Goal: Task Accomplishment & Management: Manage account settings

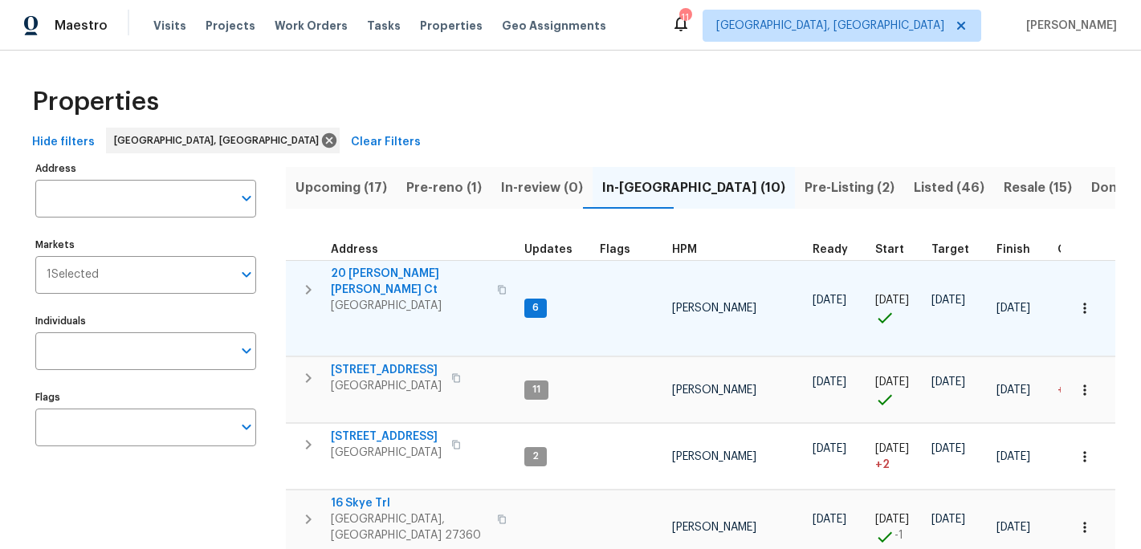
scroll to position [219, 0]
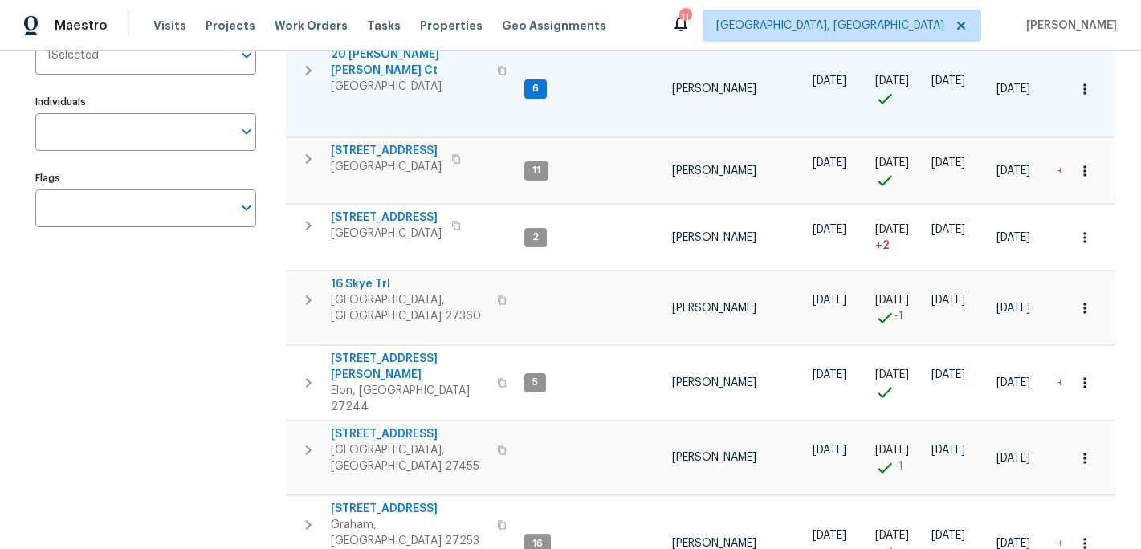
click at [389, 56] on span "20 [PERSON_NAME] [PERSON_NAME] Ct" at bounding box center [409, 63] width 157 height 32
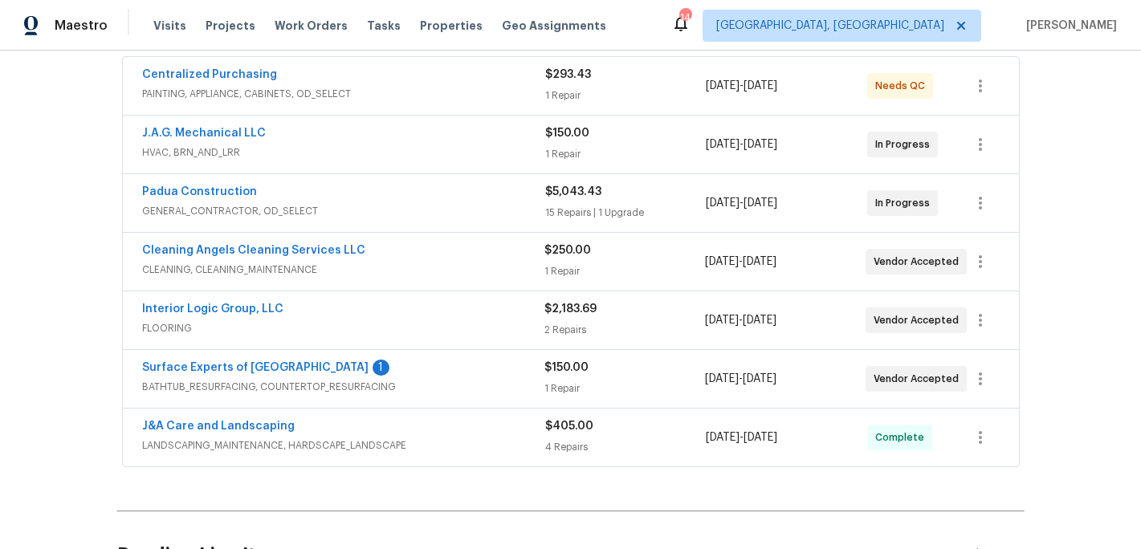
scroll to position [307, 0]
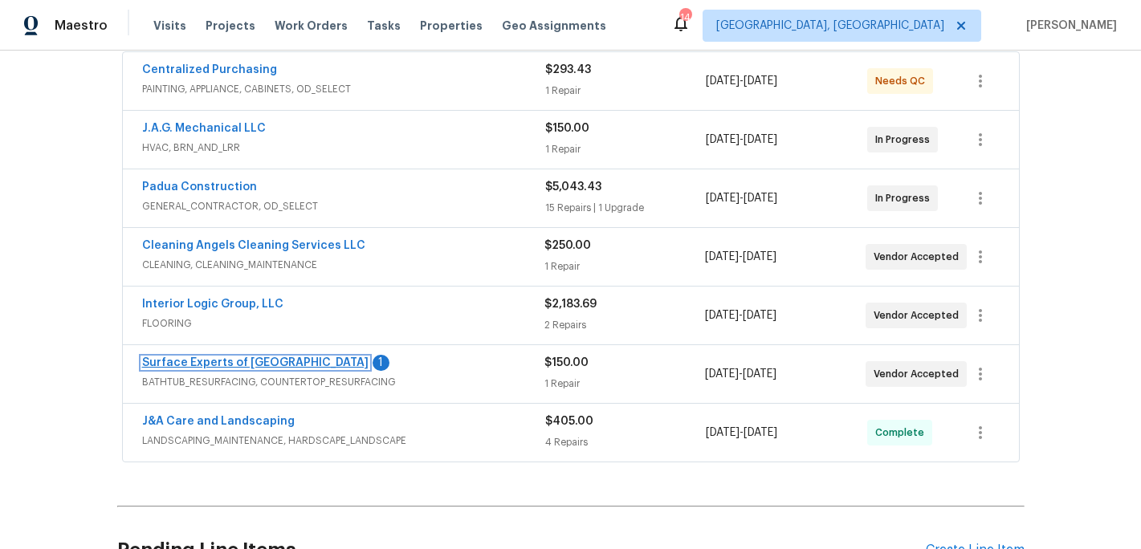
click at [229, 364] on link "Surface Experts of Winston-Salem" at bounding box center [255, 362] width 226 height 11
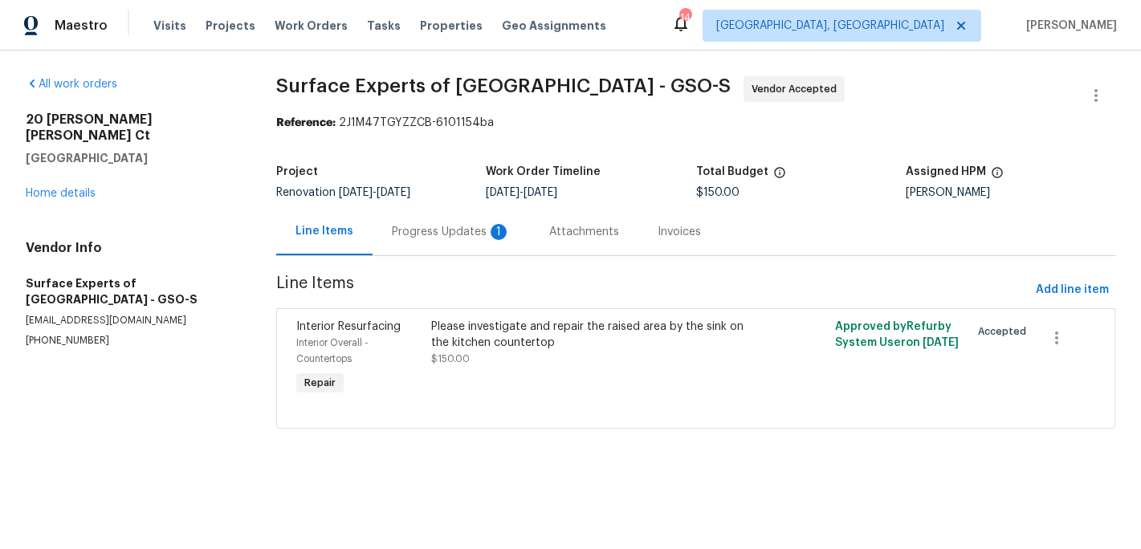
click at [436, 236] on div "Progress Updates 1" at bounding box center [451, 232] width 119 height 16
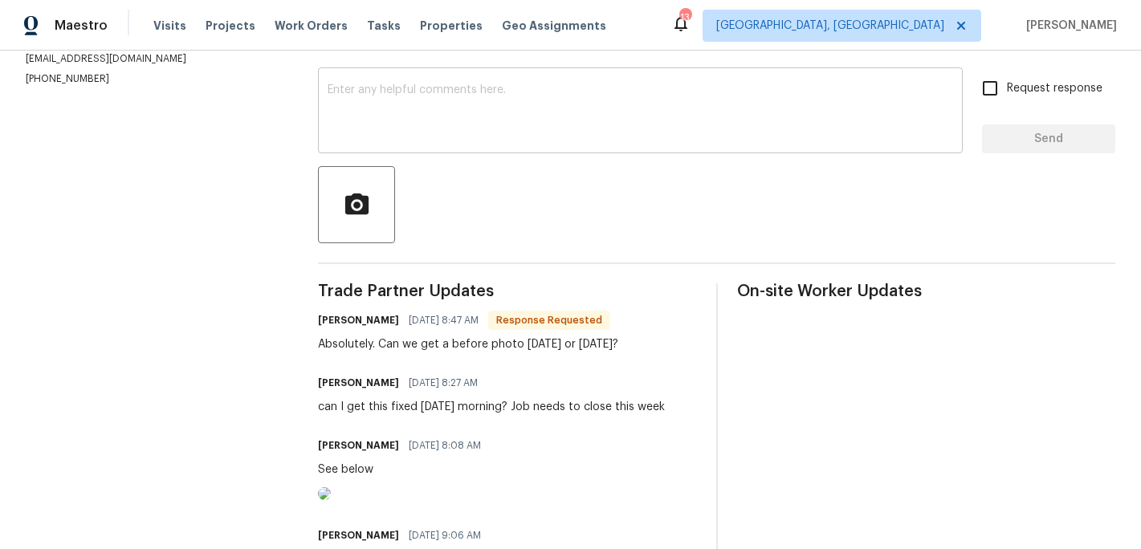
scroll to position [249, 0]
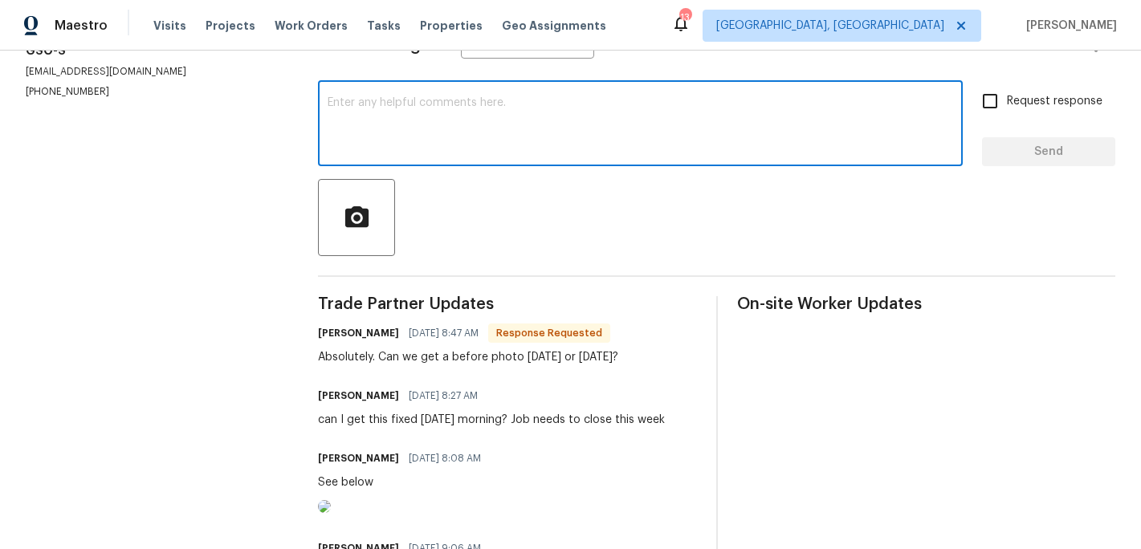
click at [357, 147] on textarea at bounding box center [641, 125] width 626 height 56
type textarea "did you see the photo yet?"
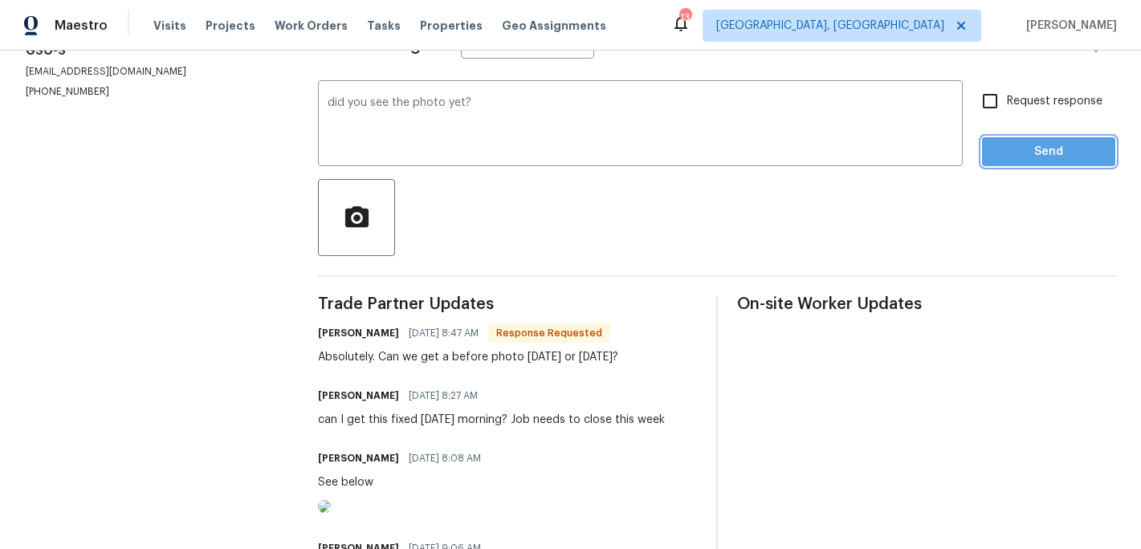
click at [1016, 161] on button "Send" at bounding box center [1048, 152] width 133 height 30
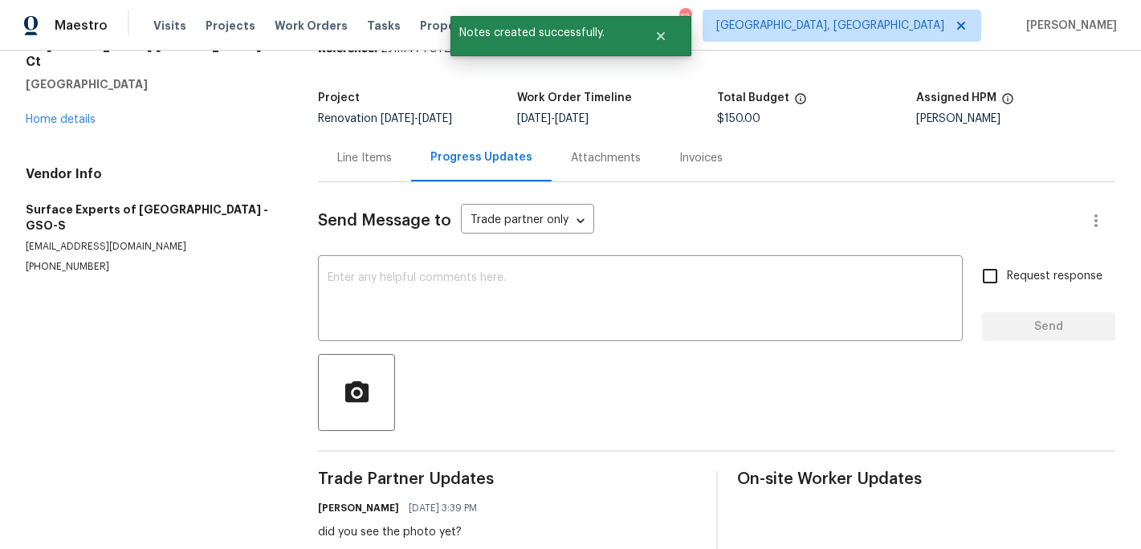
scroll to position [0, 0]
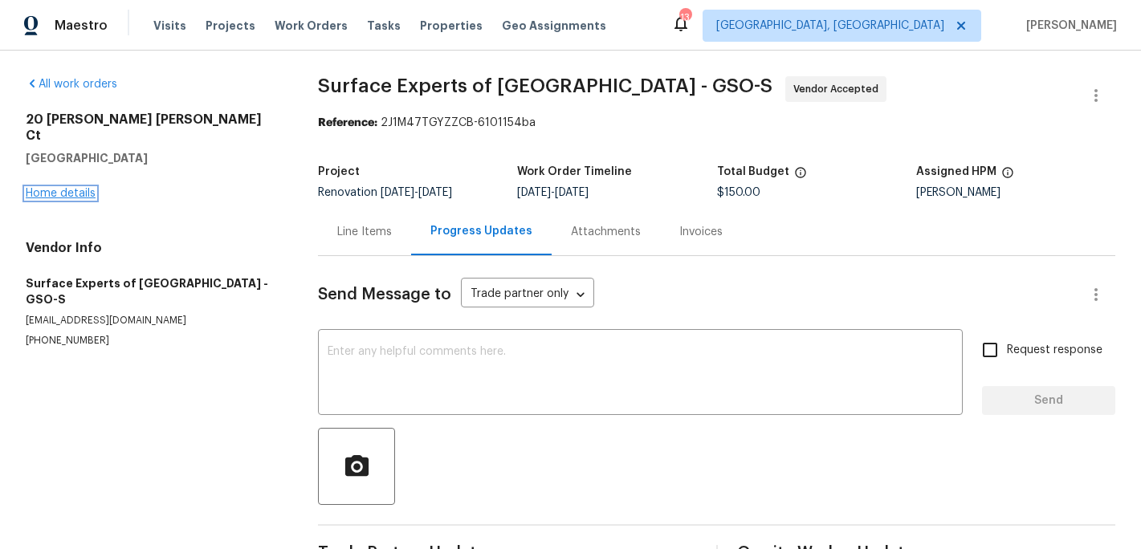
click at [81, 188] on link "Home details" at bounding box center [61, 193] width 70 height 11
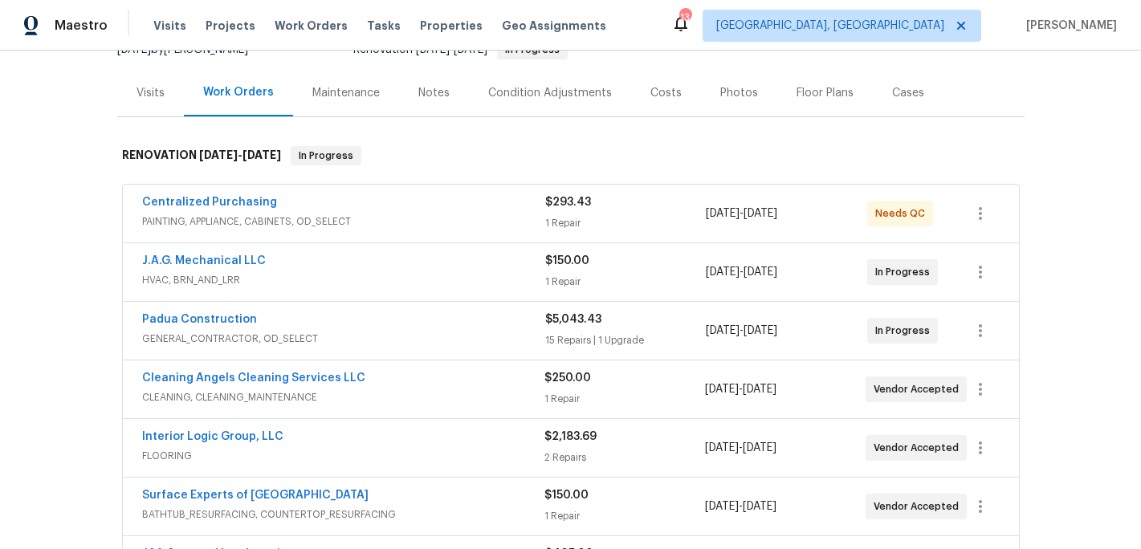
scroll to position [177, 0]
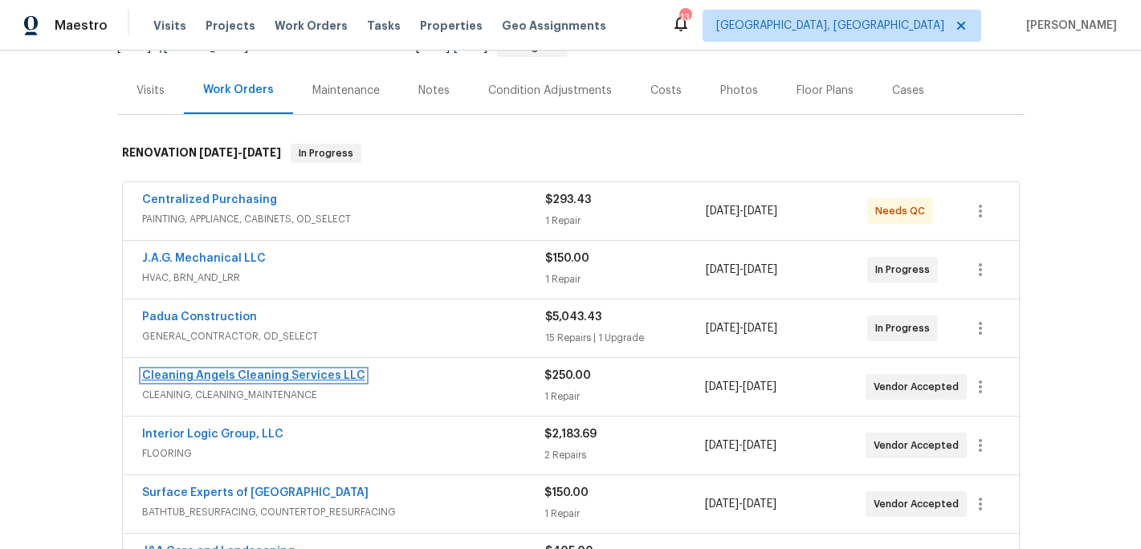
click at [233, 377] on link "Cleaning Angels Cleaning Services LLC" at bounding box center [253, 375] width 223 height 11
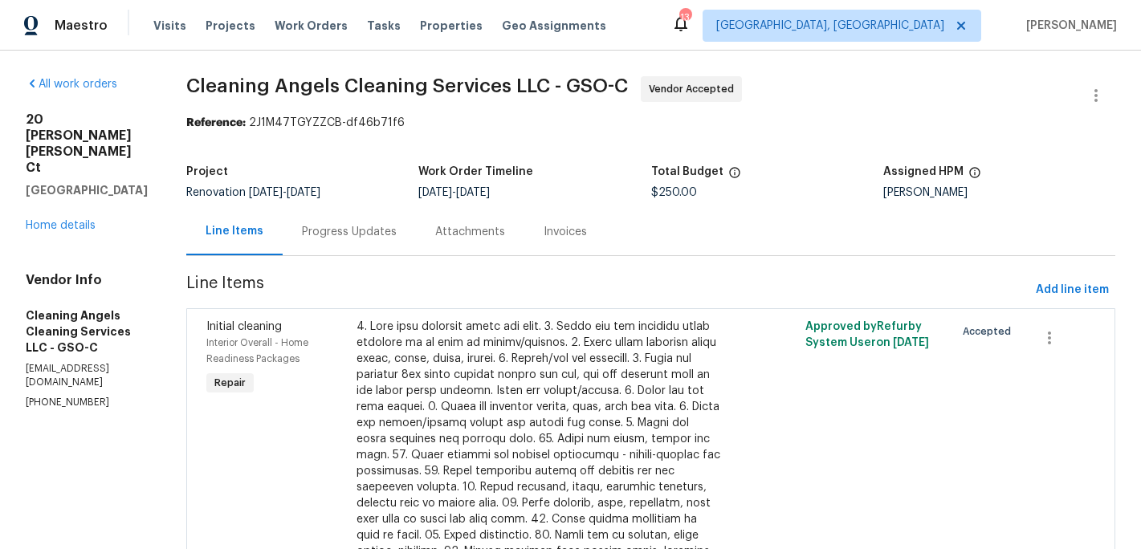
click at [369, 230] on div "Progress Updates" at bounding box center [349, 232] width 95 height 16
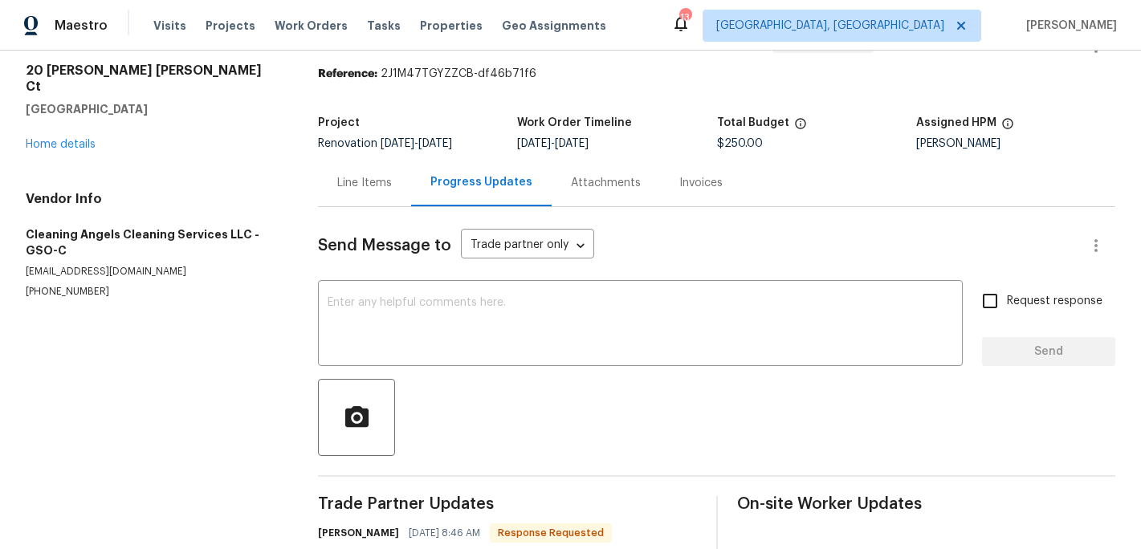
scroll to position [189, 0]
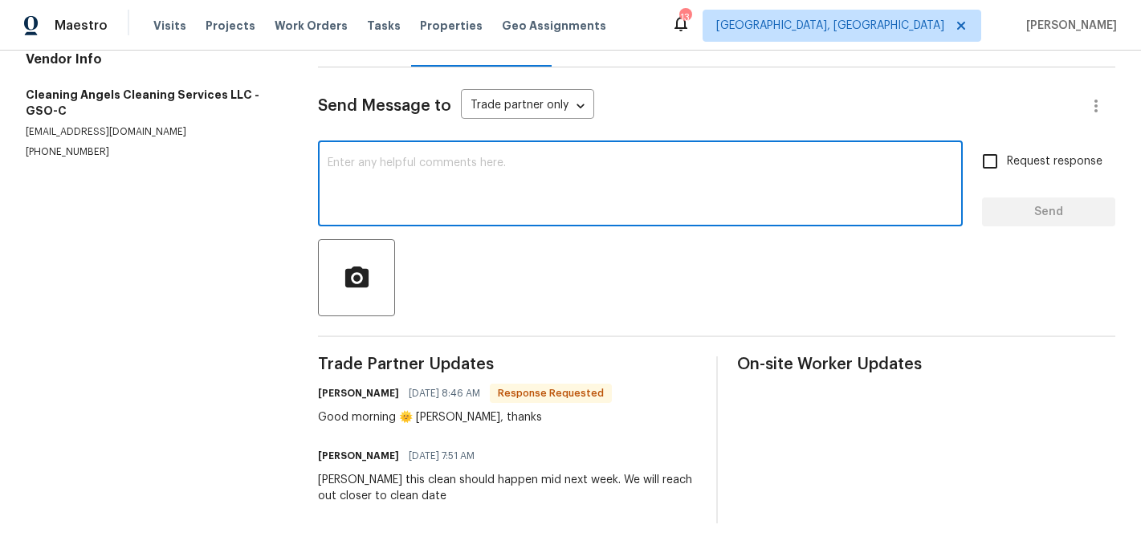
click at [377, 190] on textarea at bounding box center [641, 185] width 626 height 56
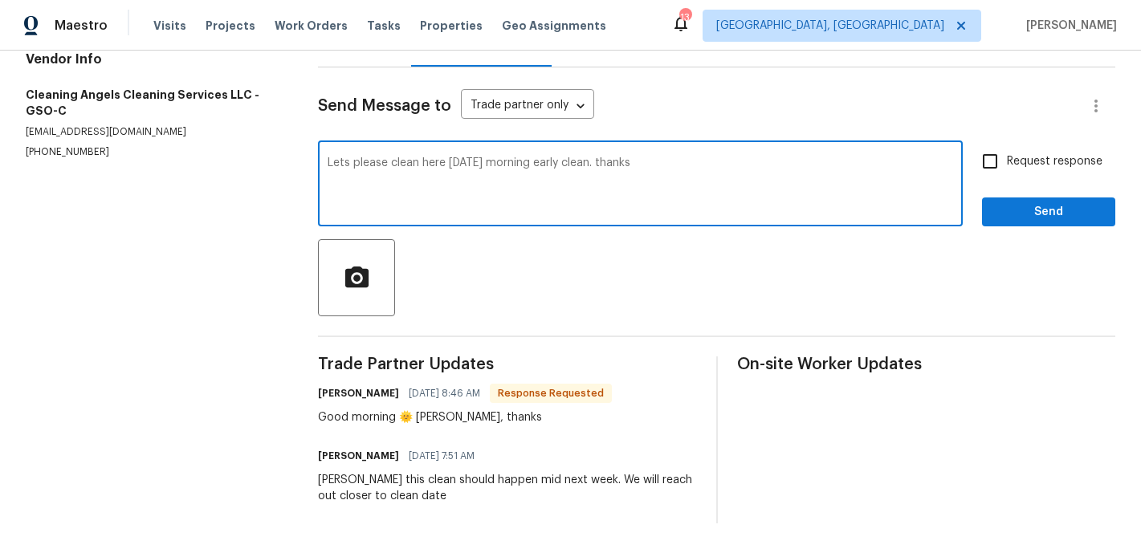
type textarea "Lets please clean here Friday morning early clean. thanks"
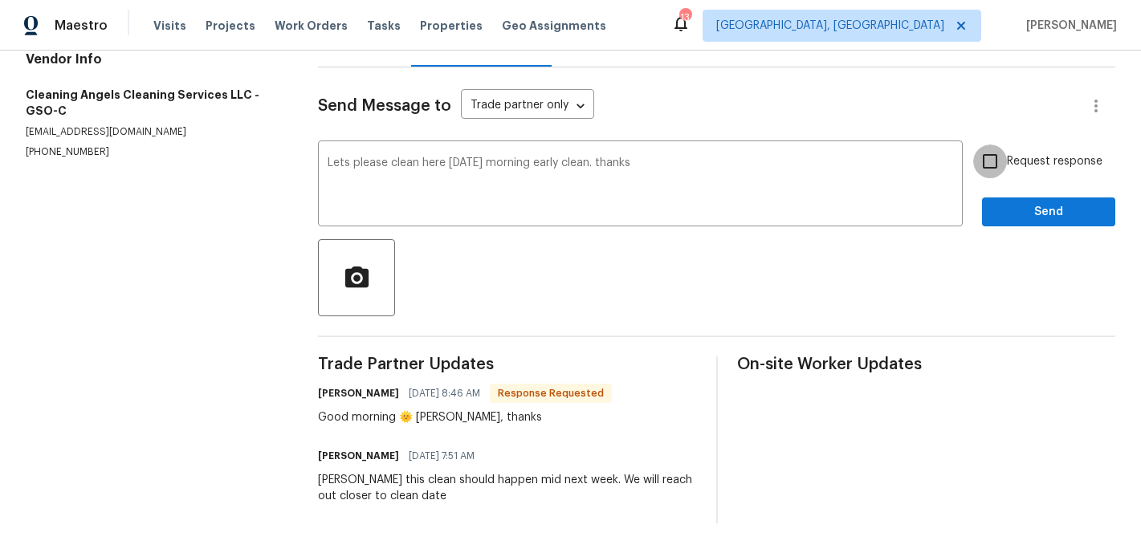
click at [992, 165] on input "Request response" at bounding box center [990, 162] width 34 height 34
checkbox input "true"
click at [1006, 201] on button "Send" at bounding box center [1048, 213] width 133 height 30
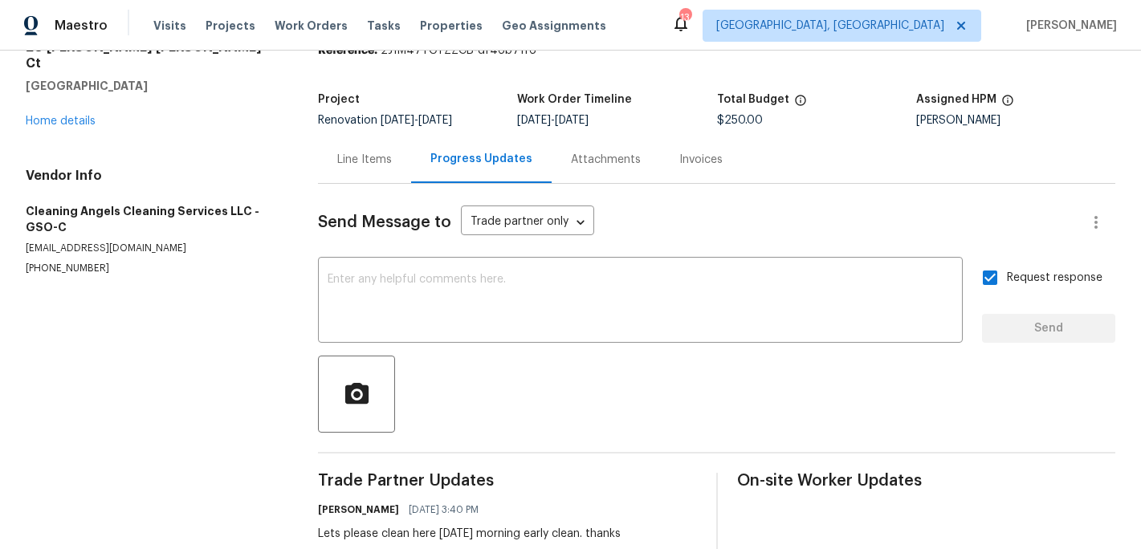
scroll to position [0, 0]
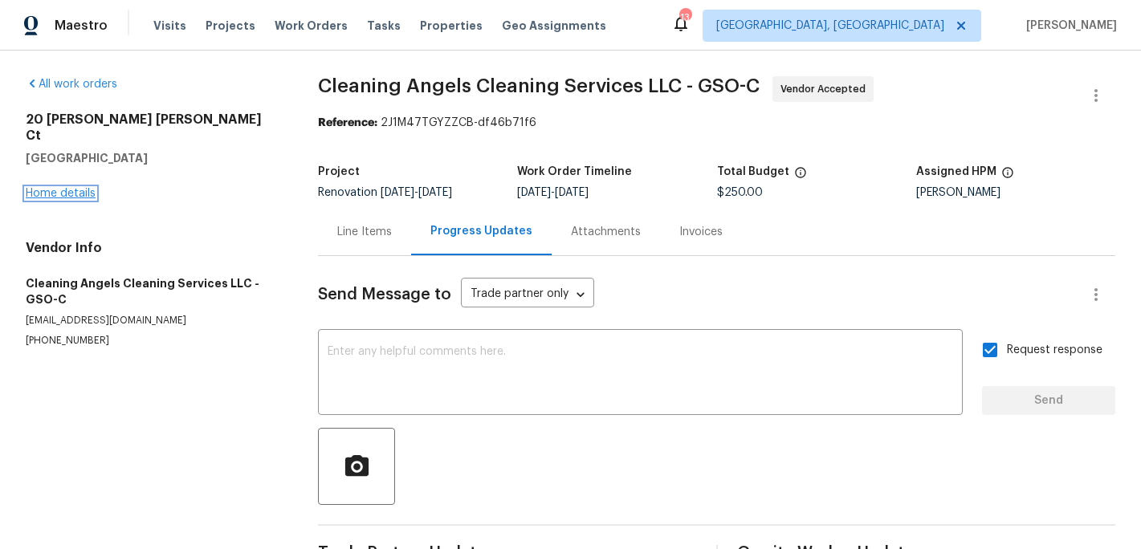
click at [80, 188] on link "Home details" at bounding box center [61, 193] width 70 height 11
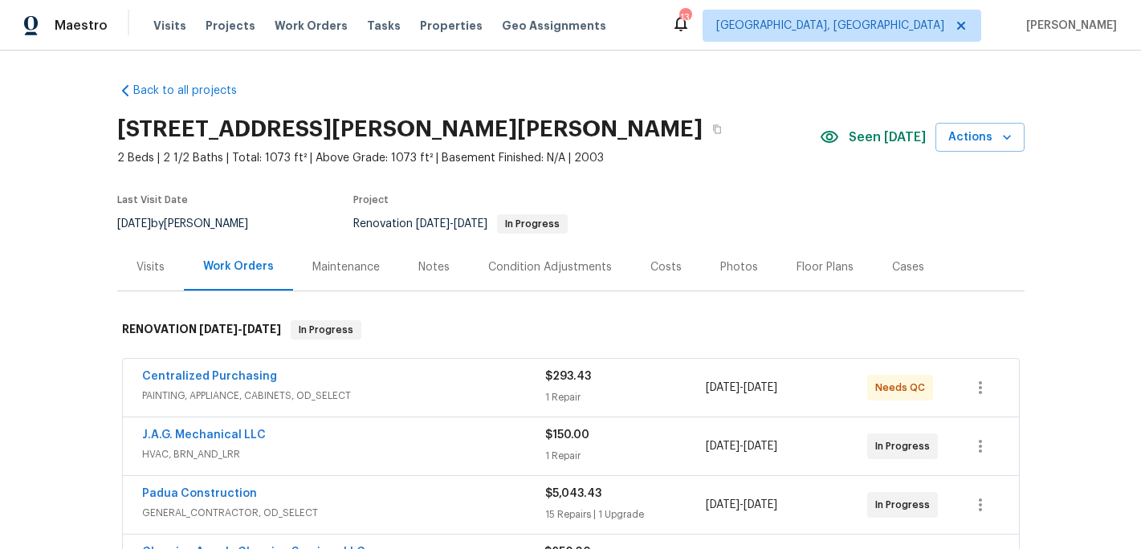
click at [432, 270] on div "Notes" at bounding box center [433, 267] width 31 height 16
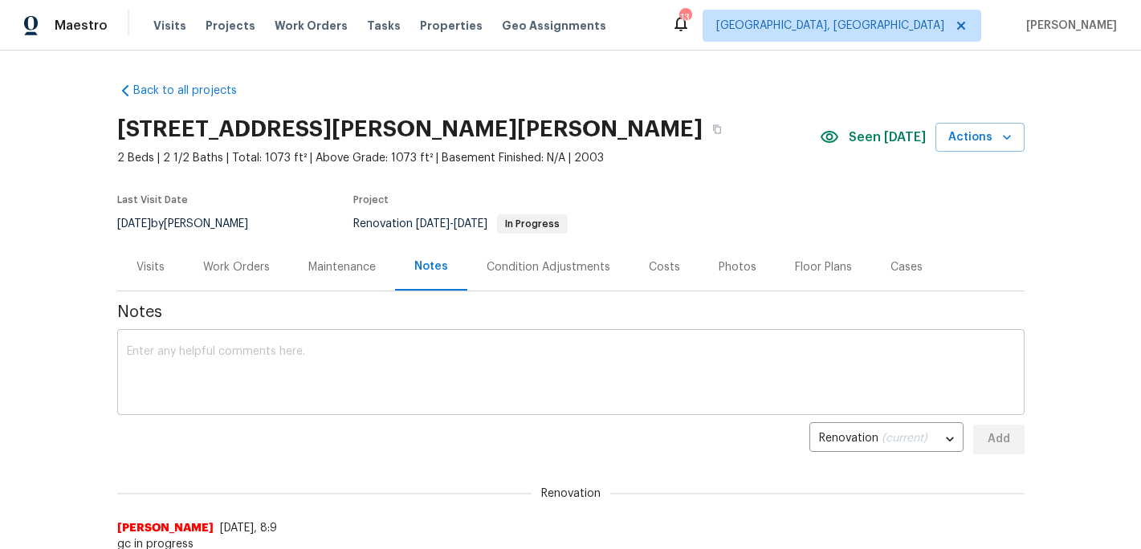
click at [206, 367] on textarea at bounding box center [571, 374] width 888 height 56
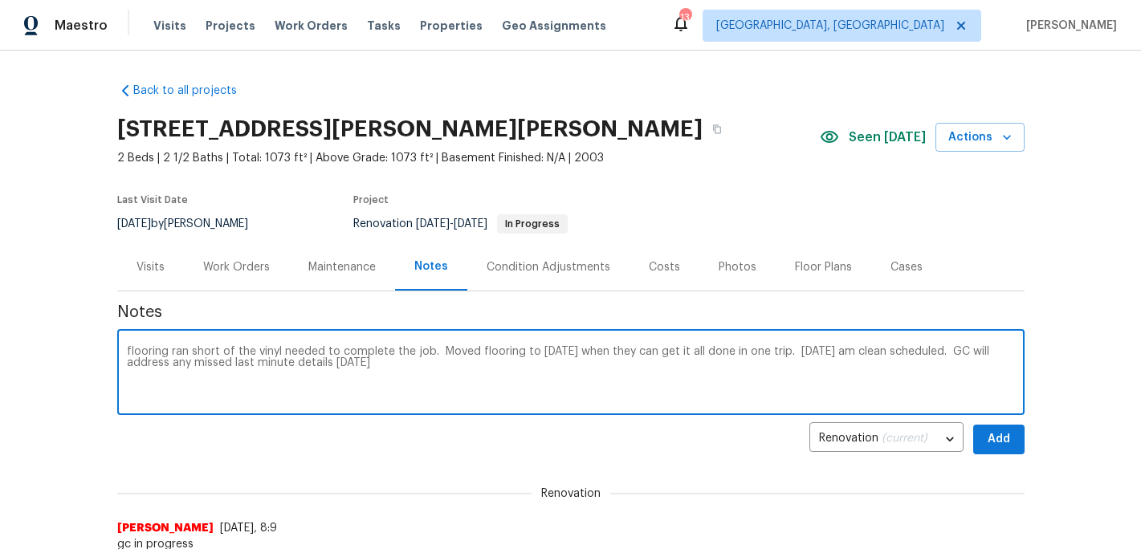
type textarea "flooring ran short of the vinyl needed to complete the job. Moved flooring to T…"
click at [1009, 438] on span "Add" at bounding box center [999, 440] width 26 height 20
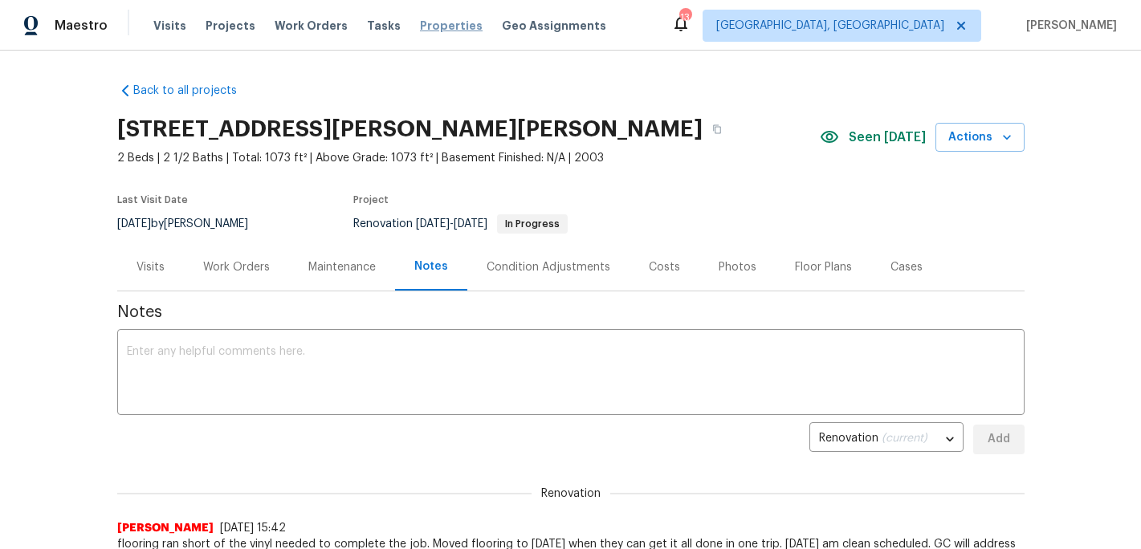
click at [431, 18] on span "Properties" at bounding box center [451, 26] width 63 height 16
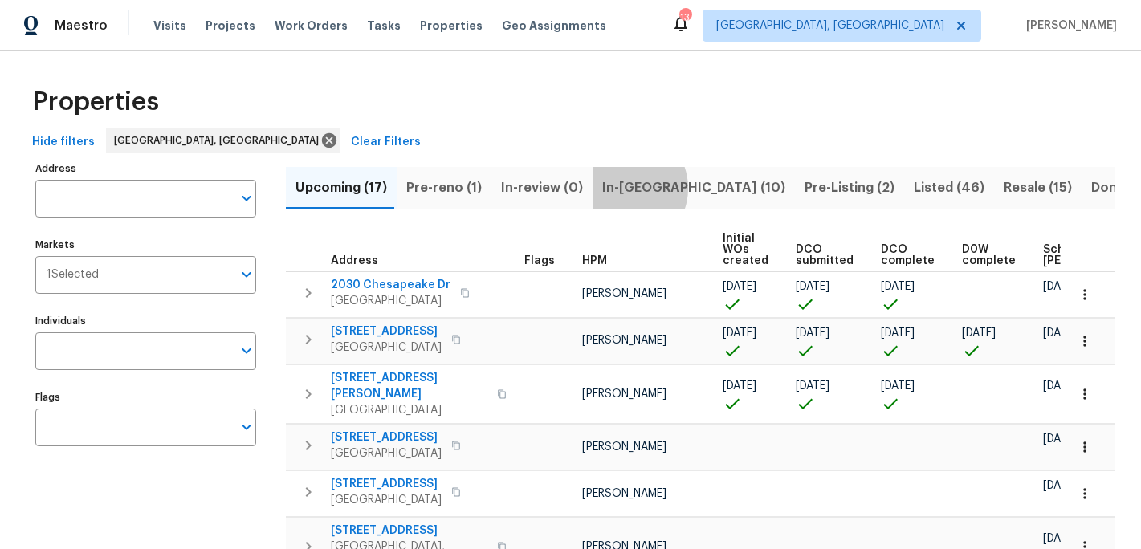
click at [615, 188] on span "In-reno (10)" at bounding box center [693, 188] width 183 height 22
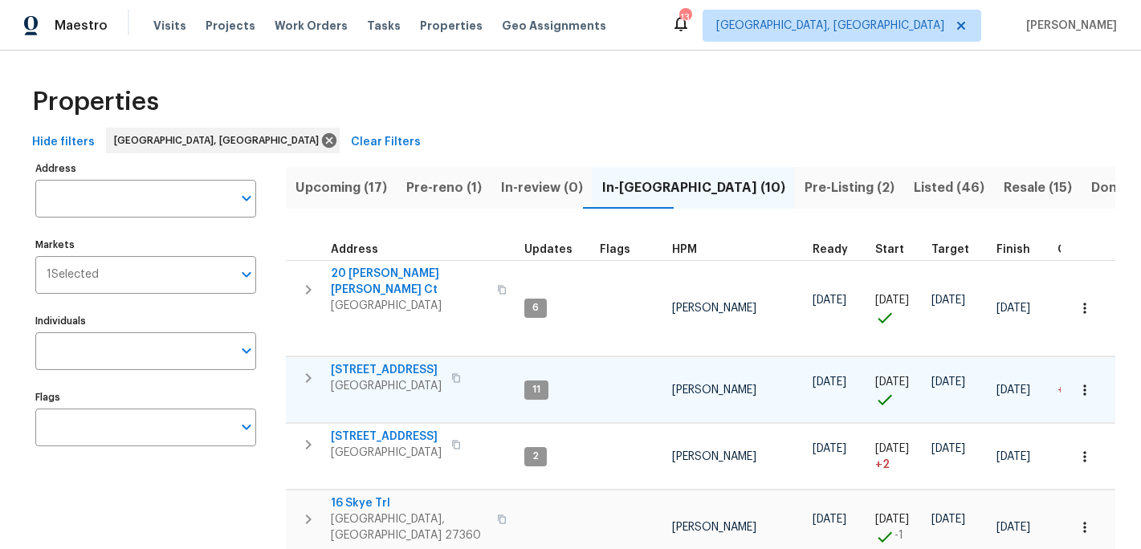
click at [386, 368] on span "4107 Summerglen Dr" at bounding box center [386, 370] width 111 height 16
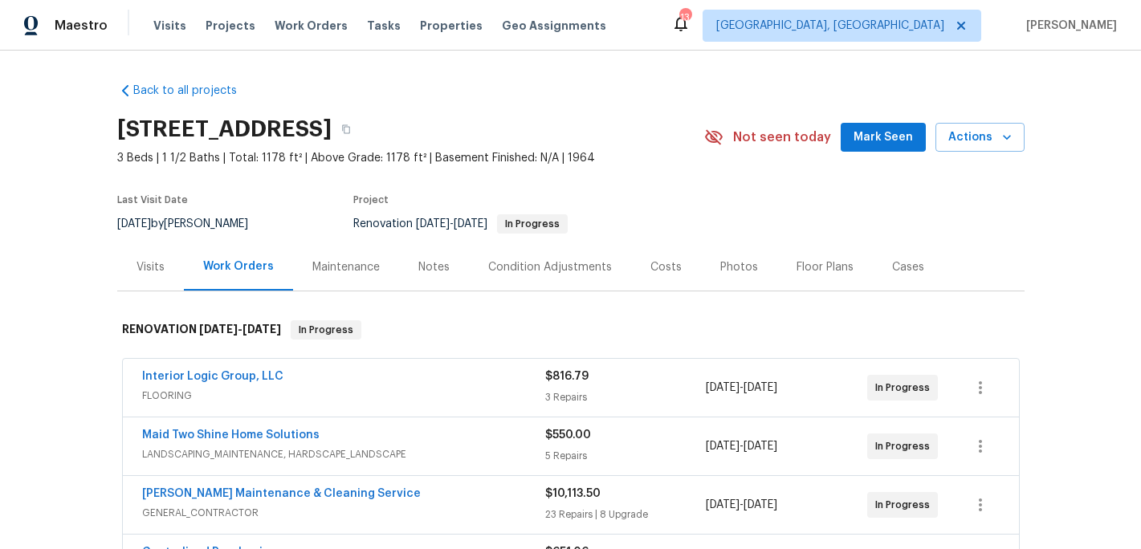
click at [436, 269] on div "Notes" at bounding box center [433, 267] width 31 height 16
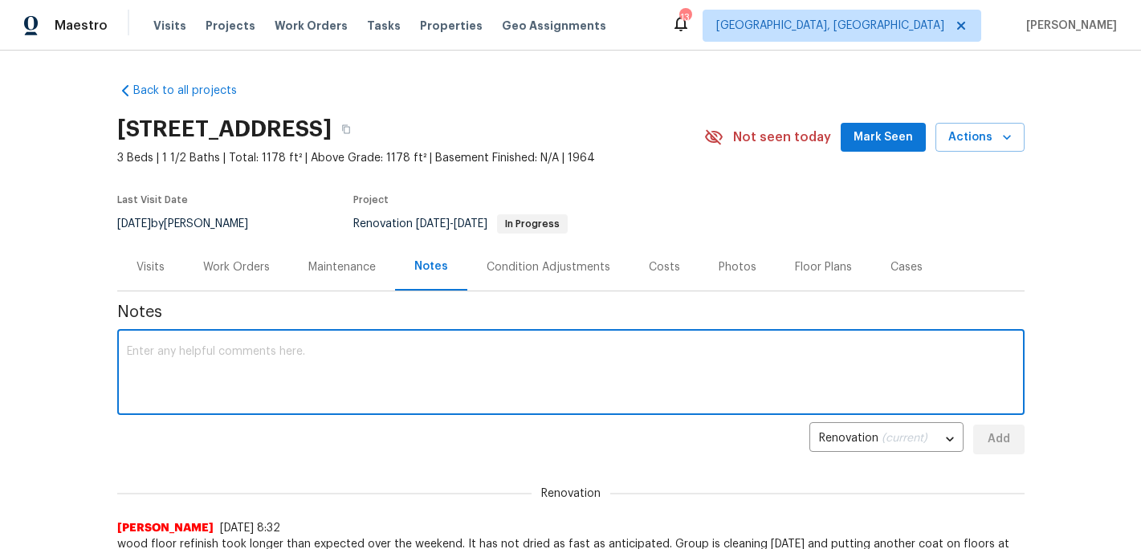
click at [229, 376] on textarea at bounding box center [571, 374] width 888 height 56
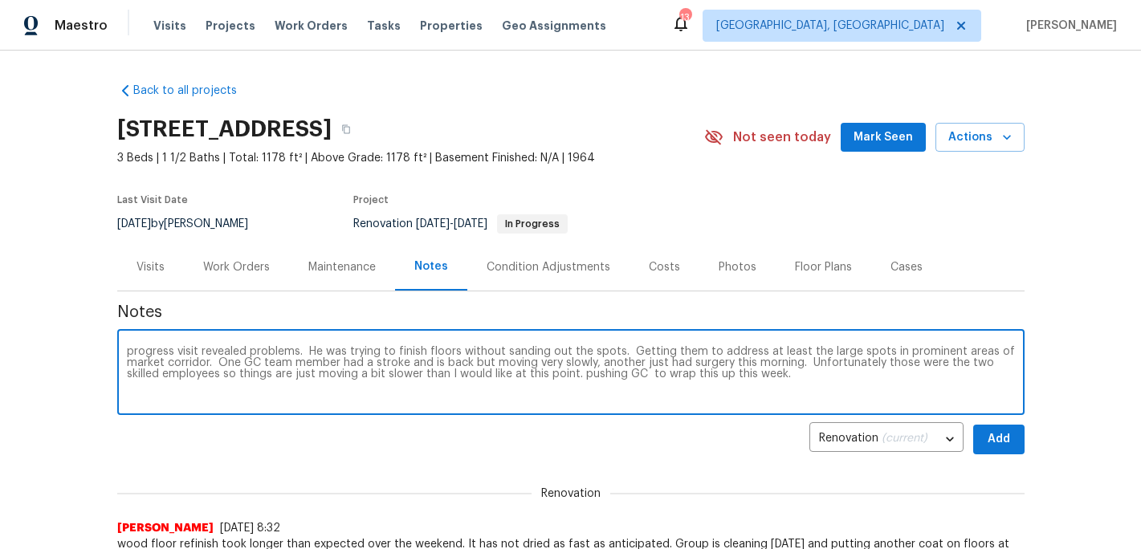
type textarea "progress visit revealed problems. He was trying to finish floors without sandin…"
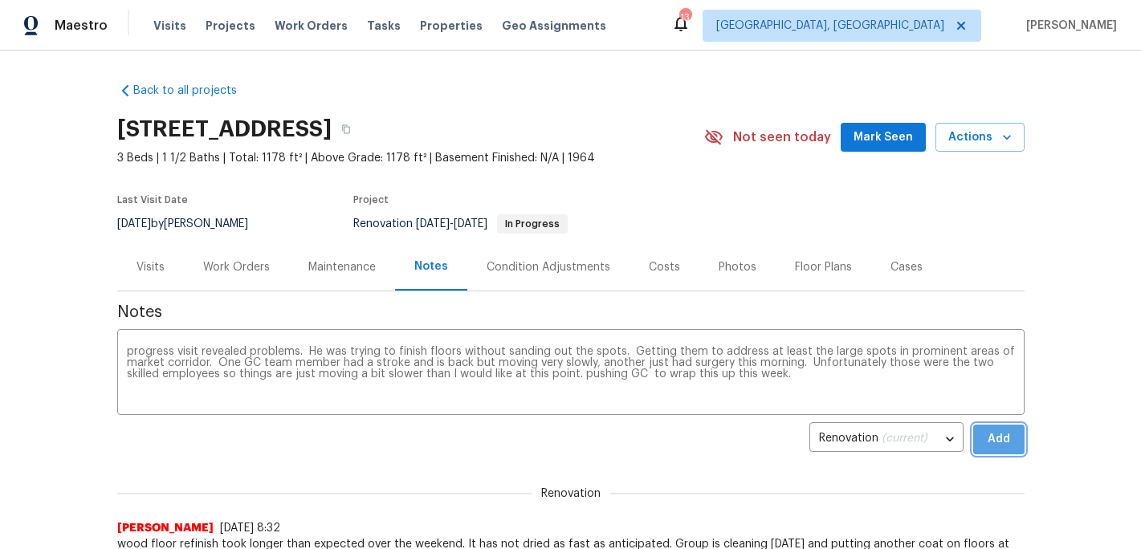
click at [1011, 442] on span "Add" at bounding box center [999, 440] width 26 height 20
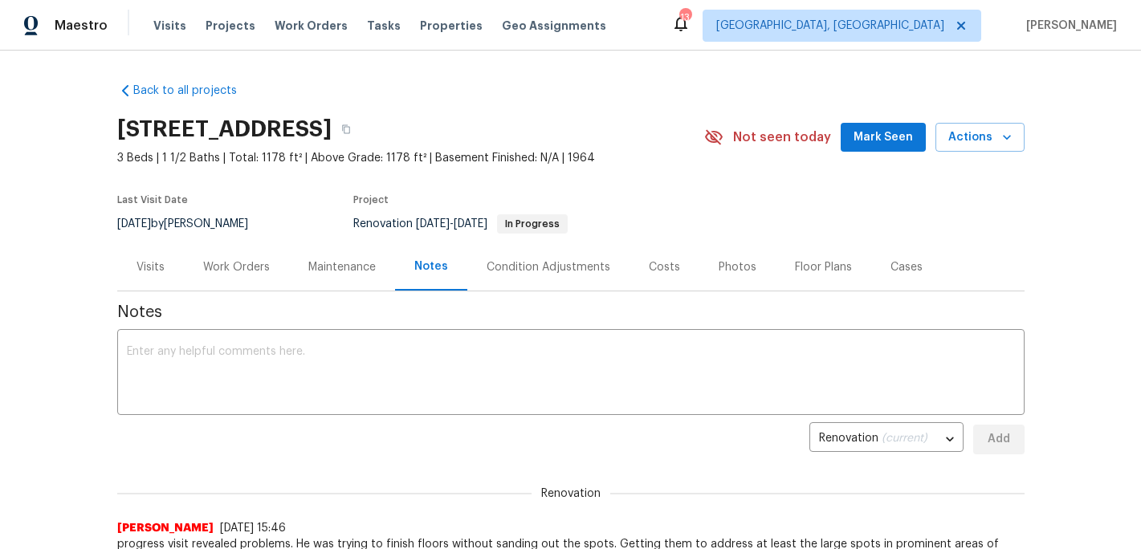
click at [887, 134] on span "Mark Seen" at bounding box center [883, 138] width 59 height 20
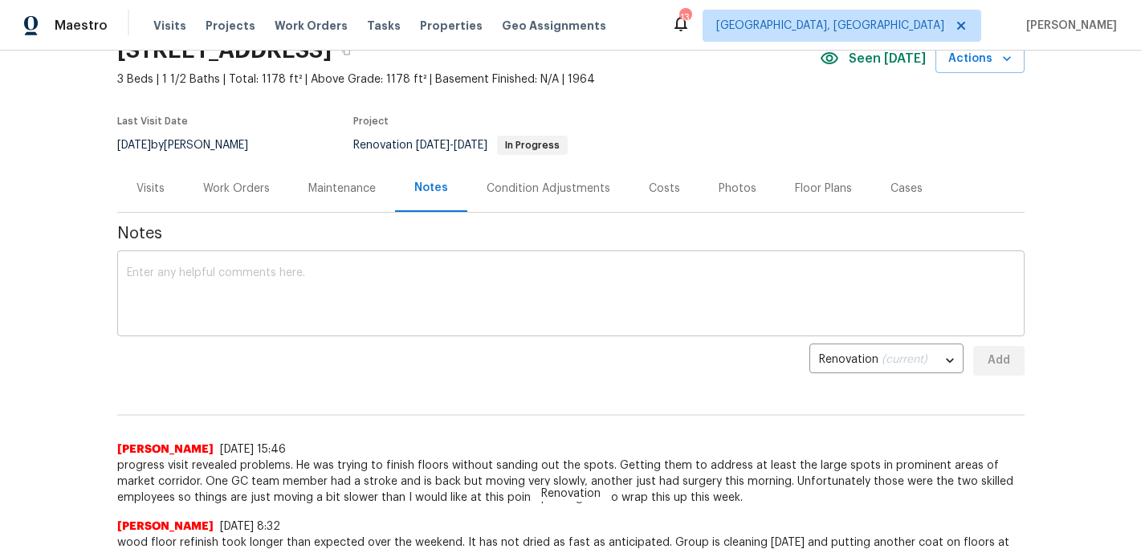
scroll to position [101, 0]
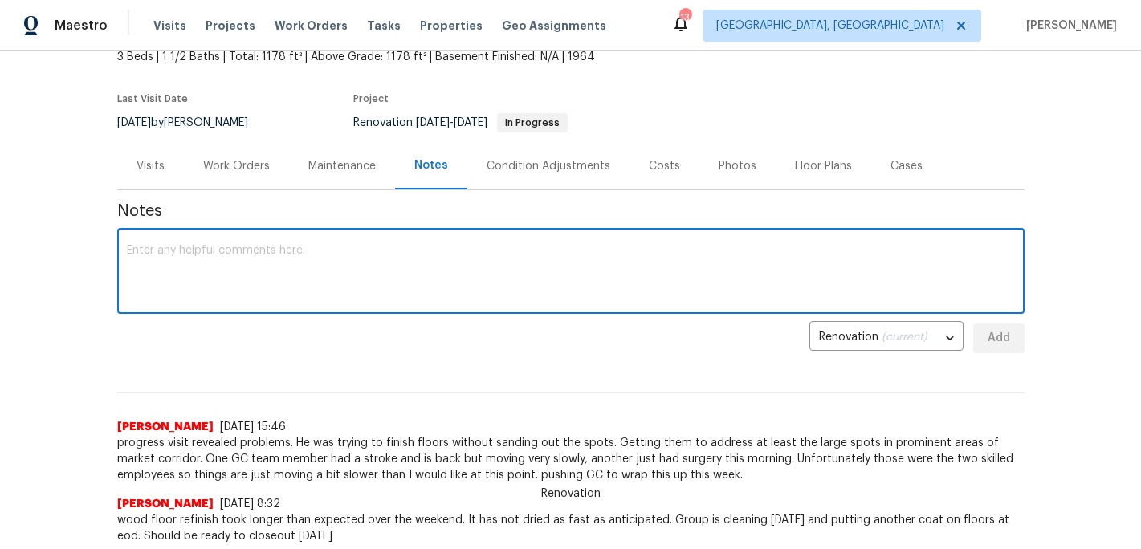
click at [195, 296] on textarea at bounding box center [571, 273] width 888 height 56
type textarea "Setup completed"
click at [994, 344] on span "Add" at bounding box center [999, 338] width 26 height 20
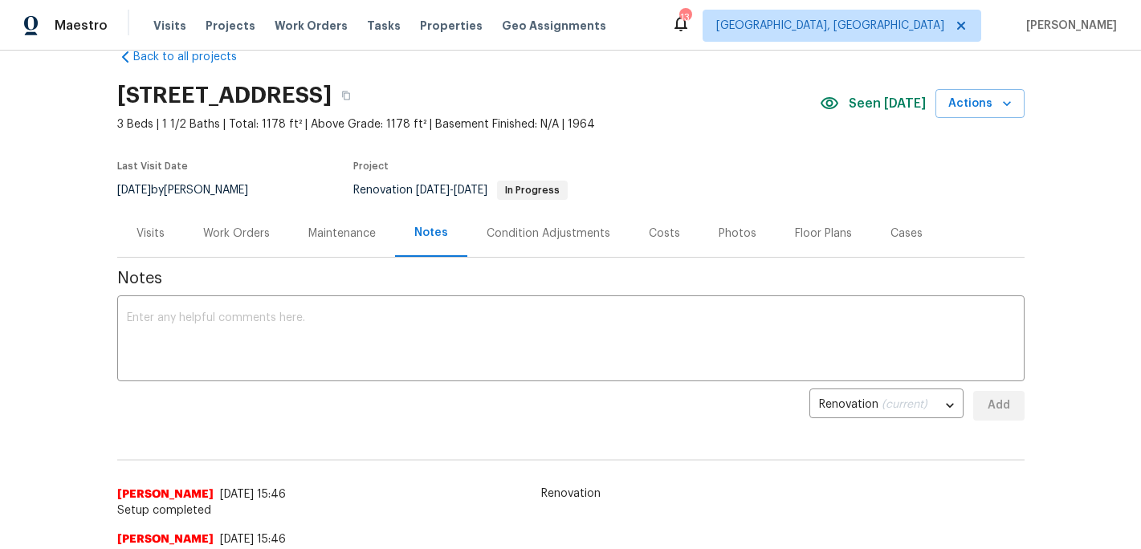
scroll to position [0, 0]
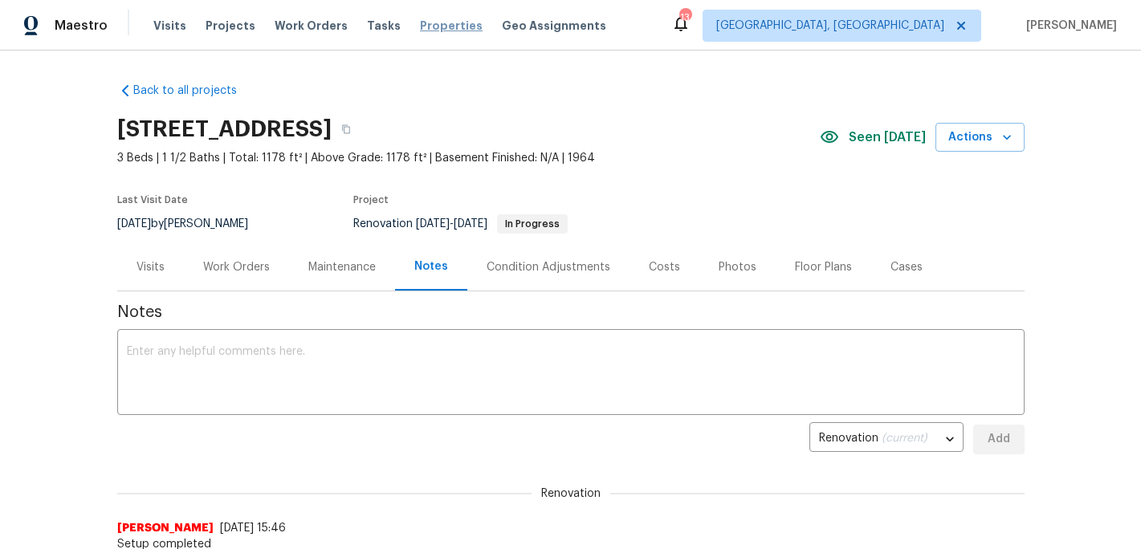
click at [420, 25] on span "Properties" at bounding box center [451, 26] width 63 height 16
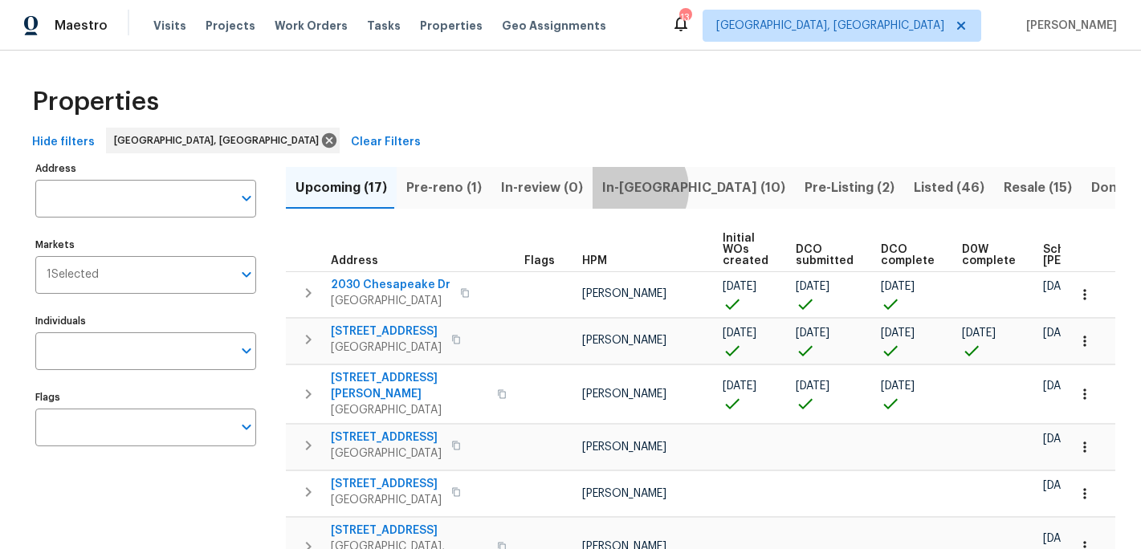
click at [622, 189] on span "In-reno (10)" at bounding box center [693, 188] width 183 height 22
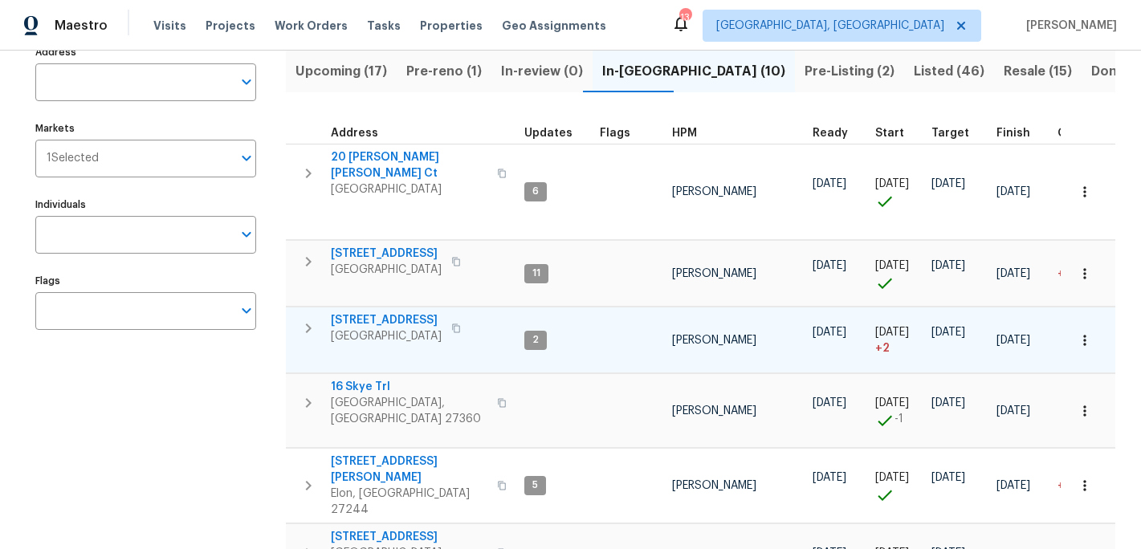
scroll to position [277, 0]
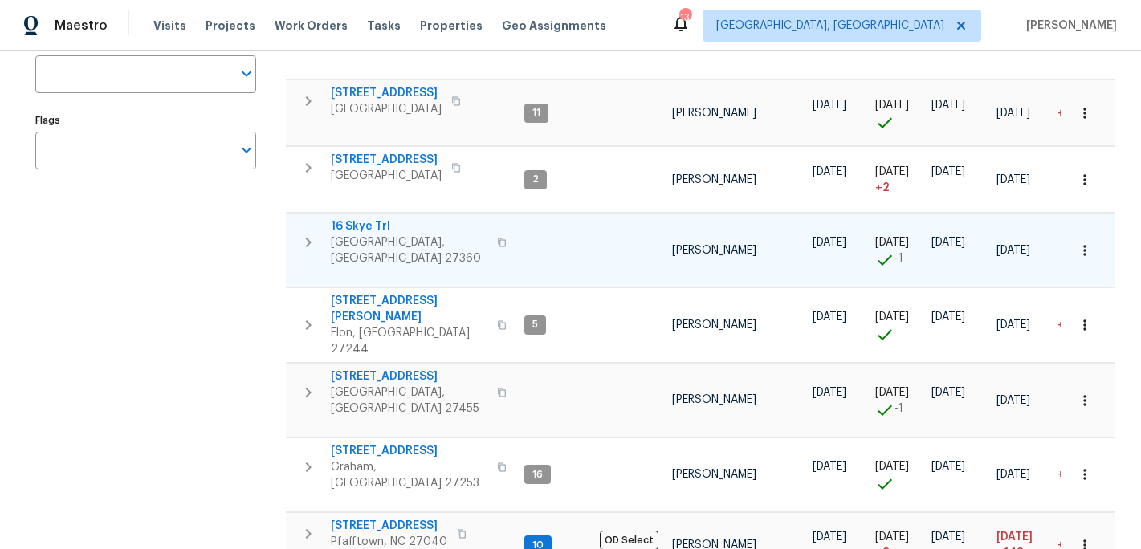
click at [365, 218] on span "16 Skye Trl" at bounding box center [409, 226] width 157 height 16
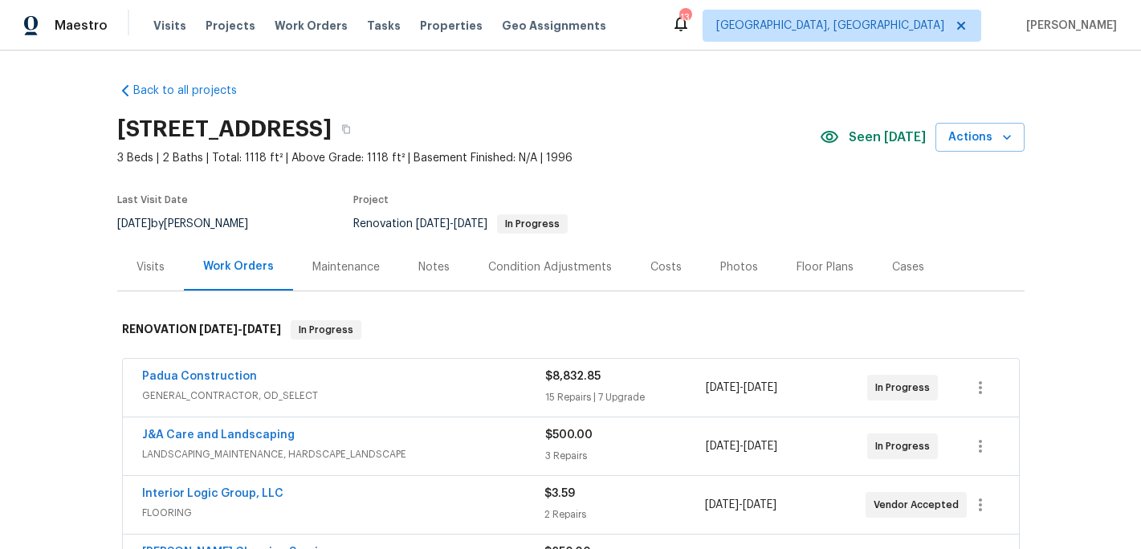
click at [435, 267] on div "Notes" at bounding box center [433, 267] width 31 height 16
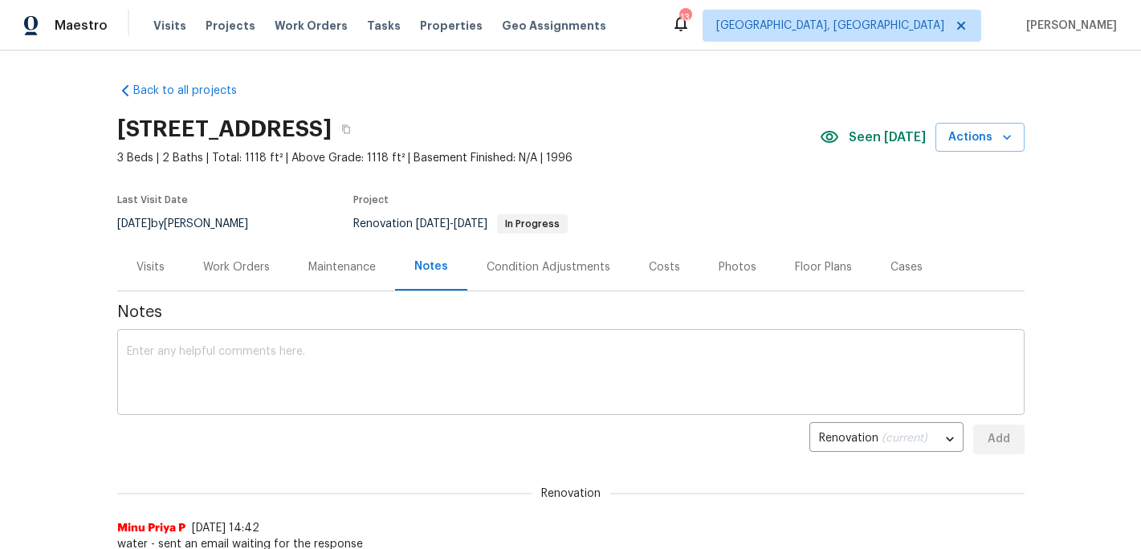
click at [270, 360] on textarea at bounding box center [571, 374] width 888 height 56
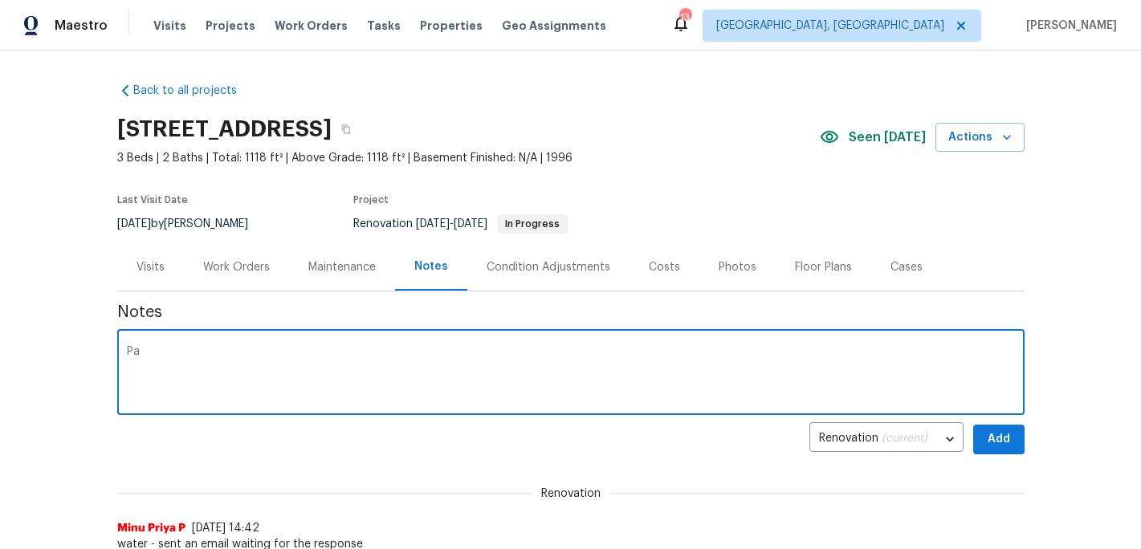
type textarea "P"
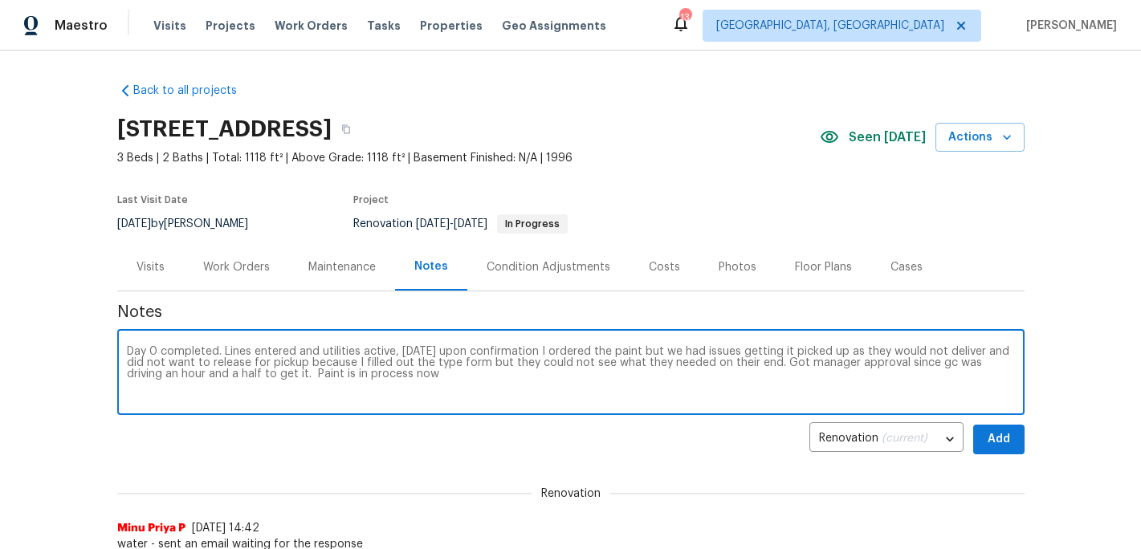
type textarea "Day 0 completed. Lines entered and utilities active, [DATE] upon confirmation I…"
click at [996, 442] on span "Add" at bounding box center [999, 440] width 26 height 20
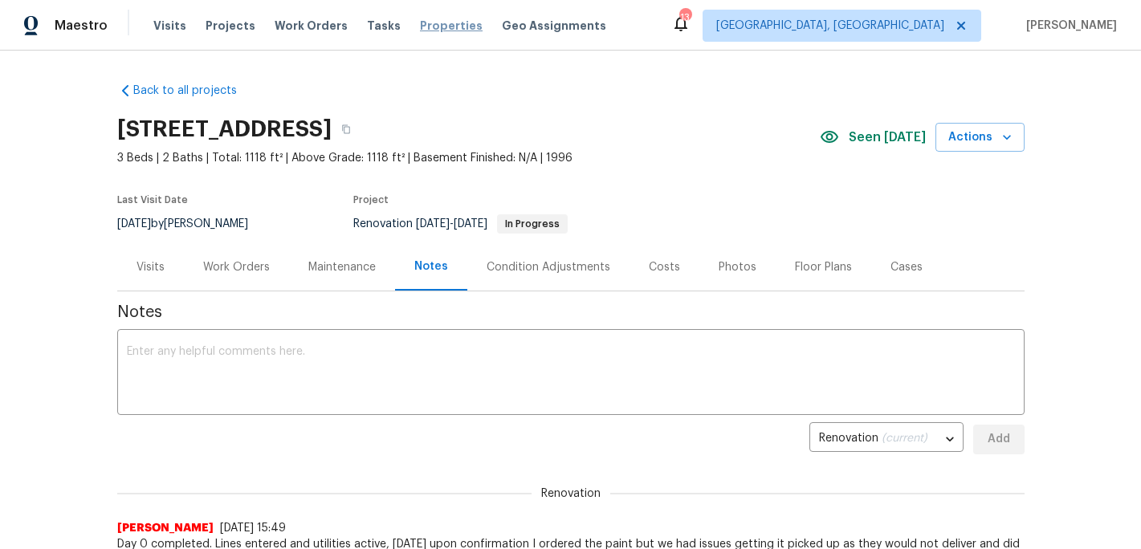
click at [426, 26] on span "Properties" at bounding box center [451, 26] width 63 height 16
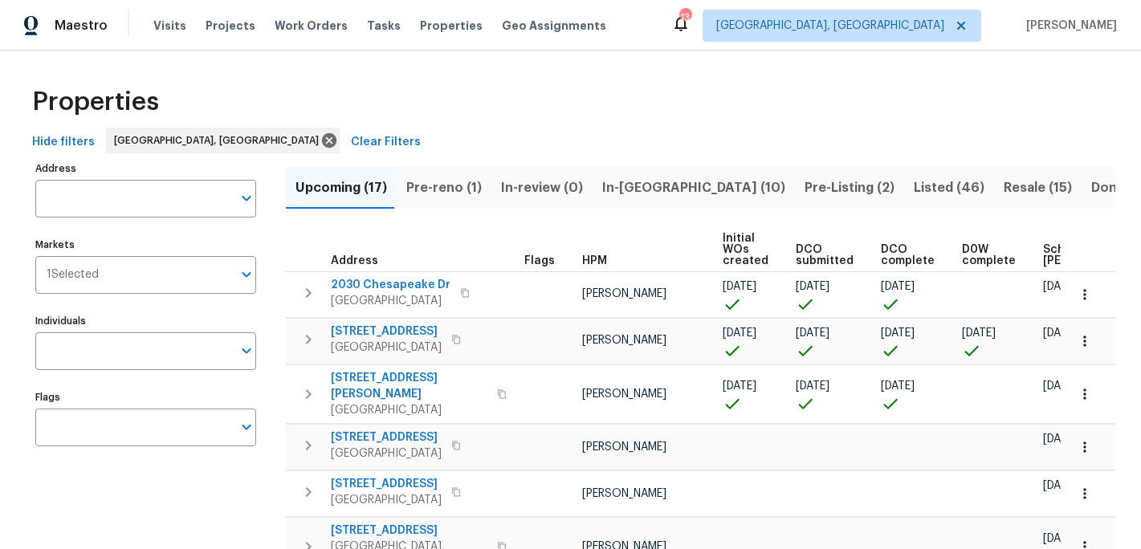
click at [646, 188] on span "In-reno (10)" at bounding box center [693, 188] width 183 height 22
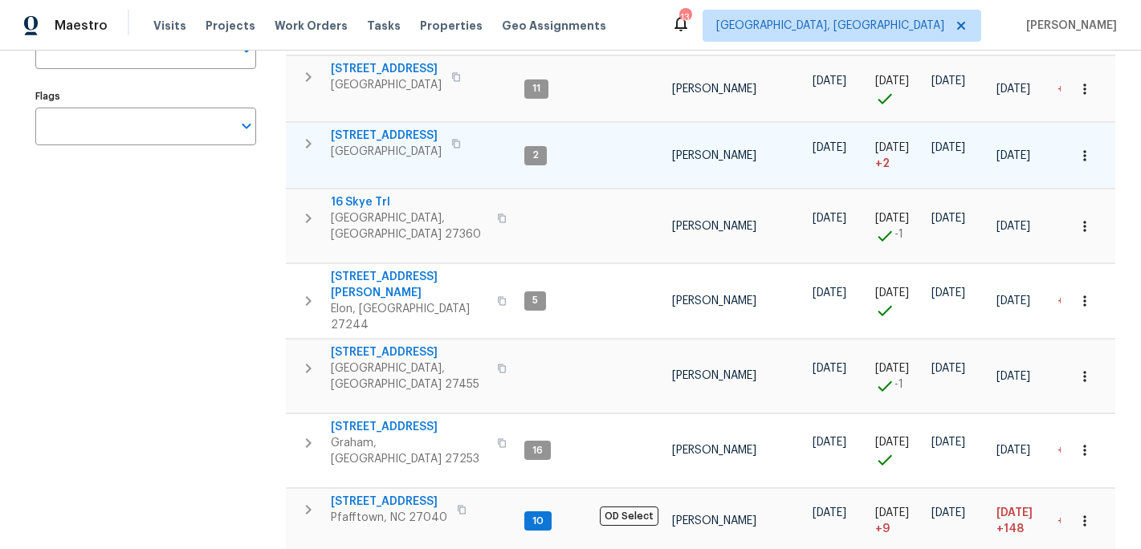
scroll to position [394, 0]
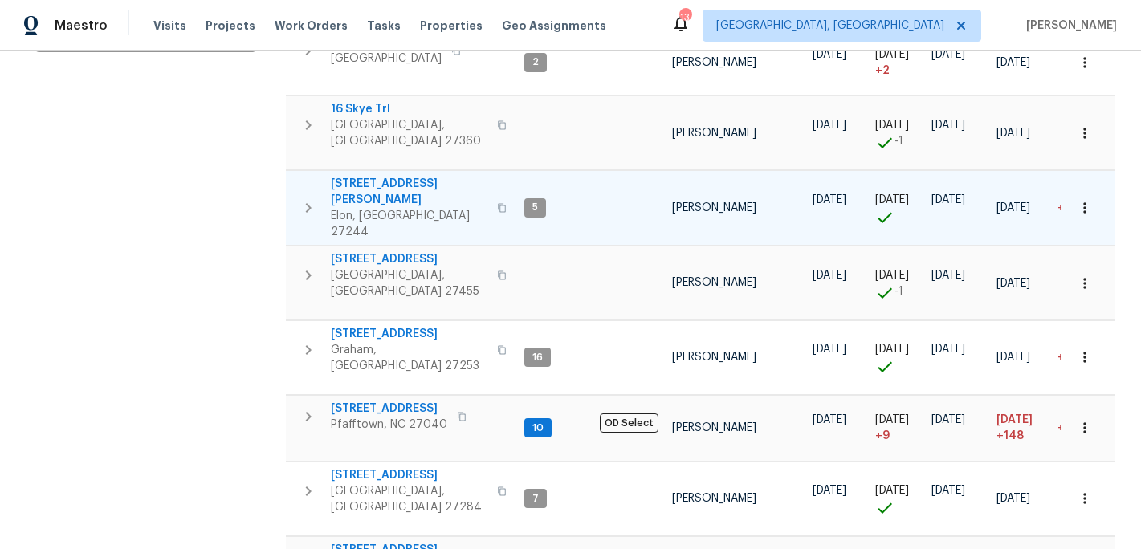
click at [385, 208] on span "Elon, NC 27244" at bounding box center [409, 224] width 157 height 32
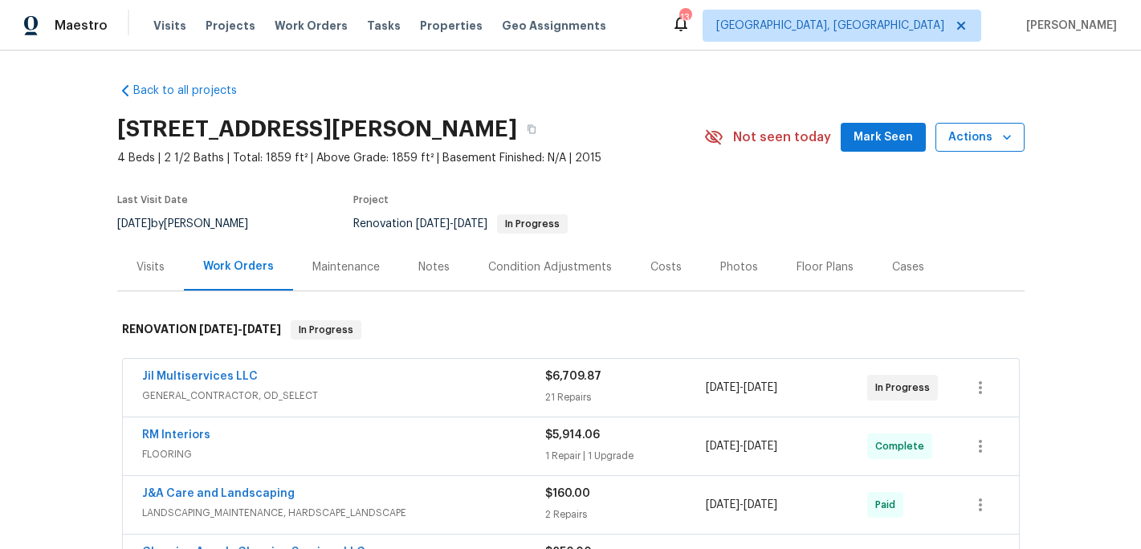
click at [974, 138] on span "Actions" at bounding box center [979, 138] width 63 height 20
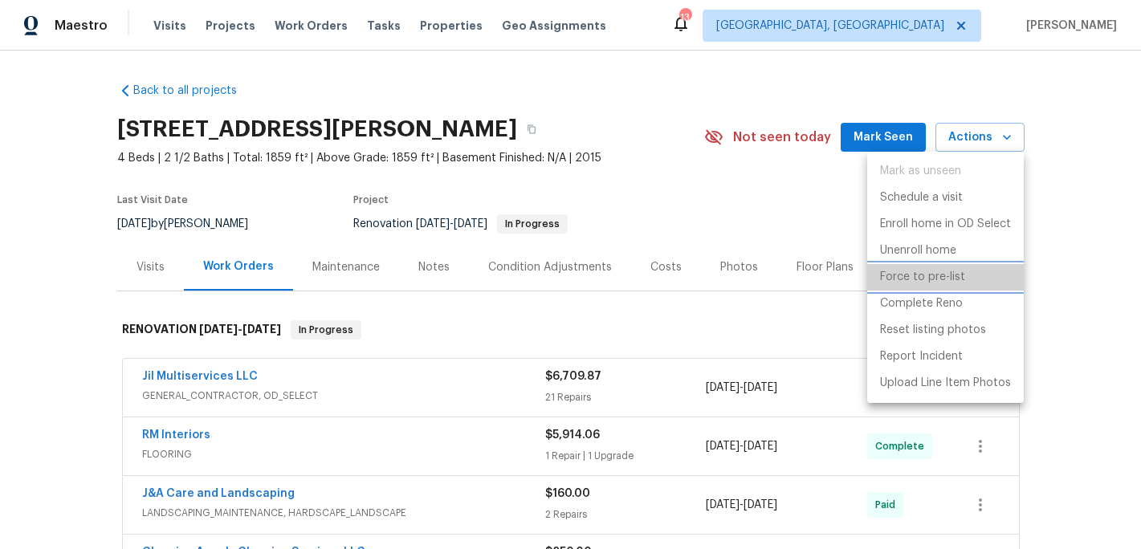
click at [941, 279] on p "Force to pre-list" at bounding box center [922, 277] width 85 height 17
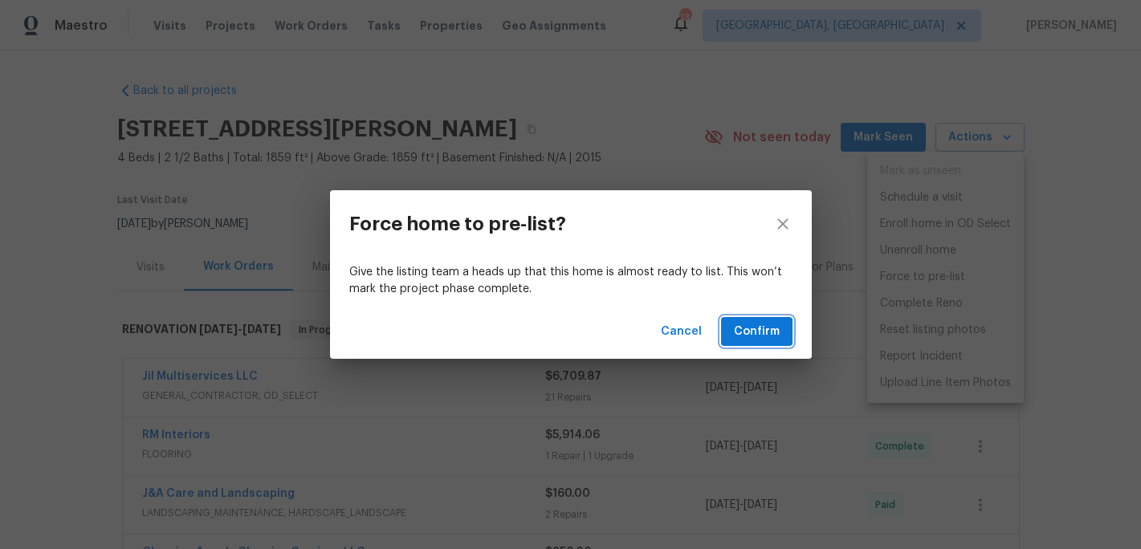
click at [765, 328] on span "Confirm" at bounding box center [757, 332] width 46 height 20
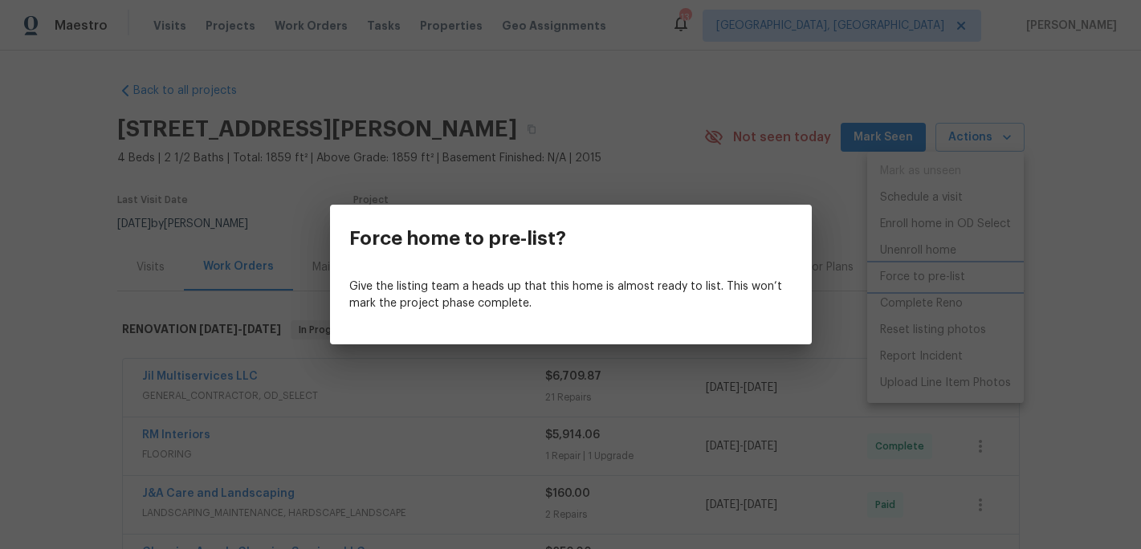
click at [707, 189] on div "Force home to pre-list? Give the listing team a heads up that this home is almo…" at bounding box center [570, 274] width 1141 height 549
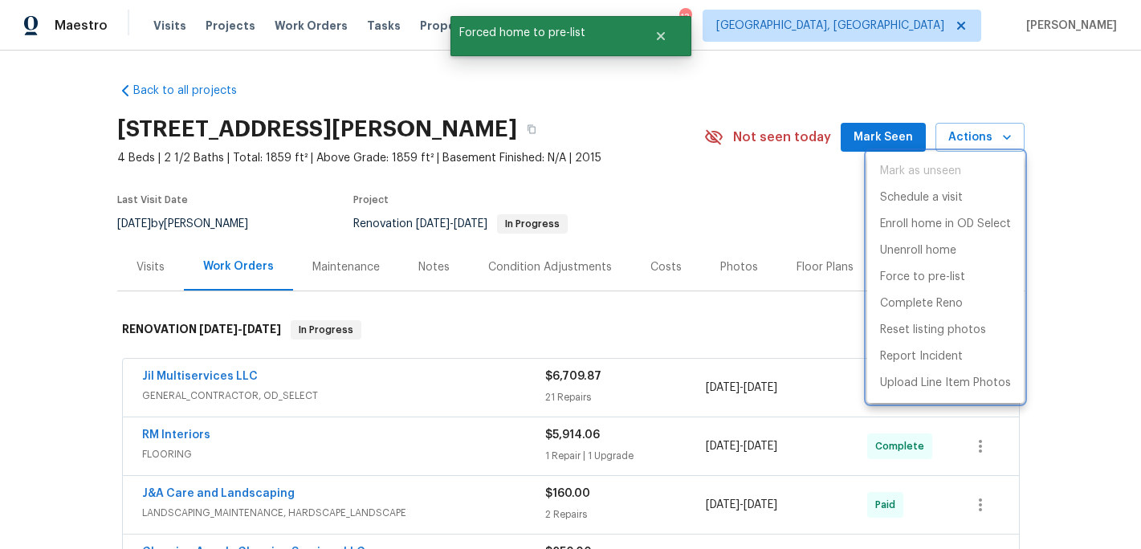
click at [446, 261] on div at bounding box center [570, 274] width 1141 height 549
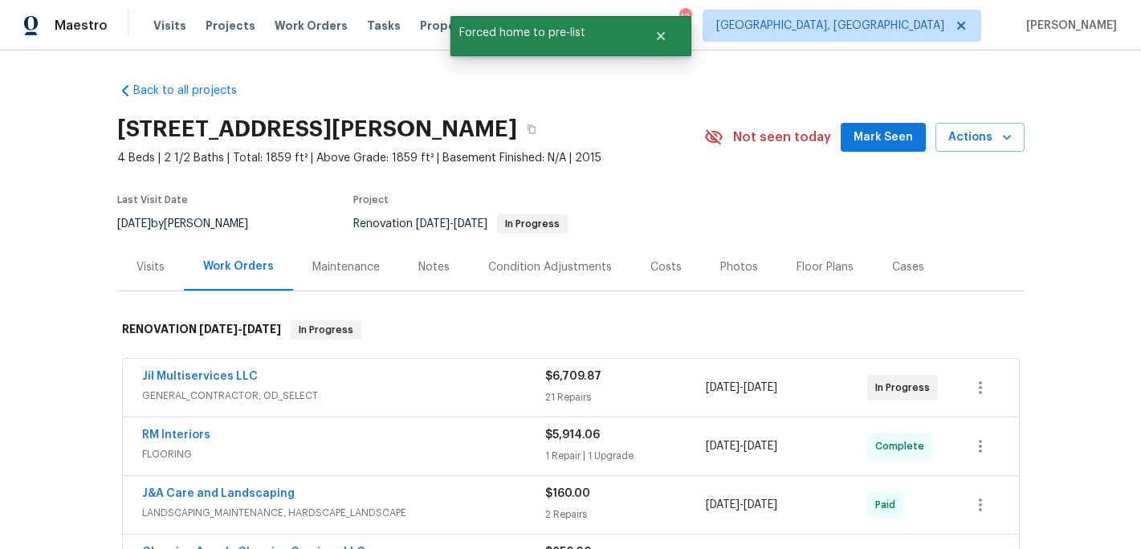
click at [438, 270] on div "Notes" at bounding box center [433, 267] width 31 height 16
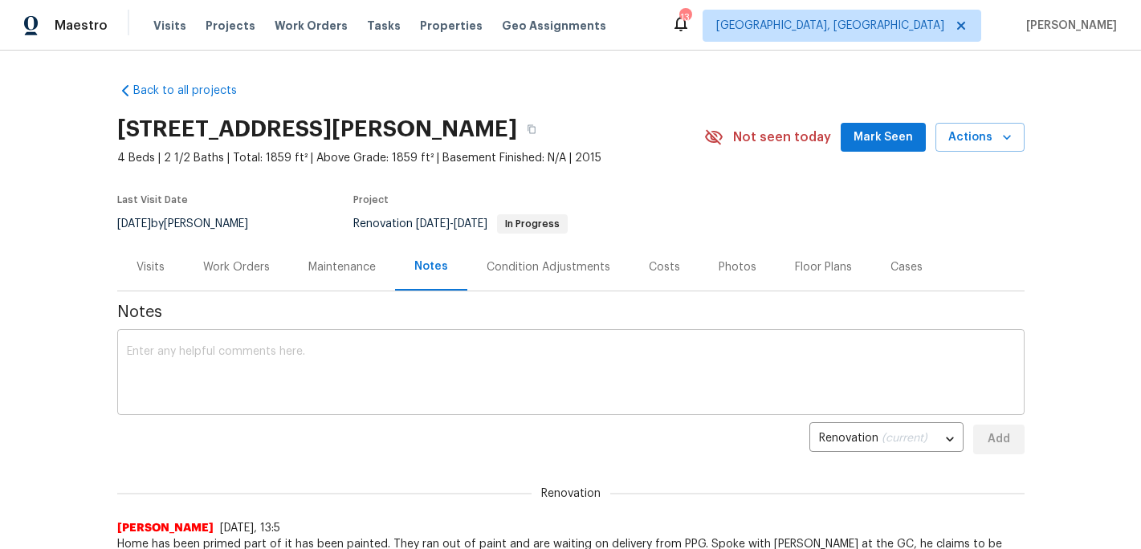
click at [149, 336] on div "x ​" at bounding box center [570, 374] width 907 height 82
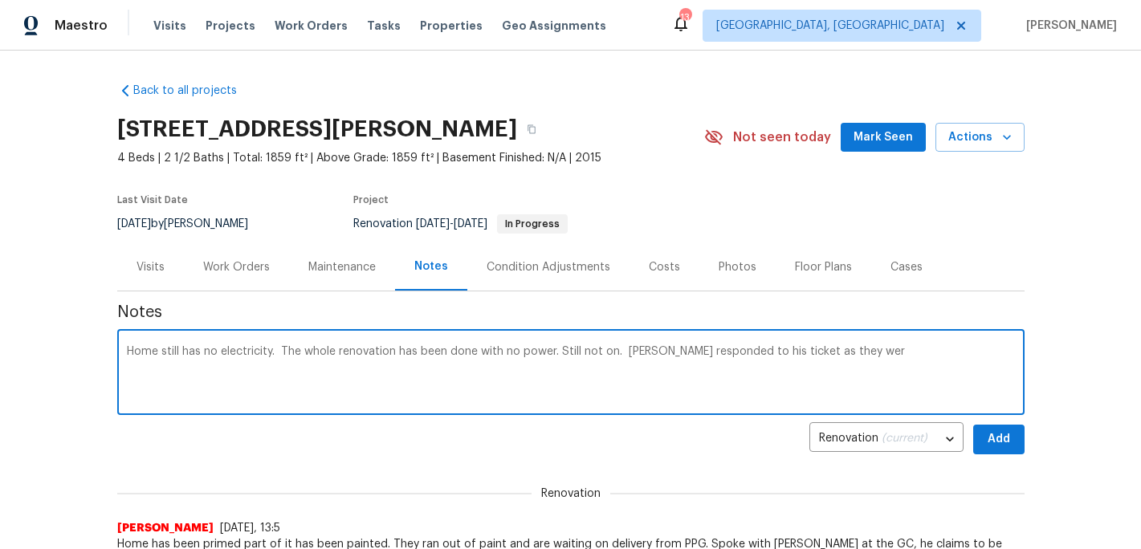
type textarea "Home still has no electricity. The whole renovation has been done with no power…"
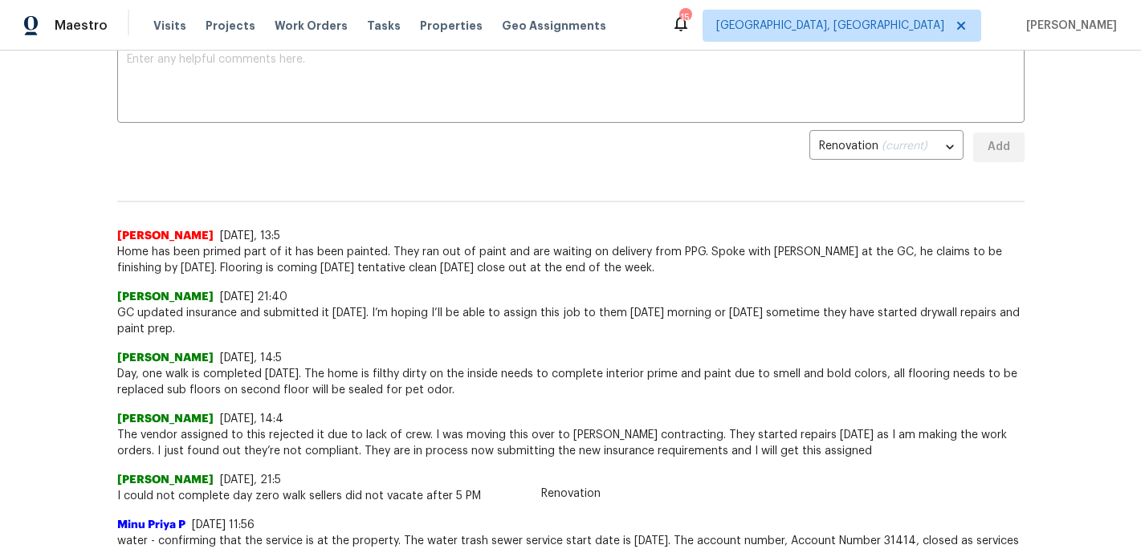
scroll to position [32, 0]
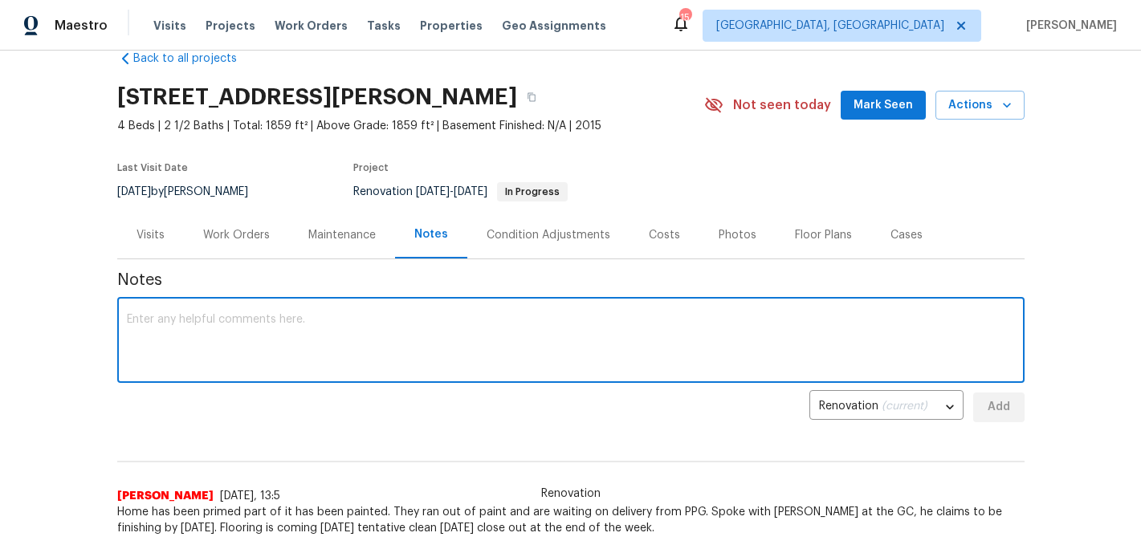
click at [259, 321] on textarea at bounding box center [571, 342] width 888 height 56
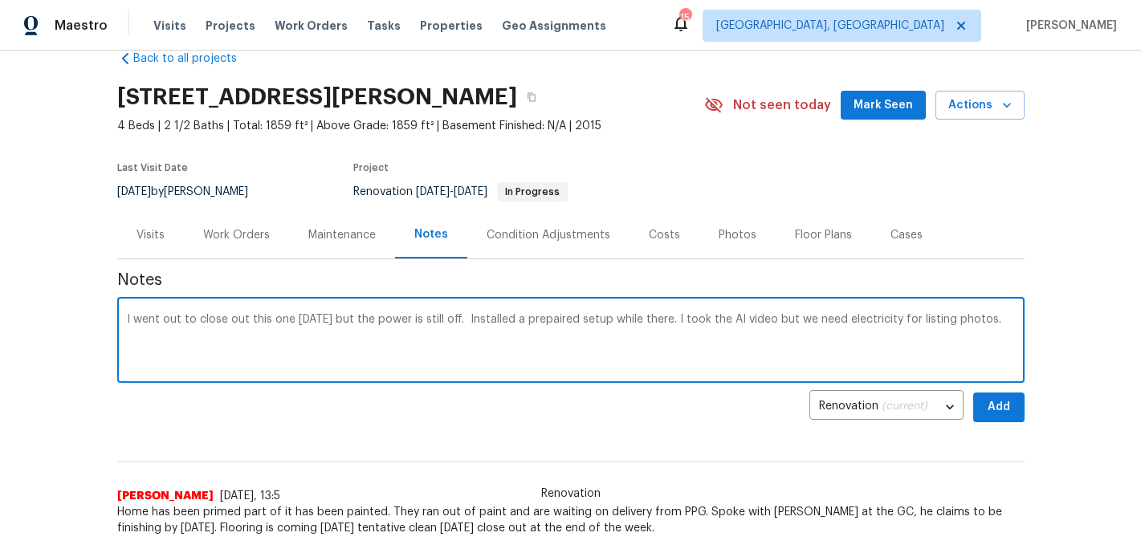
type textarea "I went out to close out this one today but the power is still off. Installed a …"
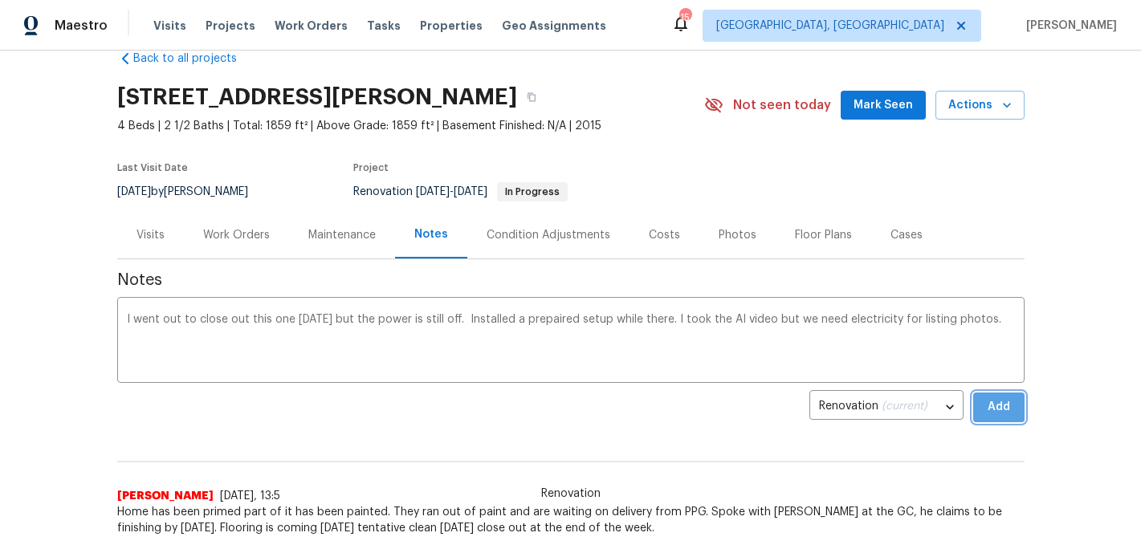
click at [1009, 398] on span "Add" at bounding box center [999, 408] width 26 height 20
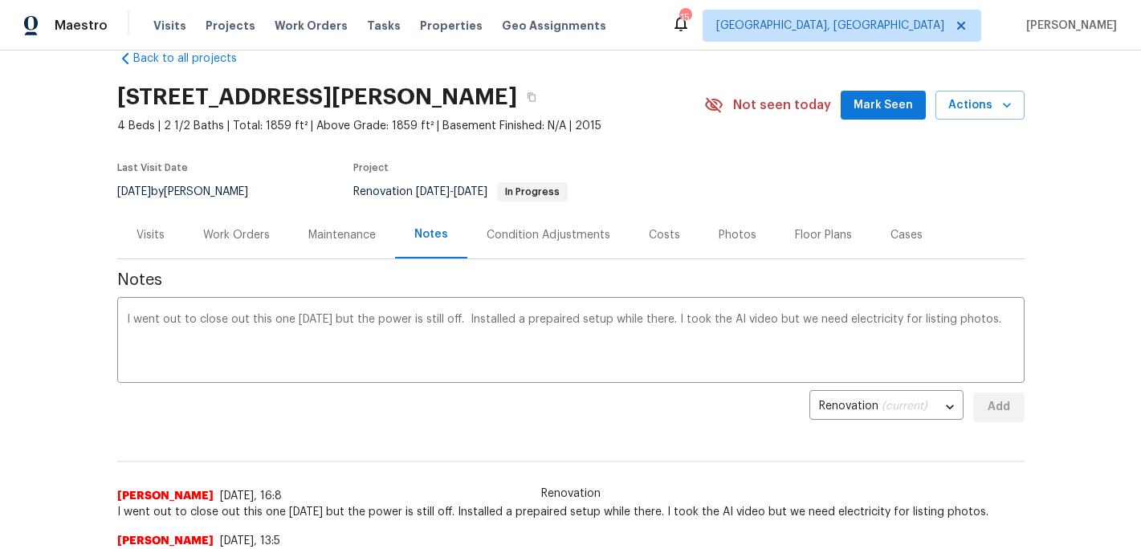
scroll to position [37, 0]
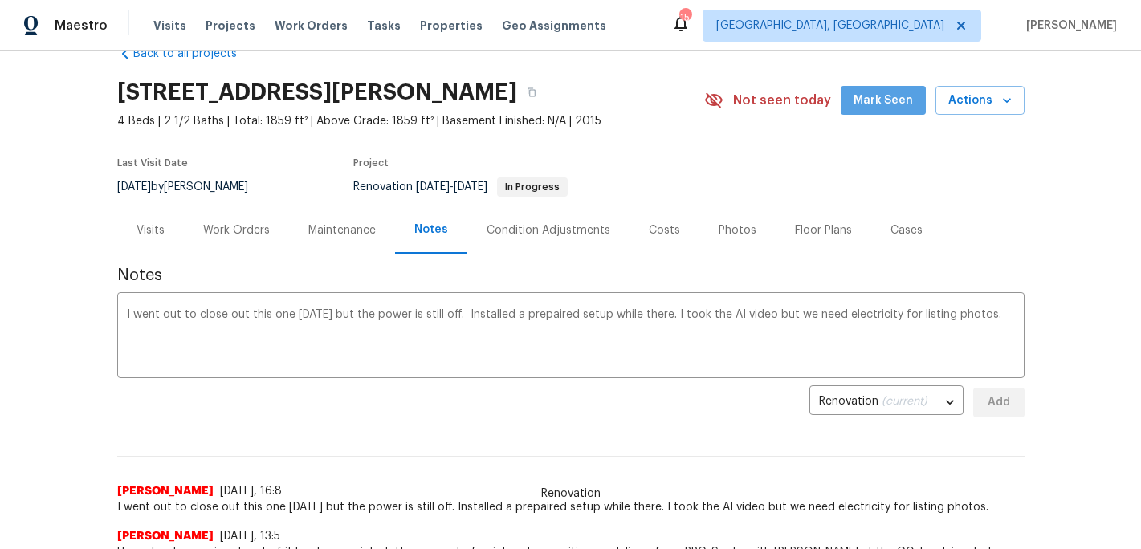
click at [890, 92] on span "Mark Seen" at bounding box center [883, 101] width 59 height 20
click at [420, 22] on span "Properties" at bounding box center [451, 26] width 63 height 16
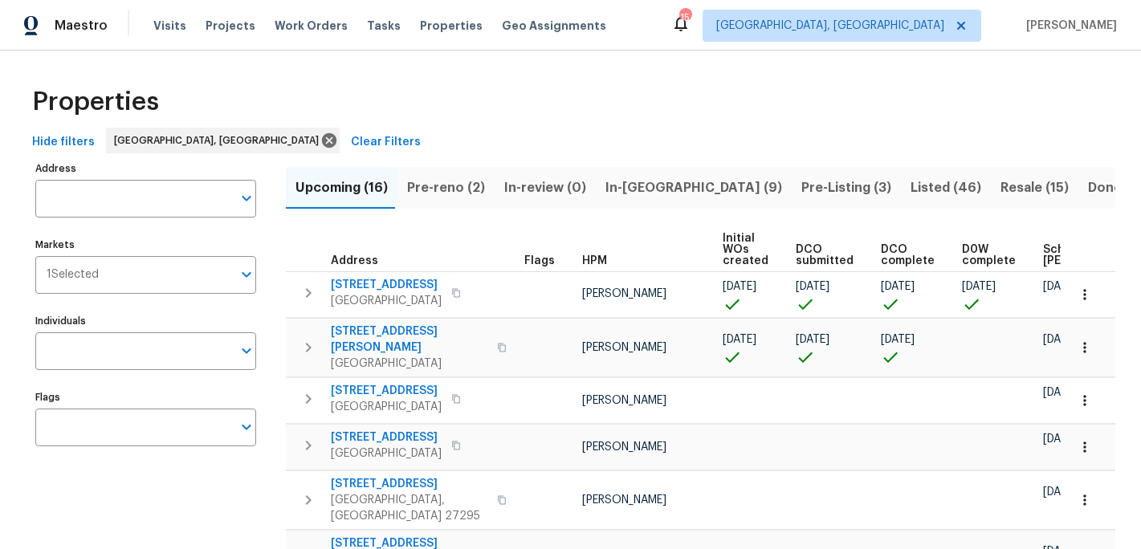
click at [439, 190] on span "Pre-reno (2)" at bounding box center [446, 188] width 78 height 22
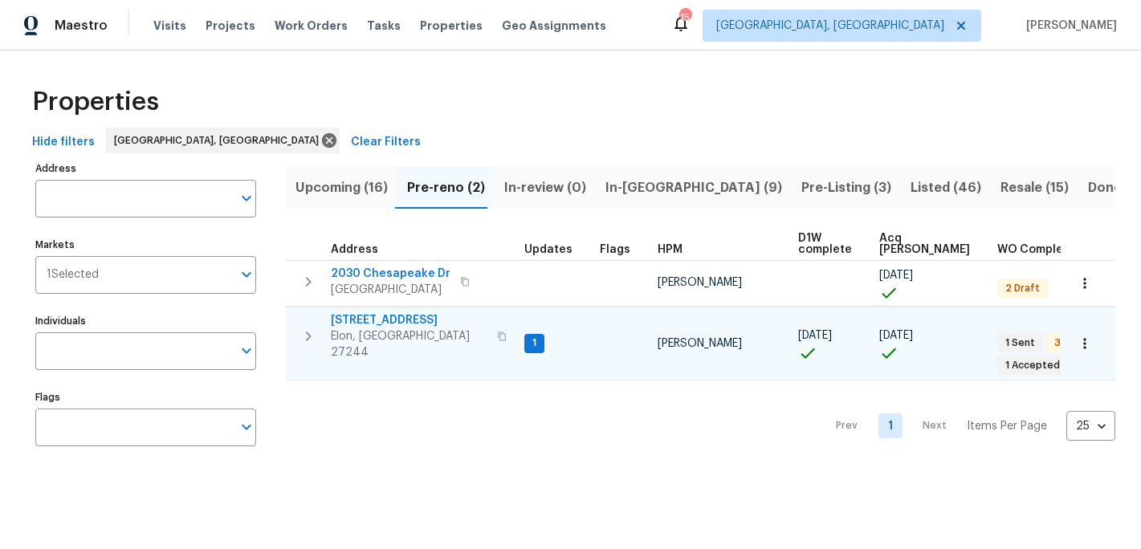
click at [374, 323] on span "400 Brickwalk Ct" at bounding box center [409, 320] width 157 height 16
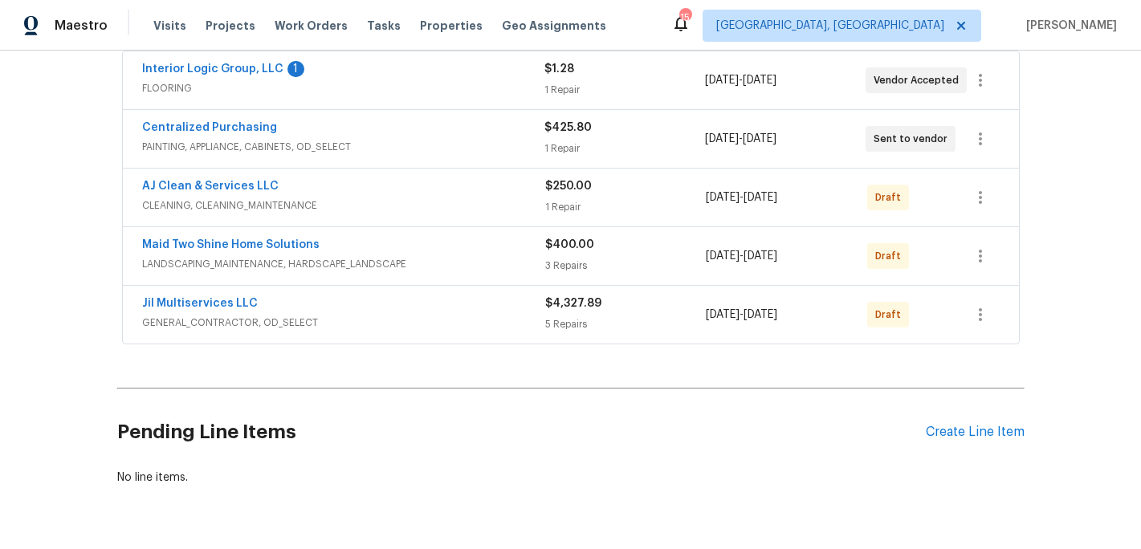
scroll to position [312, 0]
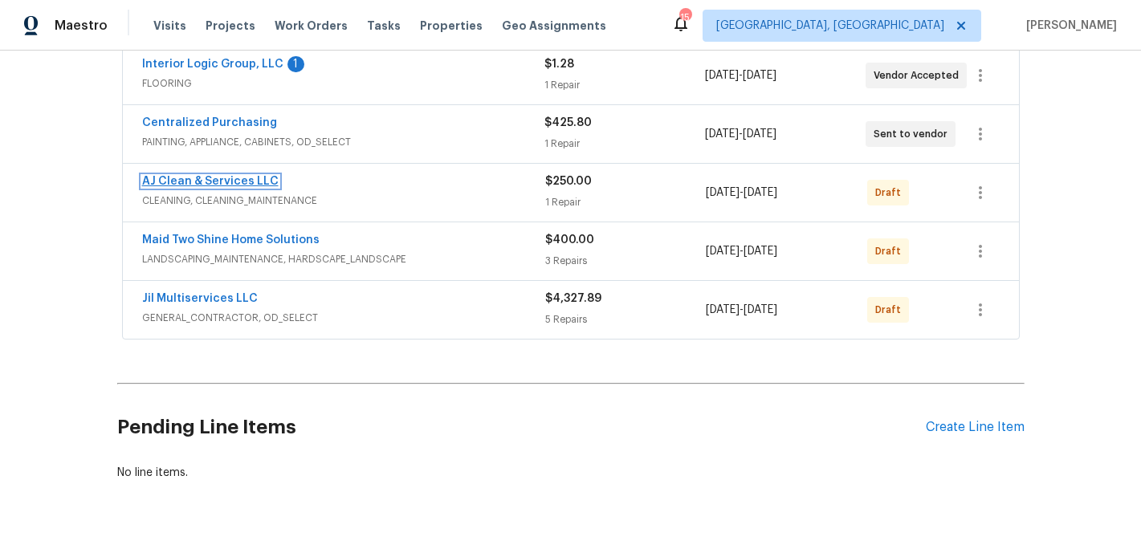
click at [207, 177] on link "AJ Clean & Services LLC" at bounding box center [210, 181] width 137 height 11
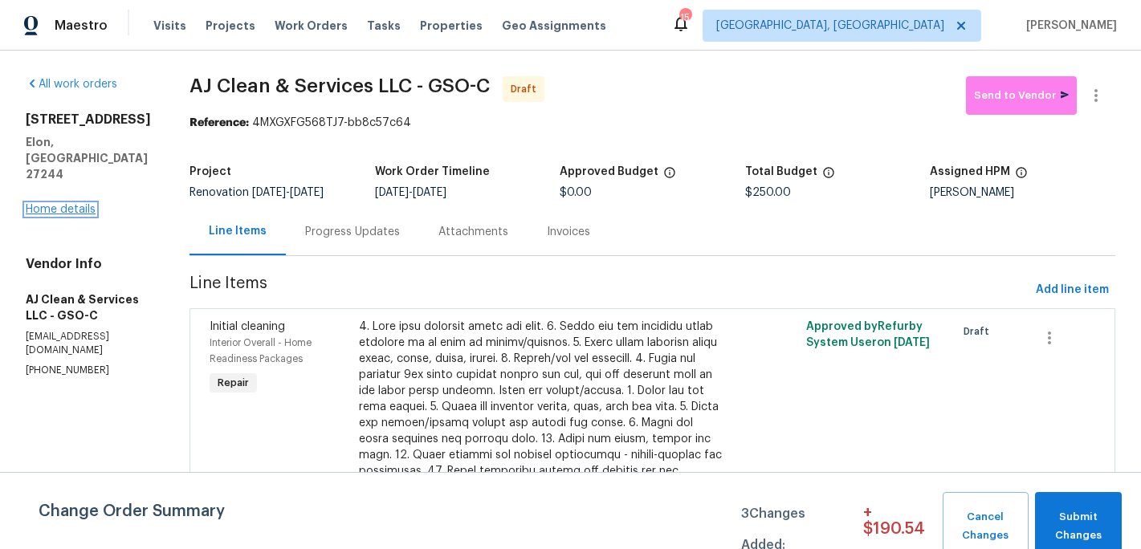
click at [71, 204] on link "Home details" at bounding box center [61, 209] width 70 height 11
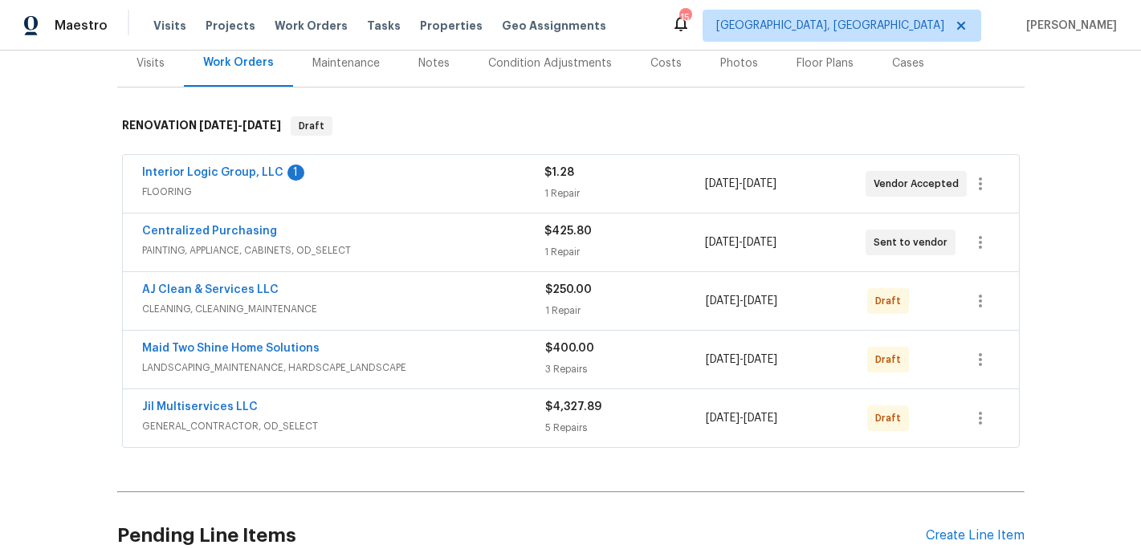
scroll to position [202, 0]
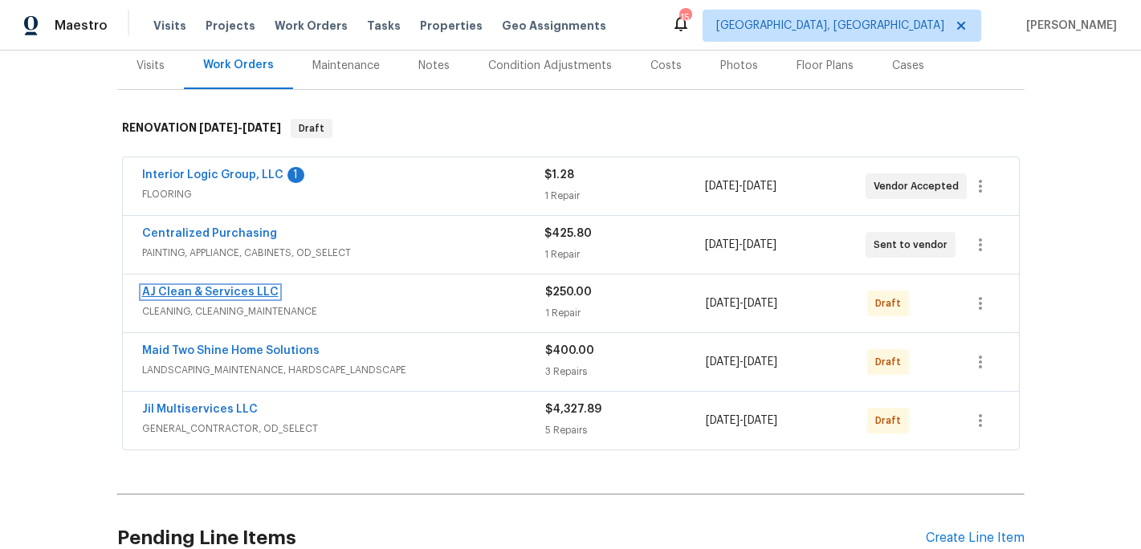
click at [239, 287] on link "AJ Clean & Services LLC" at bounding box center [210, 292] width 137 height 11
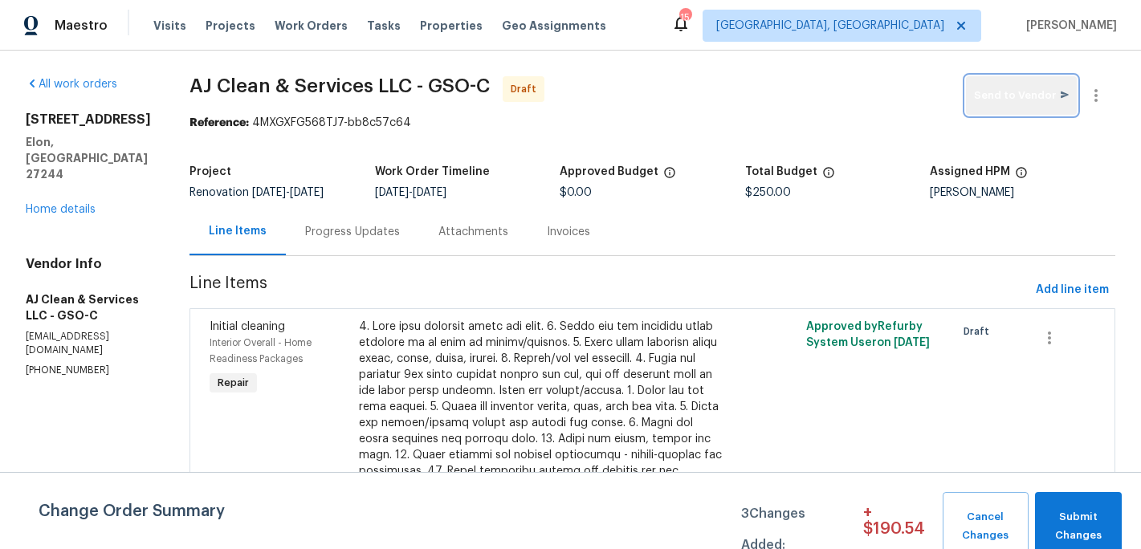
click at [1029, 104] on button "Send to Vendor" at bounding box center [1021, 95] width 111 height 39
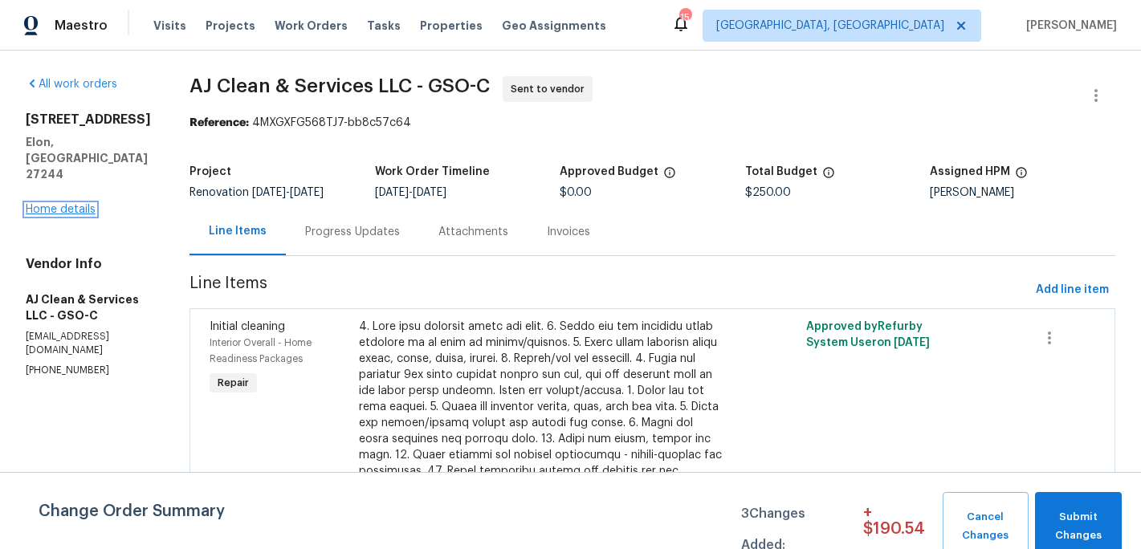
click at [78, 204] on link "Home details" at bounding box center [61, 209] width 70 height 11
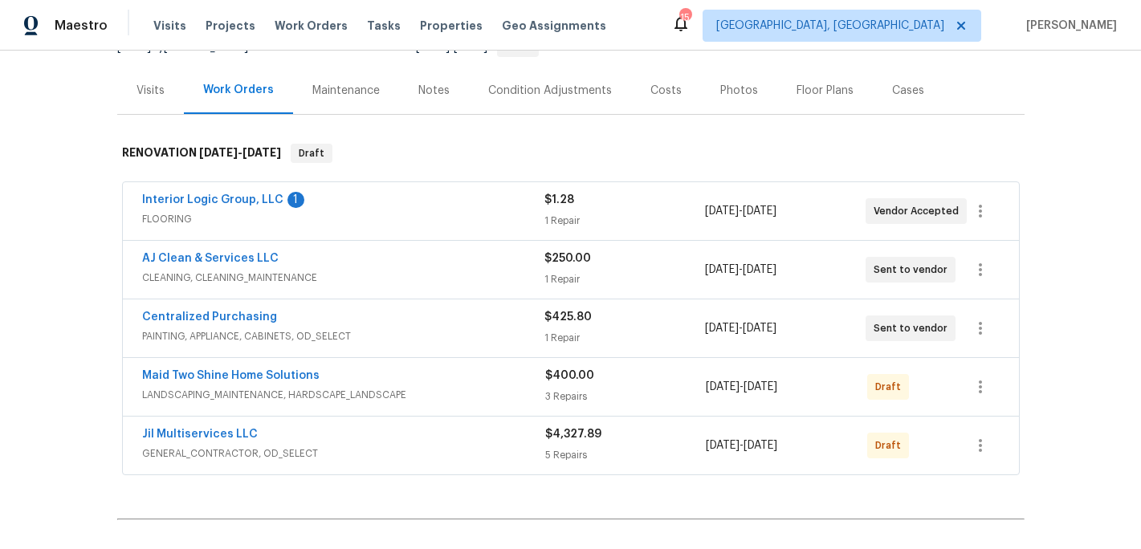
scroll to position [214, 0]
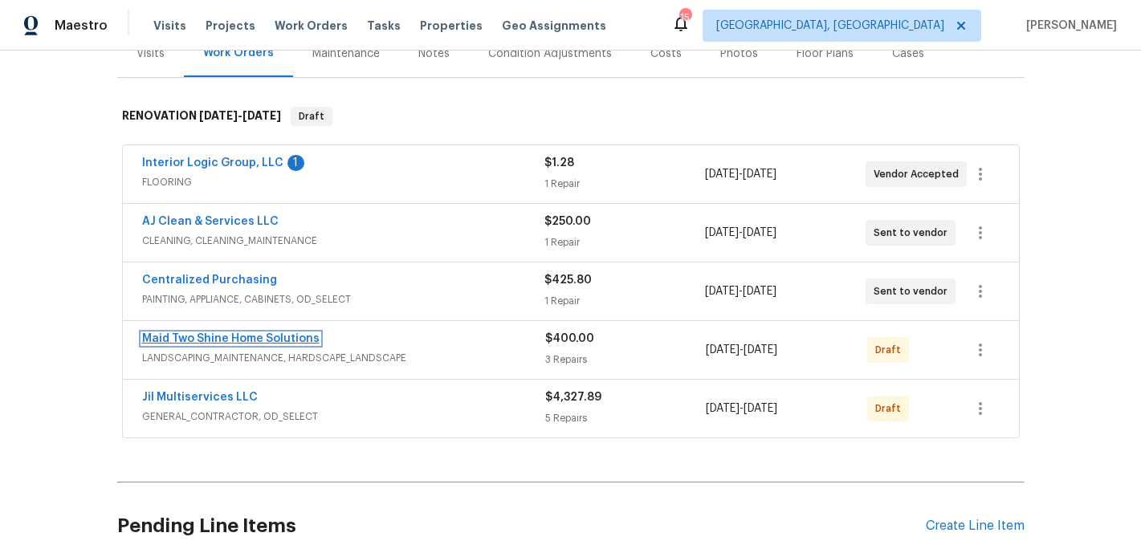
click at [255, 340] on link "Maid Two Shine Home Solutions" at bounding box center [230, 338] width 177 height 11
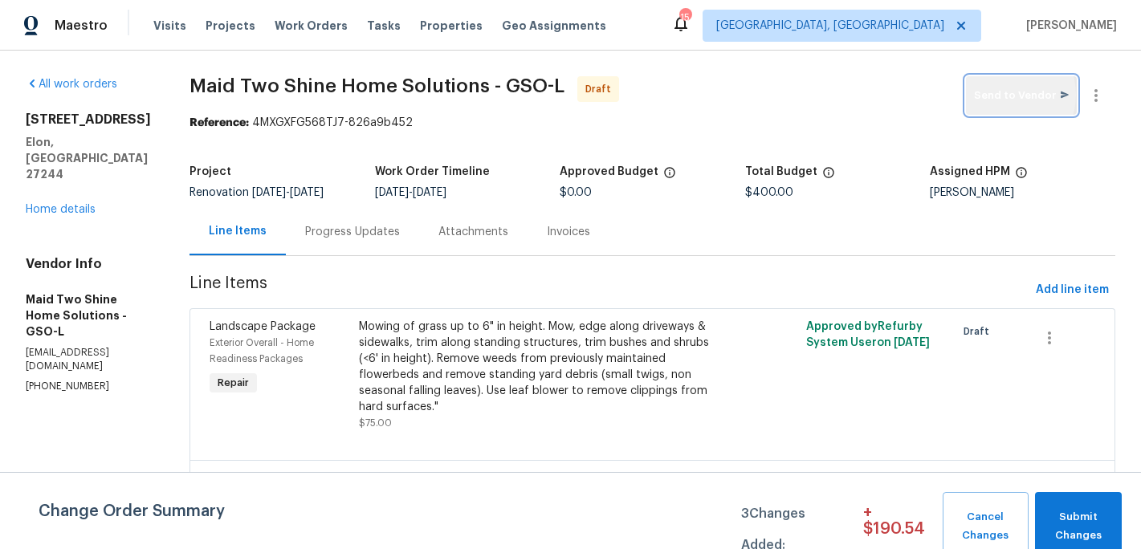
click at [1009, 95] on span "Send to Vendor" at bounding box center [1021, 96] width 95 height 18
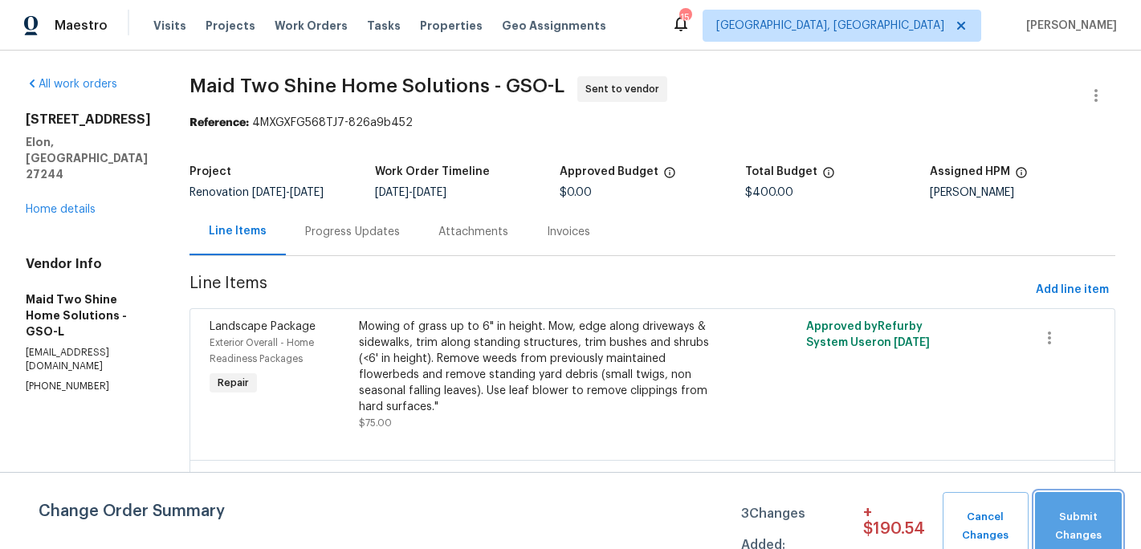
click at [1075, 528] on span "Submit Changes" at bounding box center [1078, 526] width 71 height 37
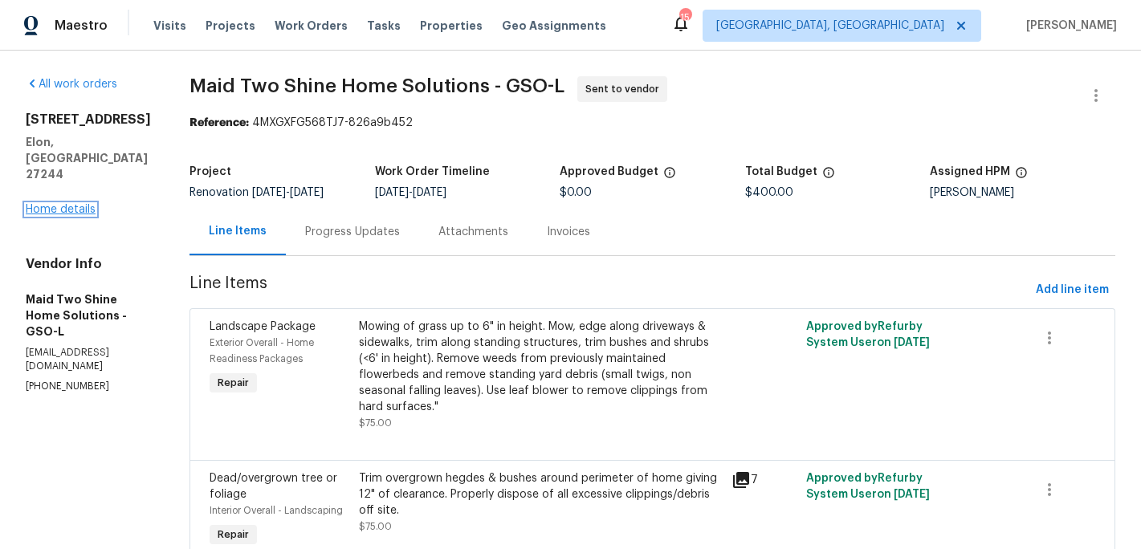
click at [92, 204] on link "Home details" at bounding box center [61, 209] width 70 height 11
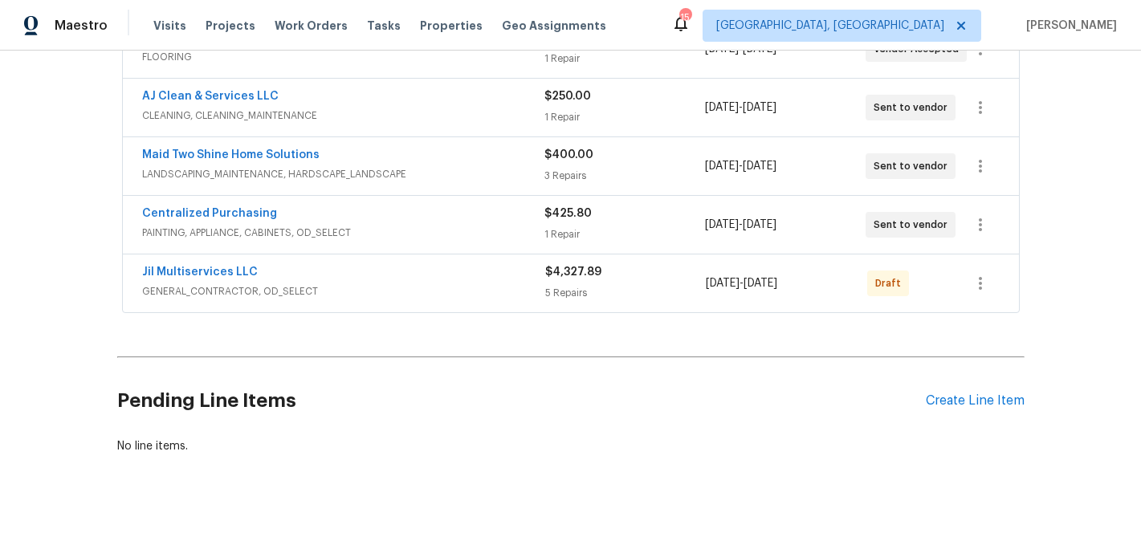
scroll to position [348, 0]
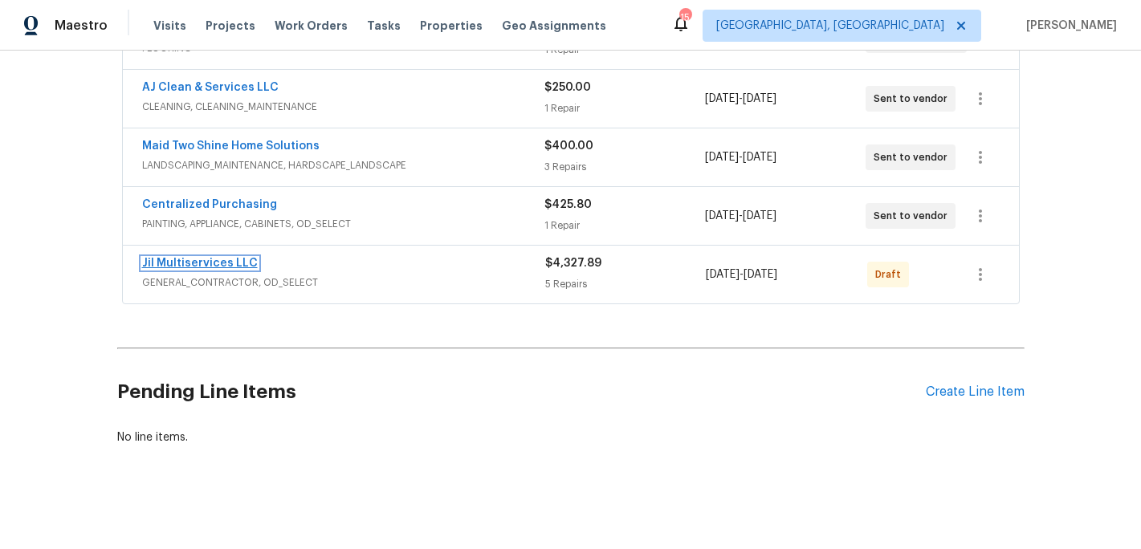
click at [208, 260] on link "Jil Multiservices LLC" at bounding box center [200, 263] width 116 height 11
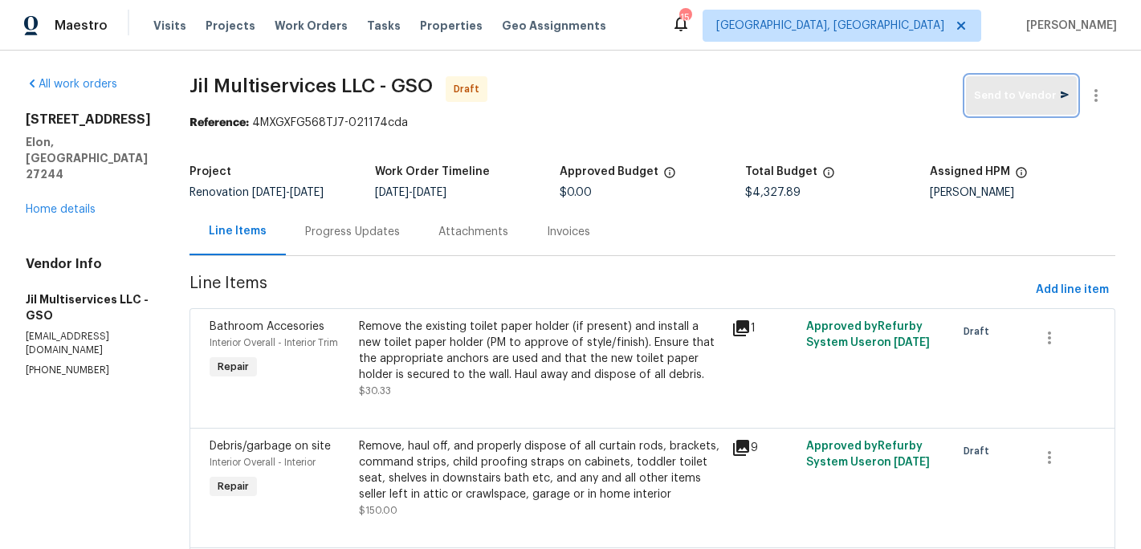
click at [1024, 110] on button "Send to Vendor" at bounding box center [1021, 95] width 111 height 39
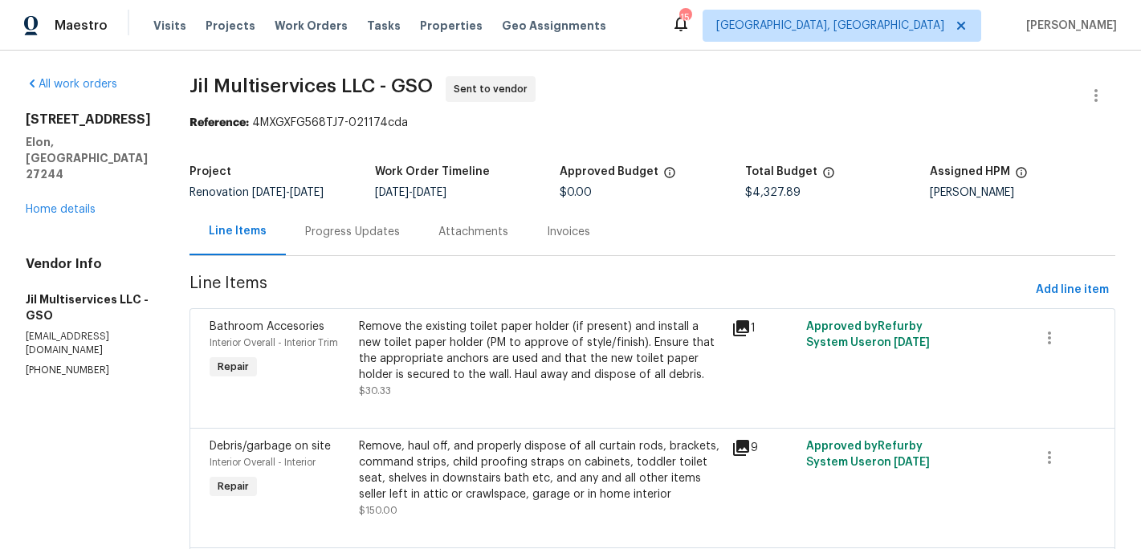
click at [370, 233] on div "Progress Updates" at bounding box center [352, 232] width 95 height 16
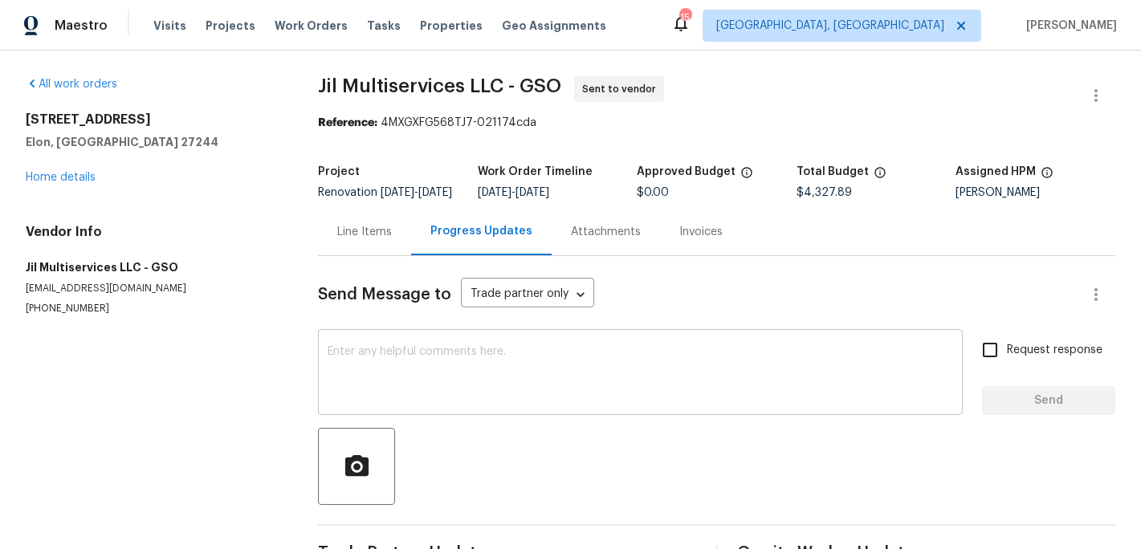
click at [346, 374] on textarea at bounding box center [641, 374] width 626 height 56
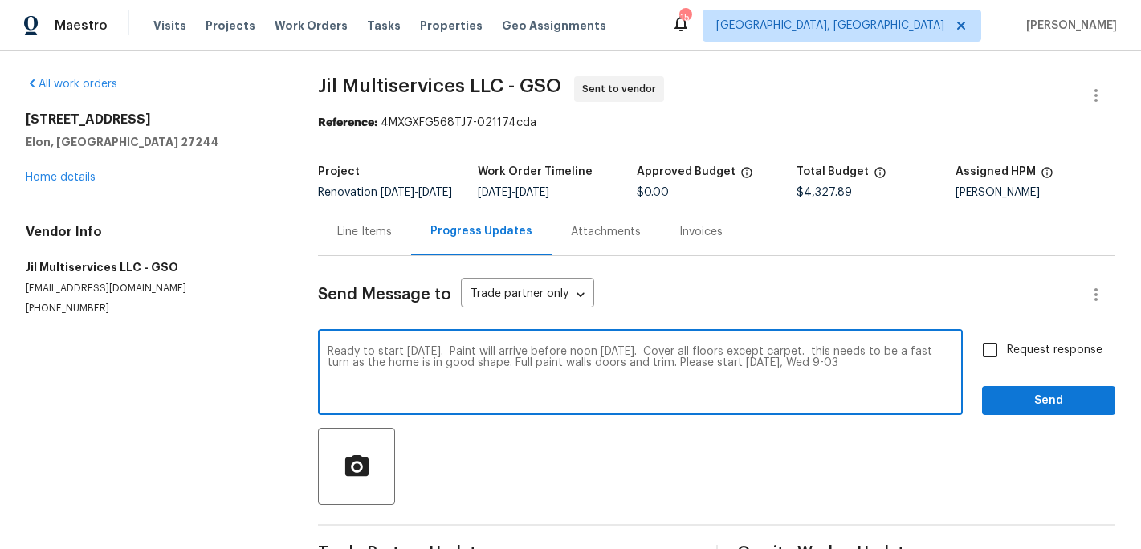
type textarea "Ready to start tomorrow. Paint will arrive before noon tomorrow. Cover all floo…"
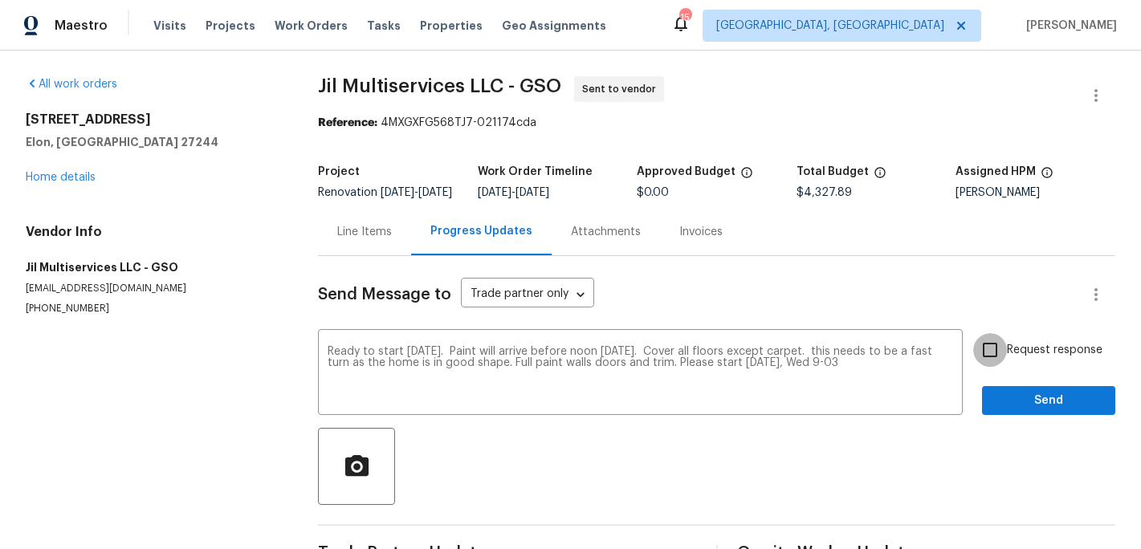
click at [993, 359] on input "Request response" at bounding box center [990, 350] width 34 height 34
checkbox input "true"
click at [1004, 411] on span "Send" at bounding box center [1049, 401] width 108 height 20
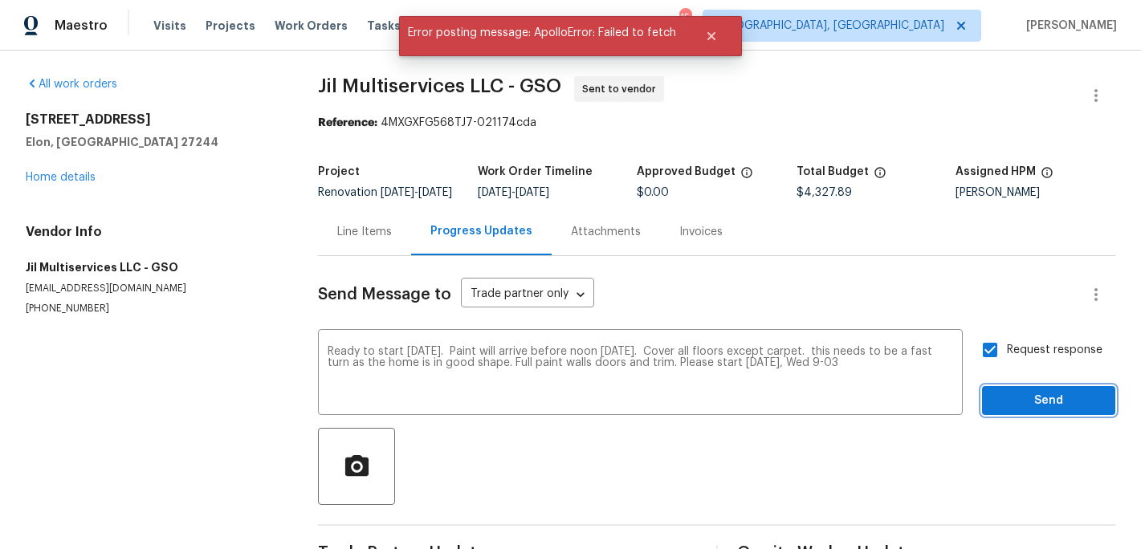
click at [1004, 411] on span "Send" at bounding box center [1049, 401] width 108 height 20
click at [339, 351] on div "Ready to start tomorrow. Paint will arrive before noon tomorrow. Cover all floo…" at bounding box center [640, 374] width 645 height 82
click at [292, 342] on div "All work orders 400 Brickwalk Ct Elon, NC 27244 Home details Vendor Info Jil Mu…" at bounding box center [570, 324] width 1141 height 546
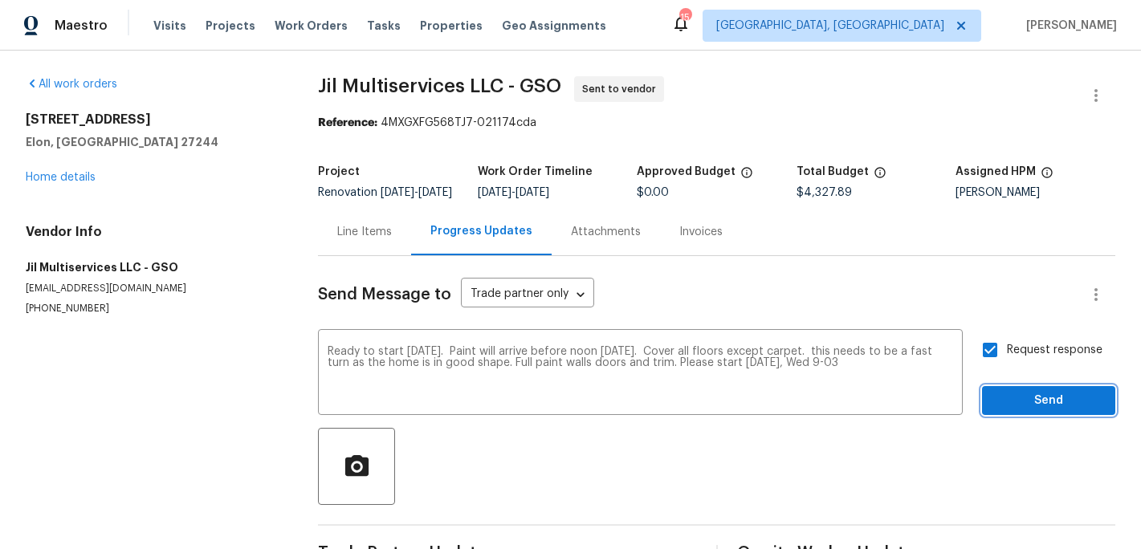
click at [1027, 411] on span "Send" at bounding box center [1049, 401] width 108 height 20
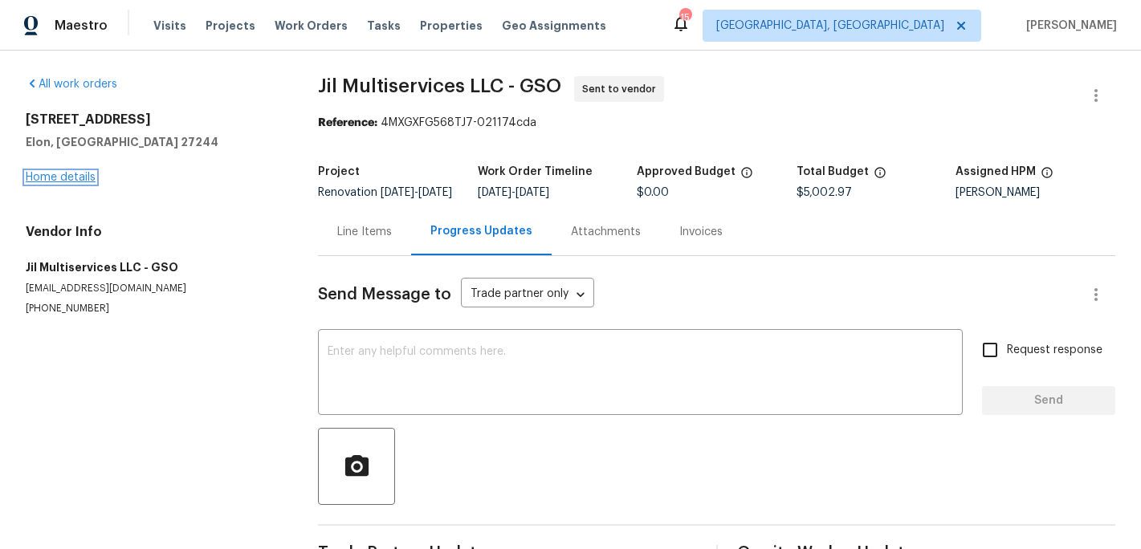
click at [83, 177] on link "Home details" at bounding box center [61, 177] width 70 height 11
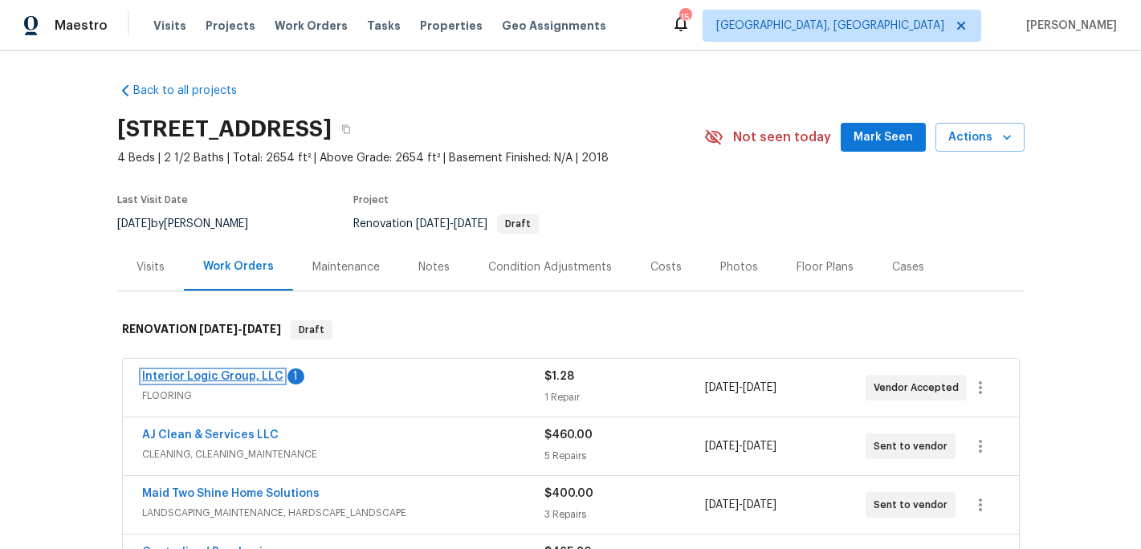
click at [210, 379] on link "Interior Logic Group, LLC" at bounding box center [212, 376] width 141 height 11
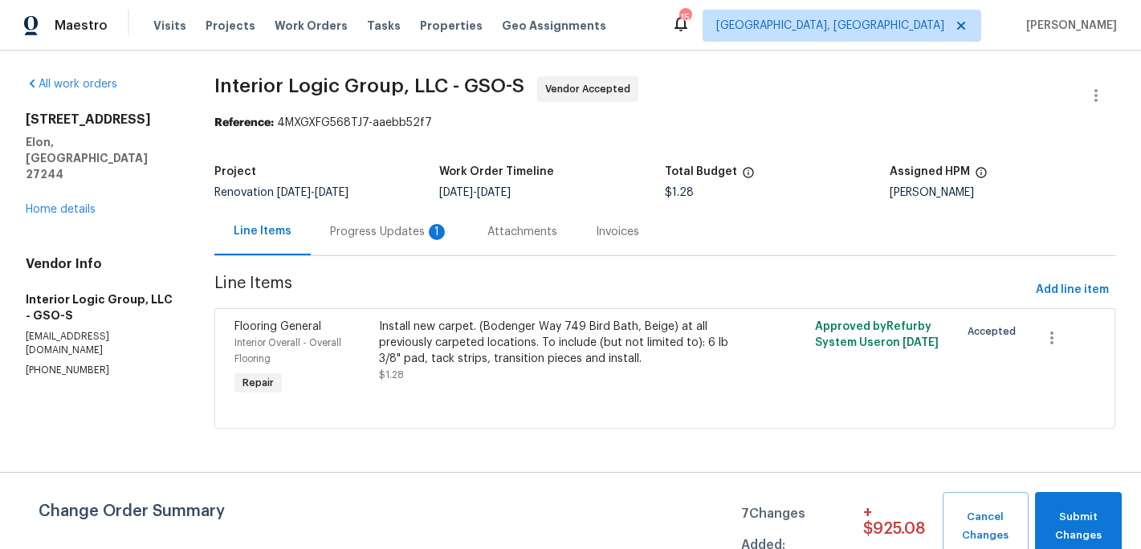
click at [405, 234] on div "Progress Updates 1" at bounding box center [389, 232] width 119 height 16
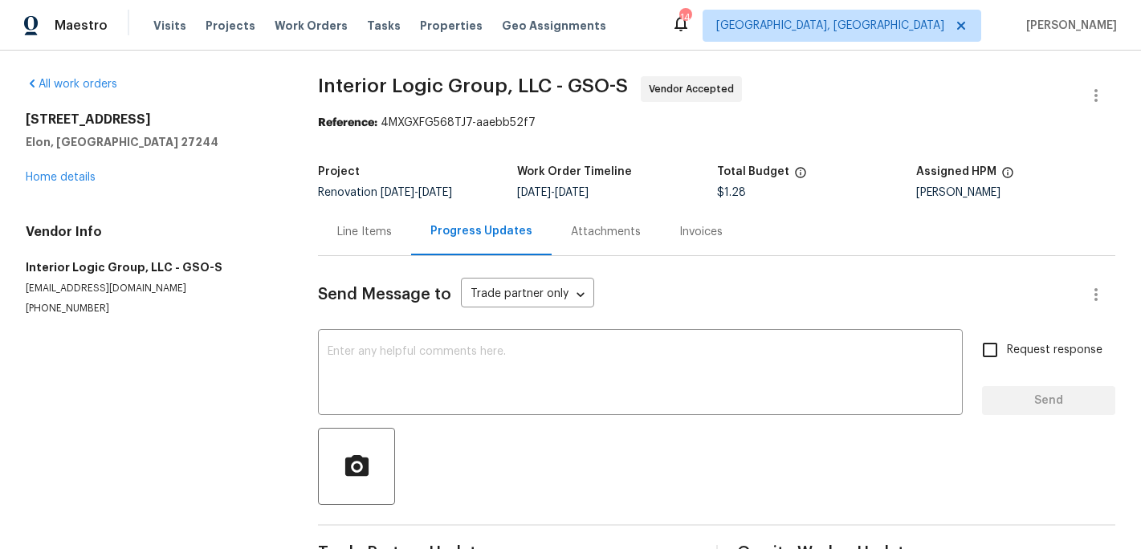
click at [369, 230] on div "Line Items" at bounding box center [364, 232] width 55 height 16
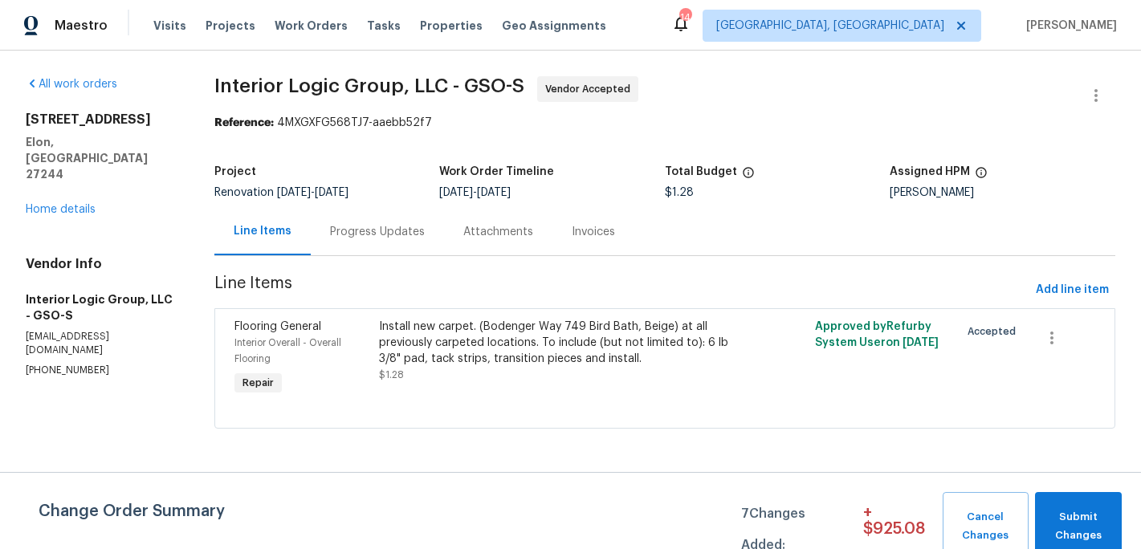
click at [427, 360] on div "Install new carpet. (Bodenger Way 749 Bird Bath, Beige) at all previously carpe…" at bounding box center [555, 343] width 353 height 48
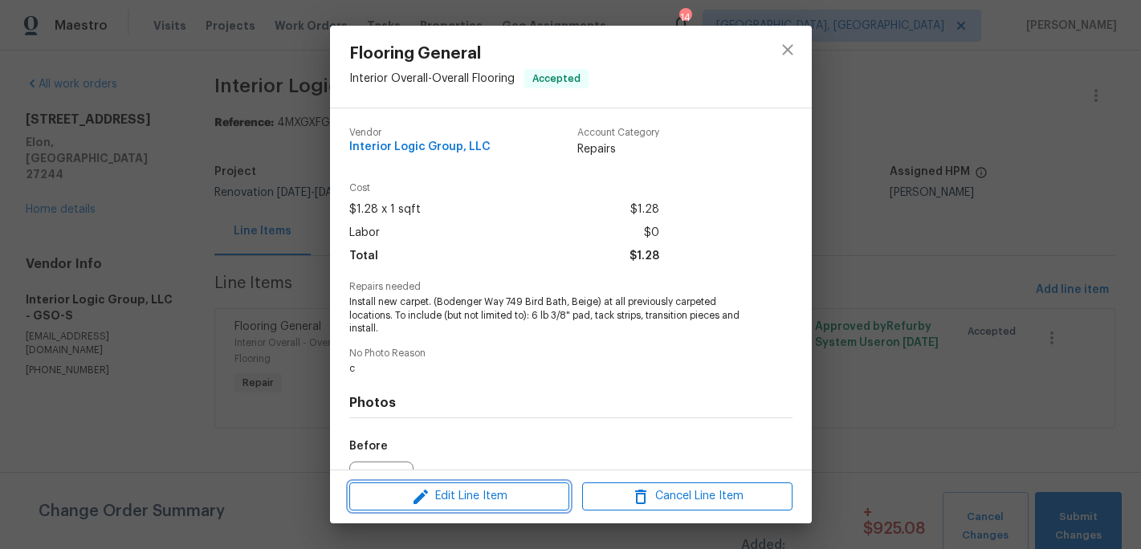
click at [447, 491] on span "Edit Line Item" at bounding box center [459, 497] width 210 height 20
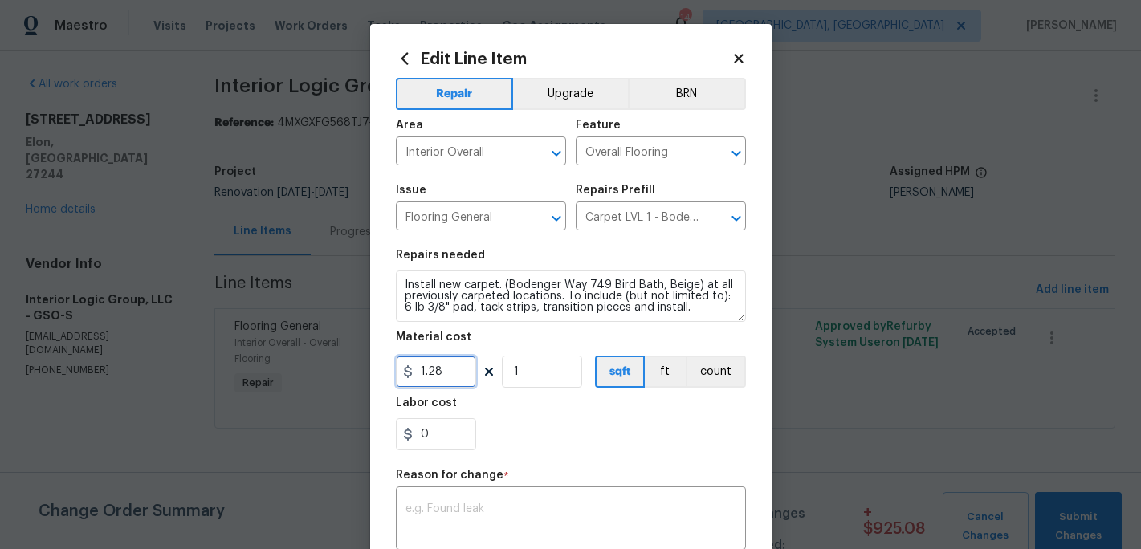
click at [446, 381] on input "1.28" at bounding box center [436, 372] width 80 height 32
type input "20"
click at [732, 56] on icon at bounding box center [739, 58] width 14 height 14
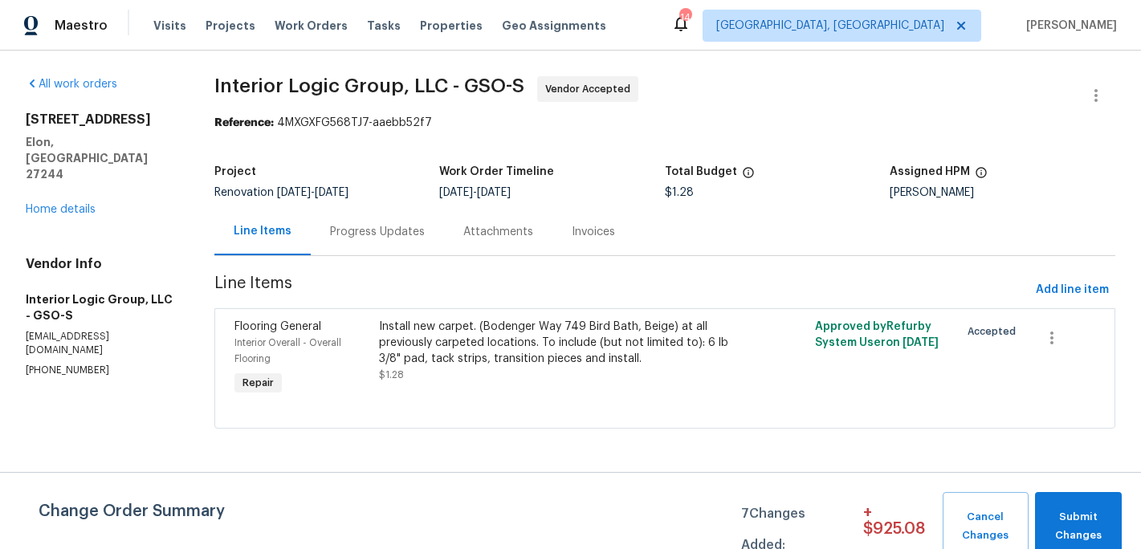
click at [399, 232] on div "Progress Updates" at bounding box center [377, 232] width 95 height 16
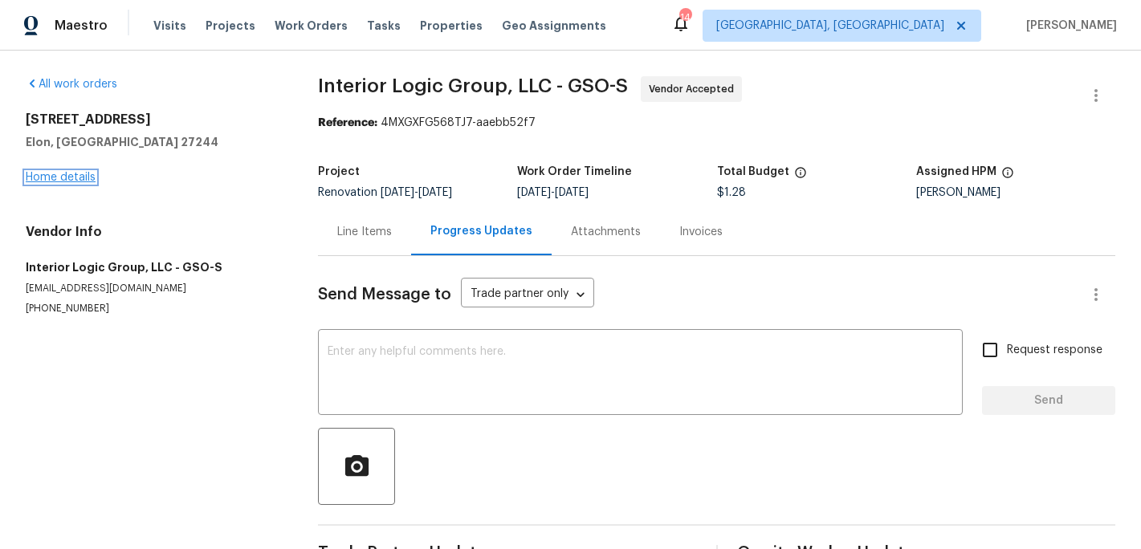
click at [63, 176] on link "Home details" at bounding box center [61, 177] width 70 height 11
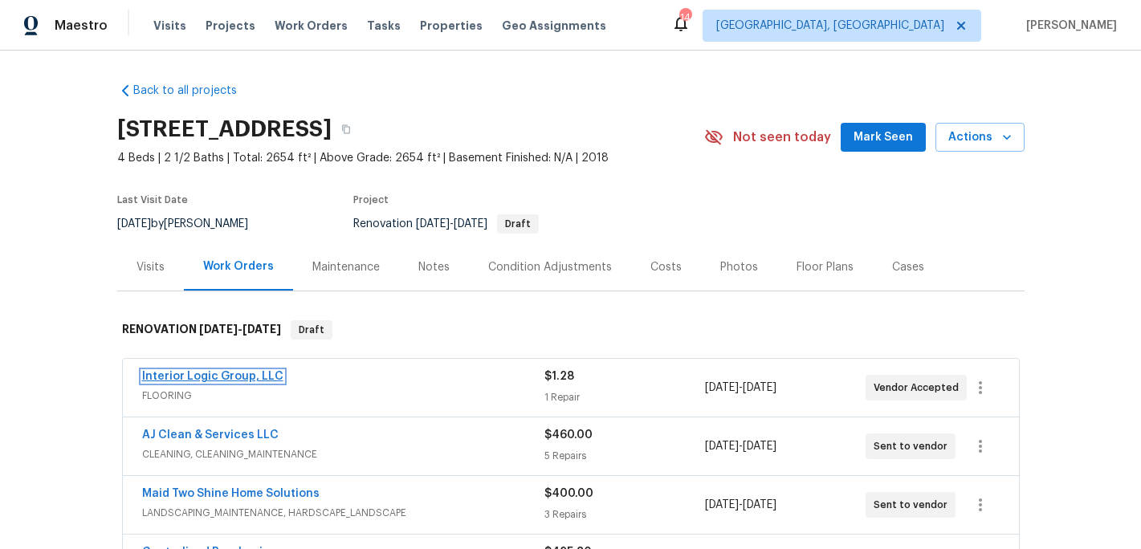
click at [230, 377] on link "Interior Logic Group, LLC" at bounding box center [212, 376] width 141 height 11
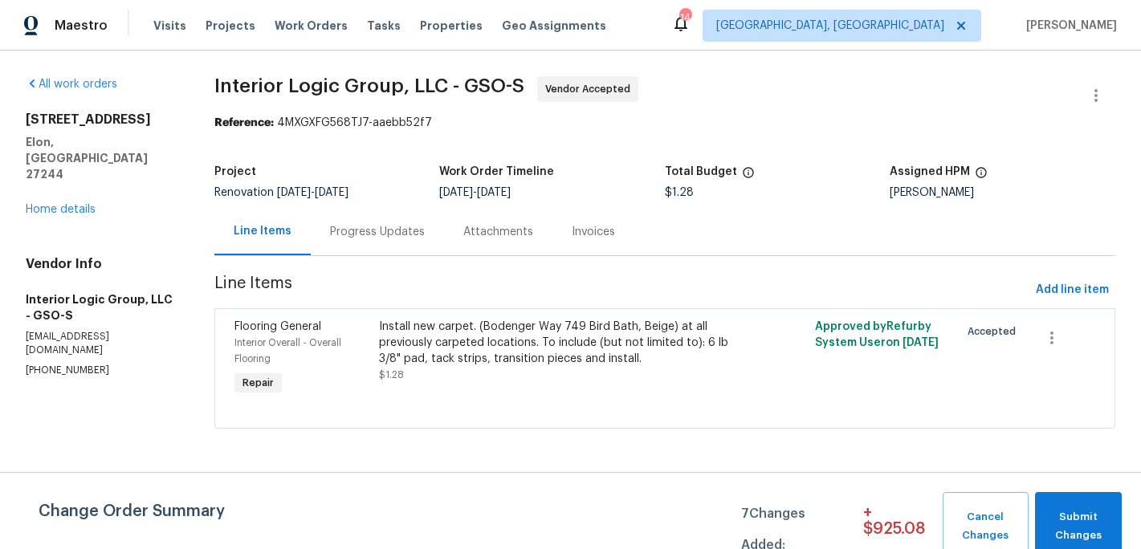
click at [483, 353] on div "Install new carpet. (Bodenger Way 749 Bird Bath, Beige) at all previously carpe…" at bounding box center [555, 343] width 353 height 48
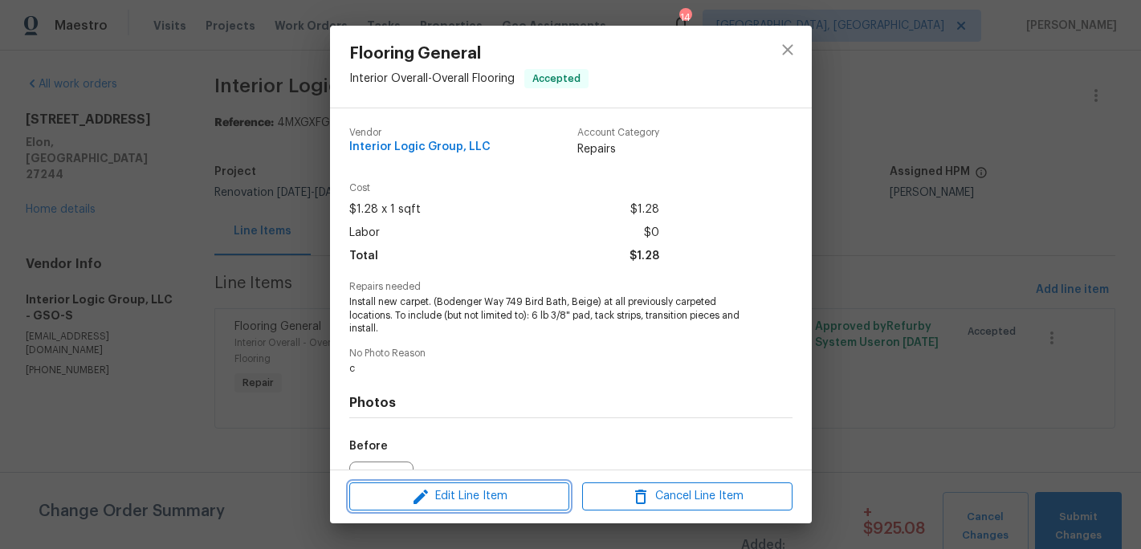
click at [493, 491] on span "Edit Line Item" at bounding box center [459, 497] width 210 height 20
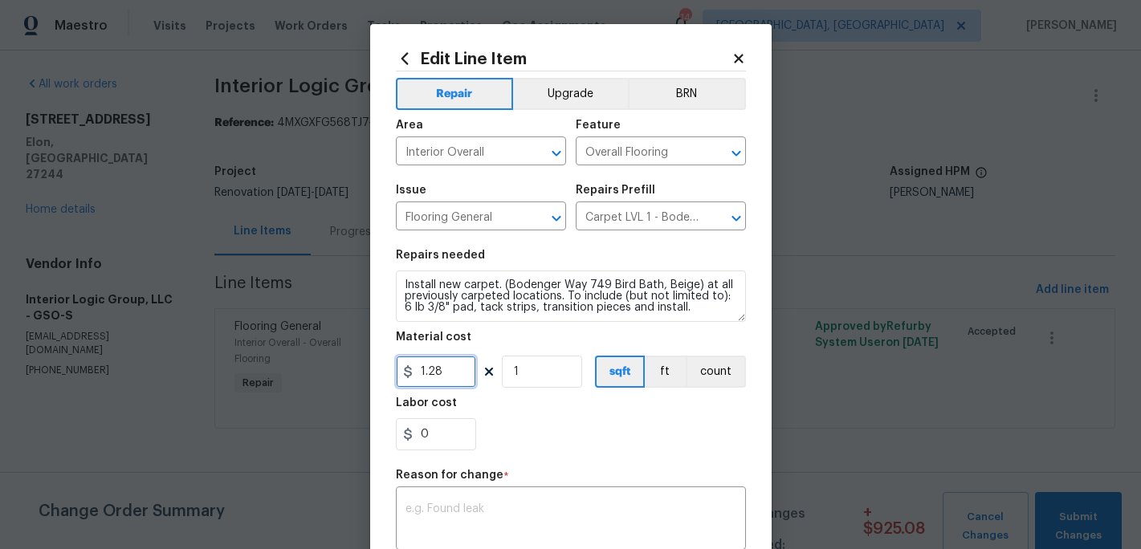
click at [454, 366] on input "1.28" at bounding box center [436, 372] width 80 height 32
type input "2075.43"
click at [528, 422] on div "0" at bounding box center [571, 434] width 350 height 32
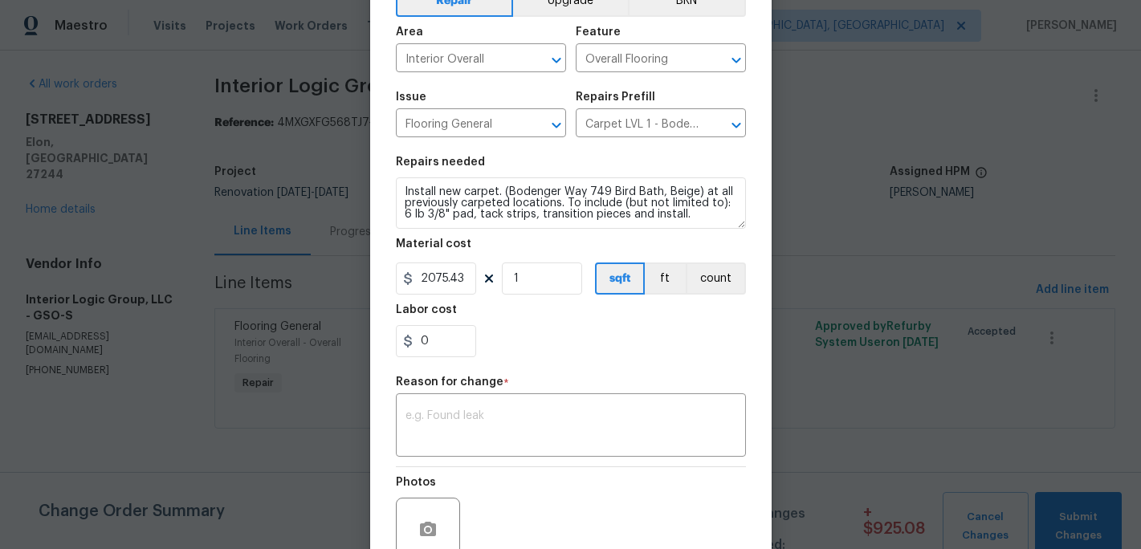
scroll to position [177, 0]
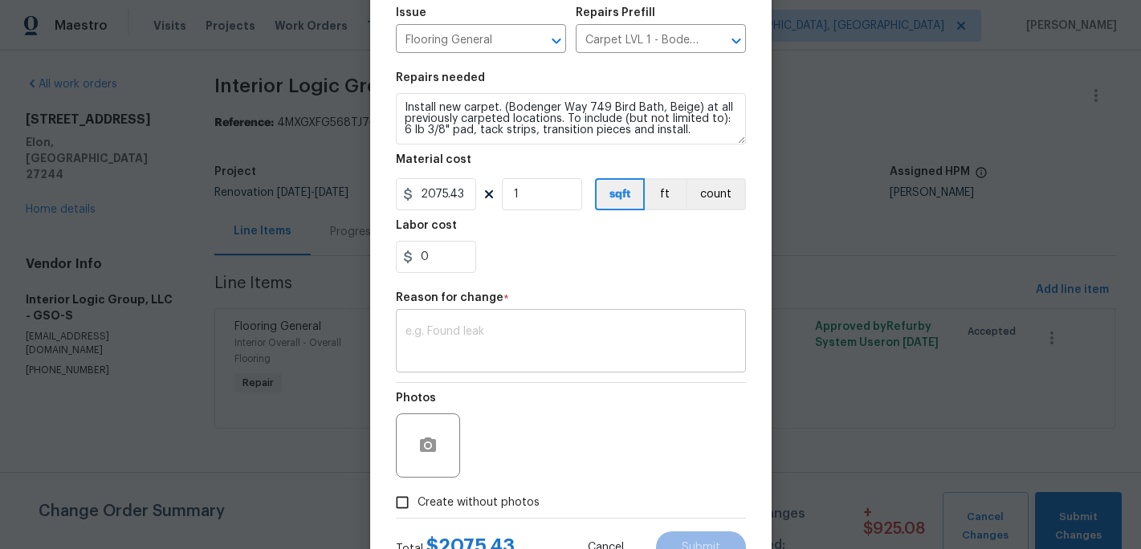
click at [454, 340] on textarea at bounding box center [571, 343] width 331 height 34
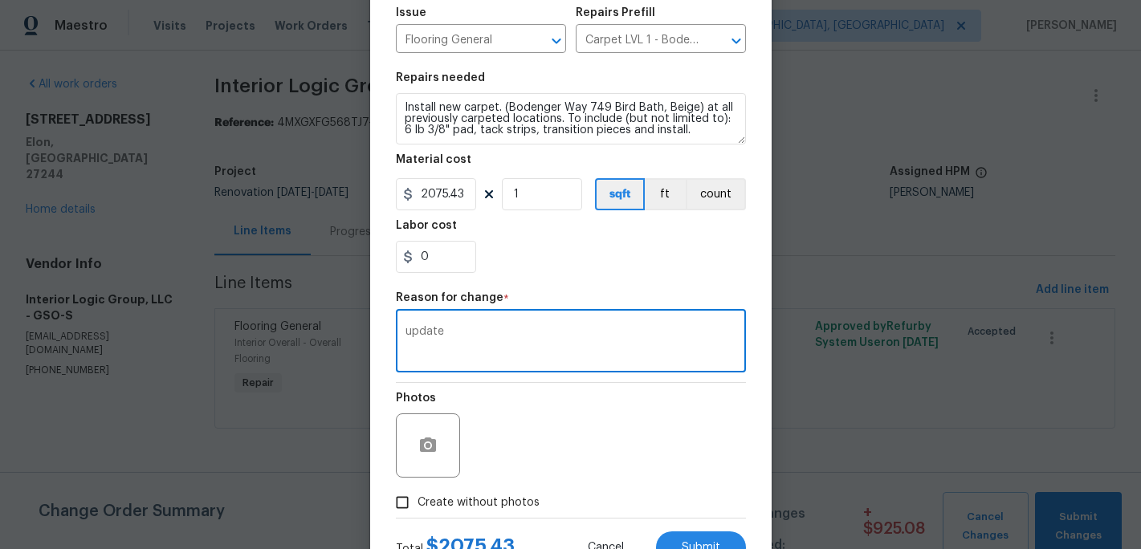
type textarea "update"
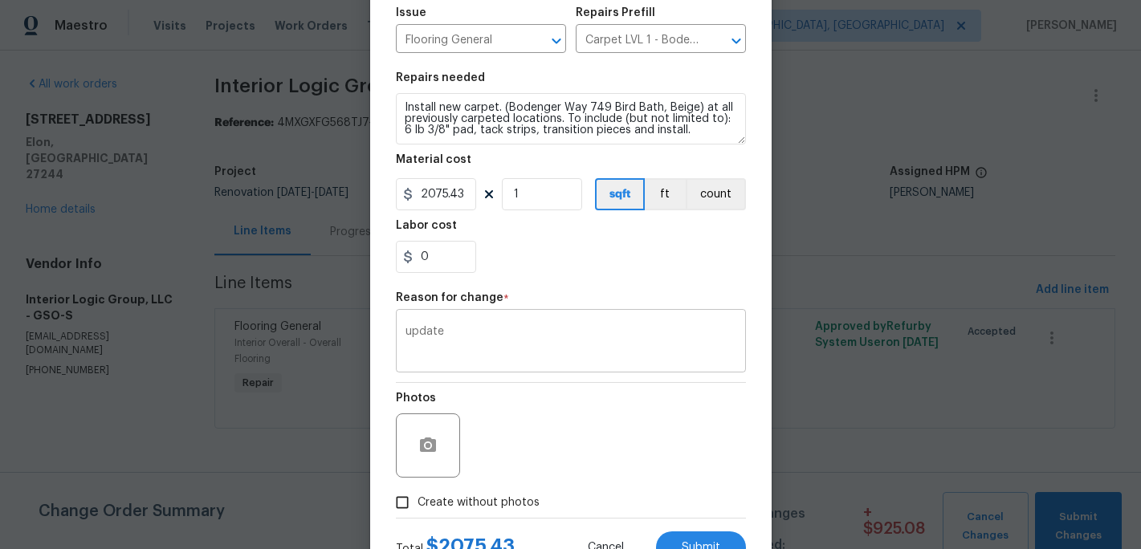
click at [507, 368] on div "update x ​" at bounding box center [571, 342] width 350 height 59
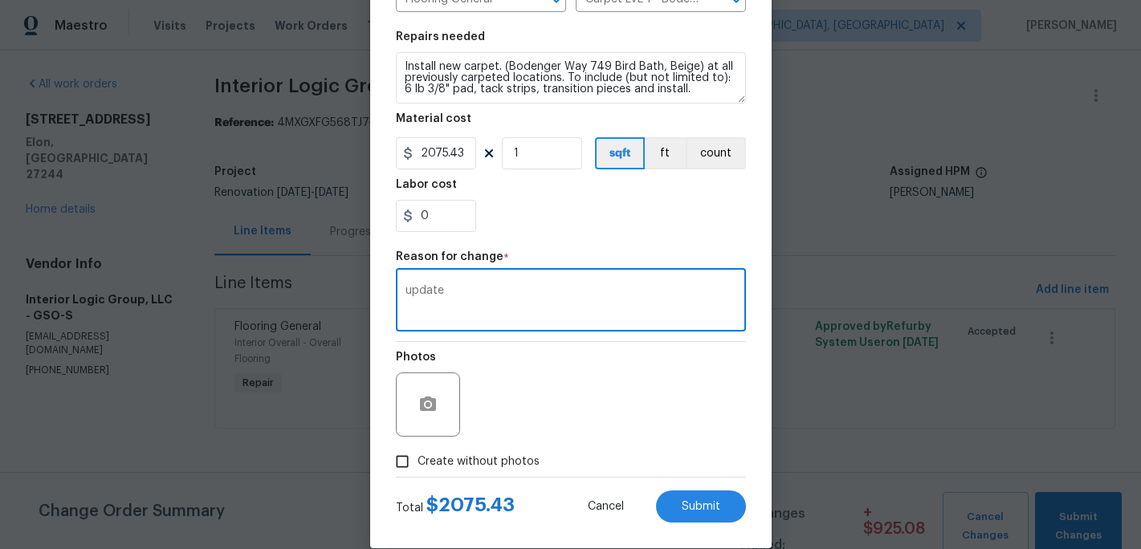
scroll to position [243, 0]
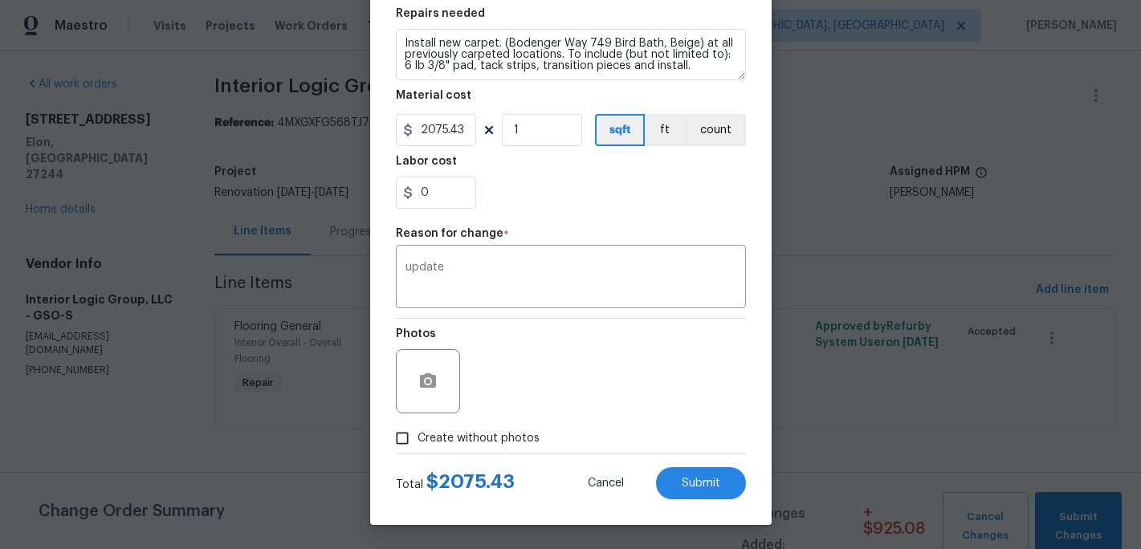
click at [424, 440] on span "Create without photos" at bounding box center [479, 438] width 122 height 17
click at [418, 440] on input "Create without photos" at bounding box center [402, 438] width 31 height 31
checkbox input "true"
click at [704, 482] on span "Submit" at bounding box center [701, 484] width 39 height 12
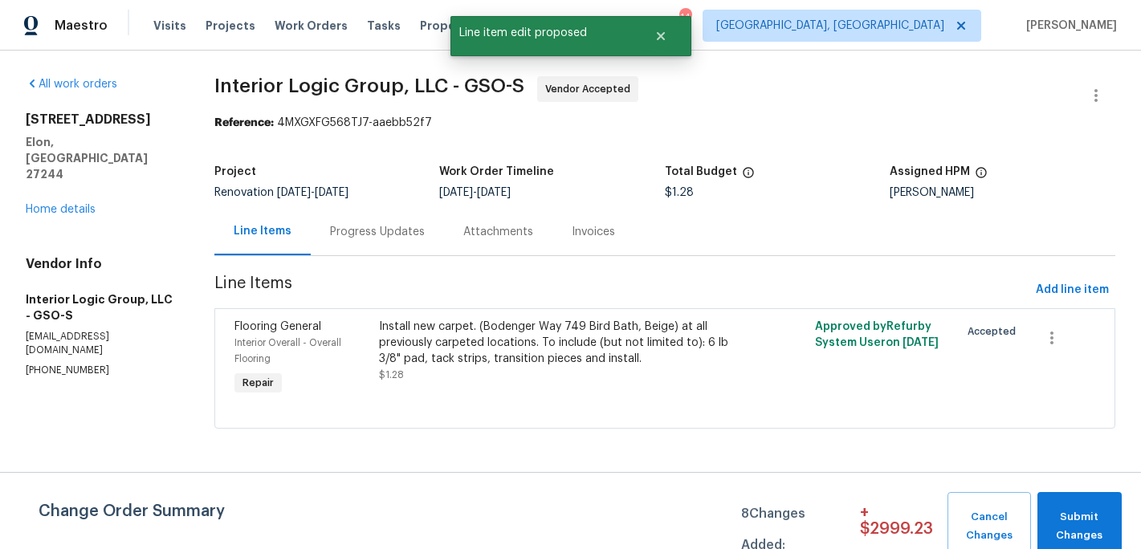
scroll to position [0, 0]
click at [1090, 516] on span "Submit Changes" at bounding box center [1080, 526] width 68 height 37
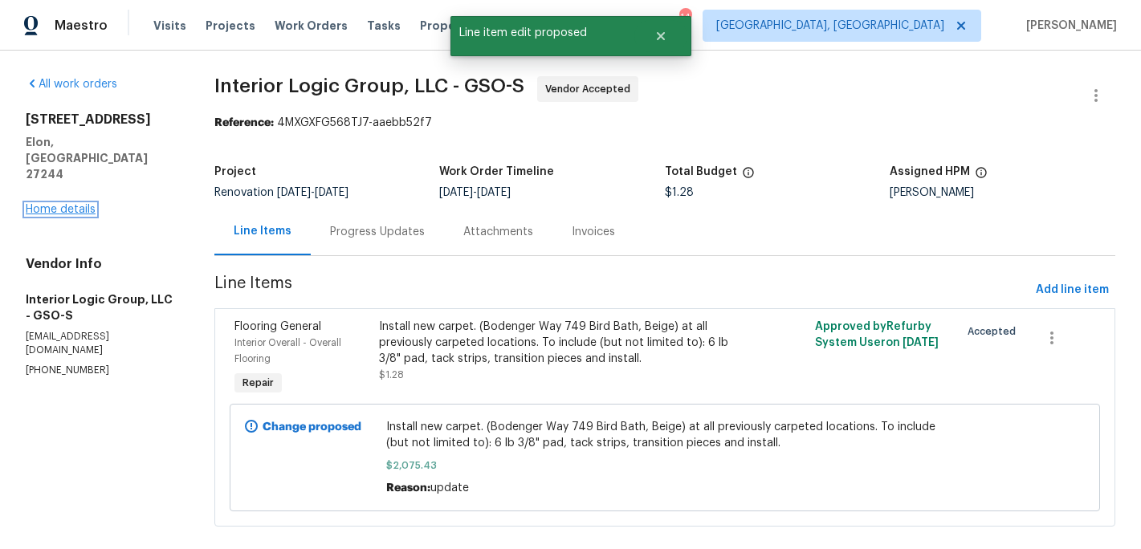
click at [68, 204] on link "Home details" at bounding box center [61, 209] width 70 height 11
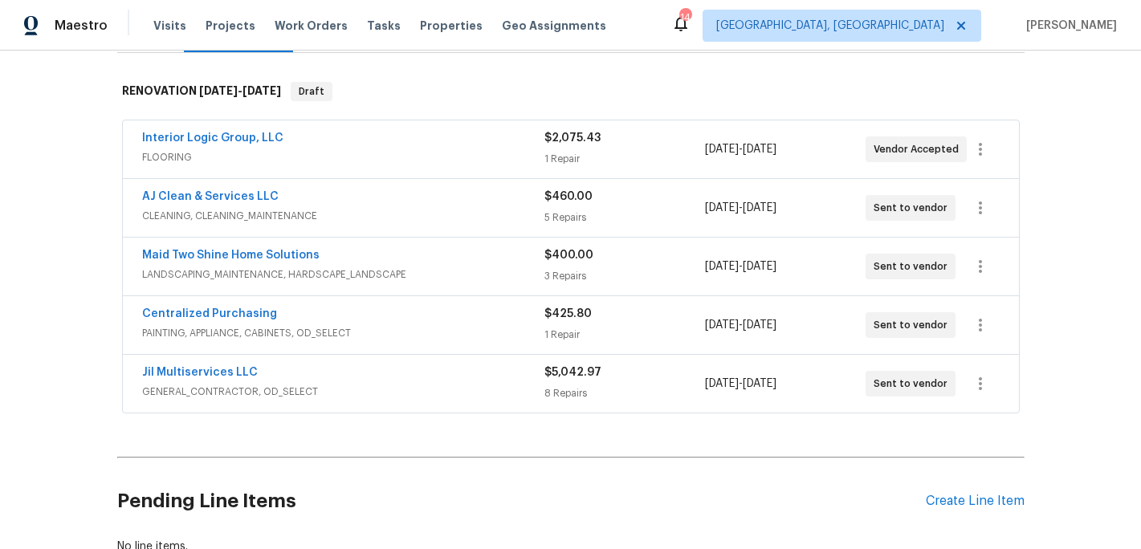
scroll to position [178, 0]
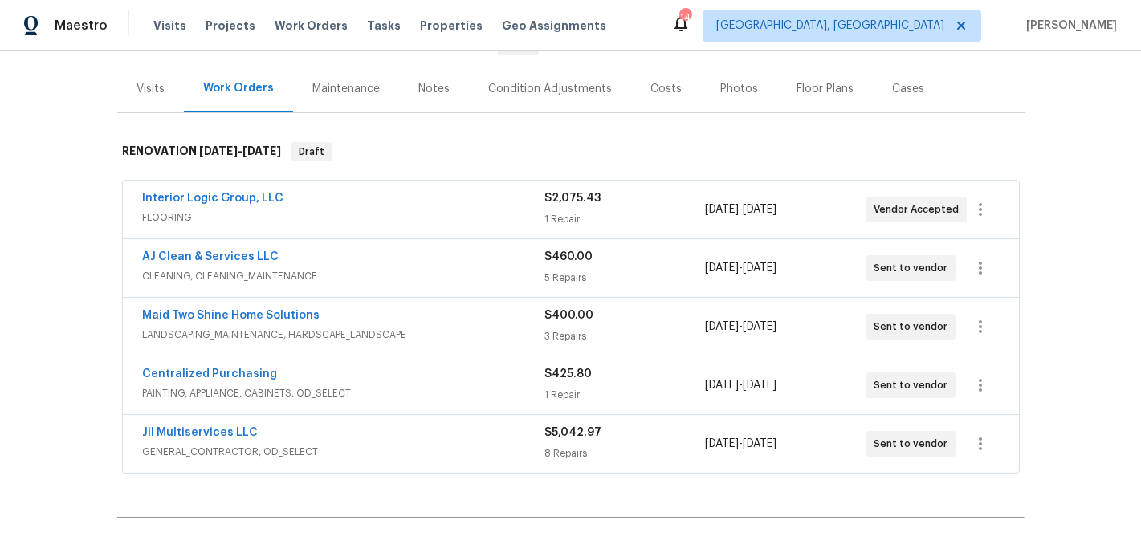
click at [564, 86] on div "Condition Adjustments" at bounding box center [550, 89] width 124 height 16
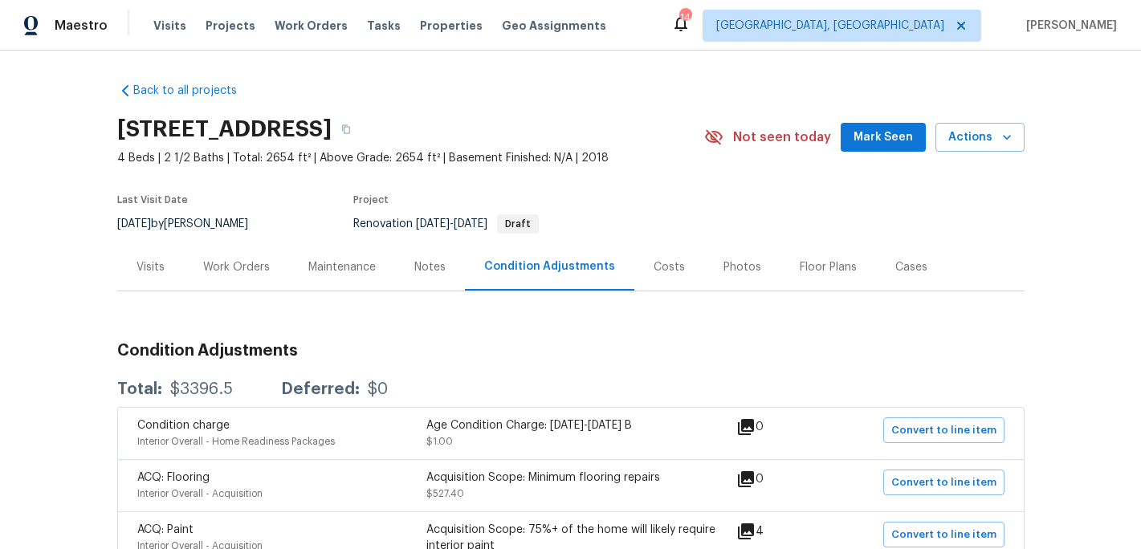
click at [240, 267] on div "Work Orders" at bounding box center [236, 267] width 67 height 16
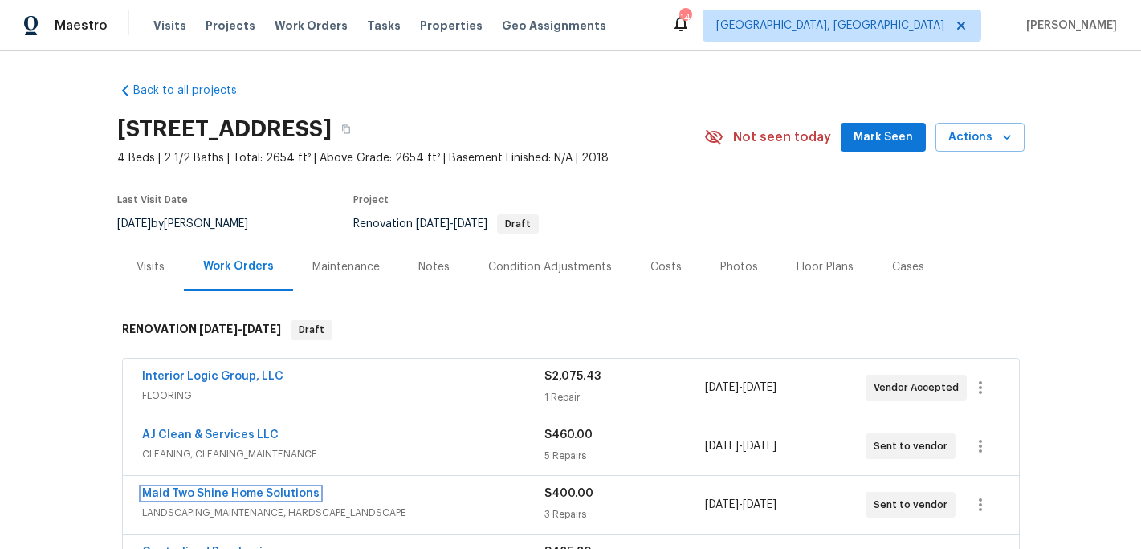
click at [234, 491] on link "Maid Two Shine Home Solutions" at bounding box center [230, 493] width 177 height 11
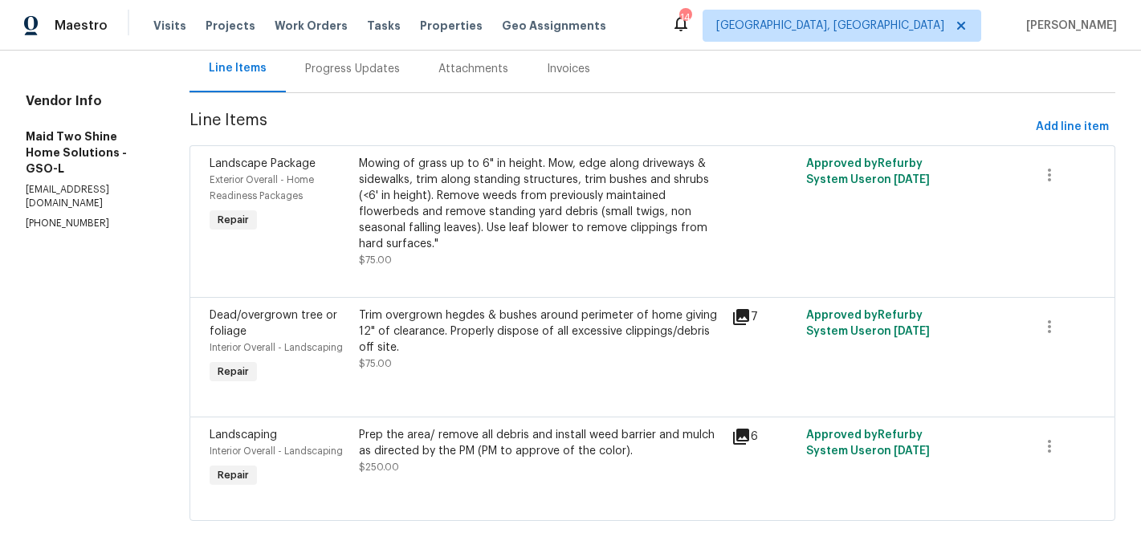
scroll to position [225, 0]
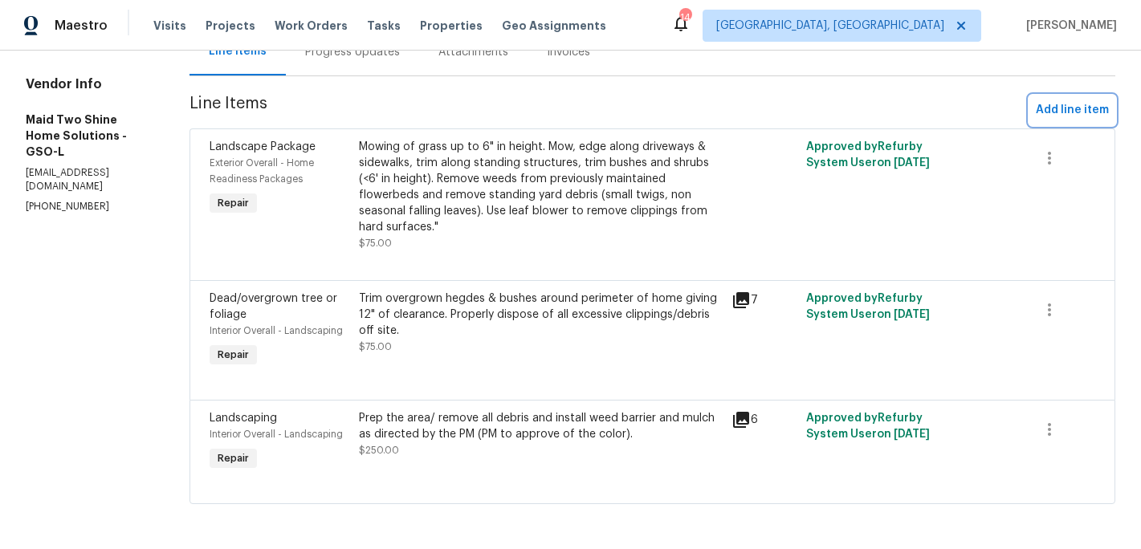
click at [1063, 100] on span "Add line item" at bounding box center [1072, 110] width 73 height 20
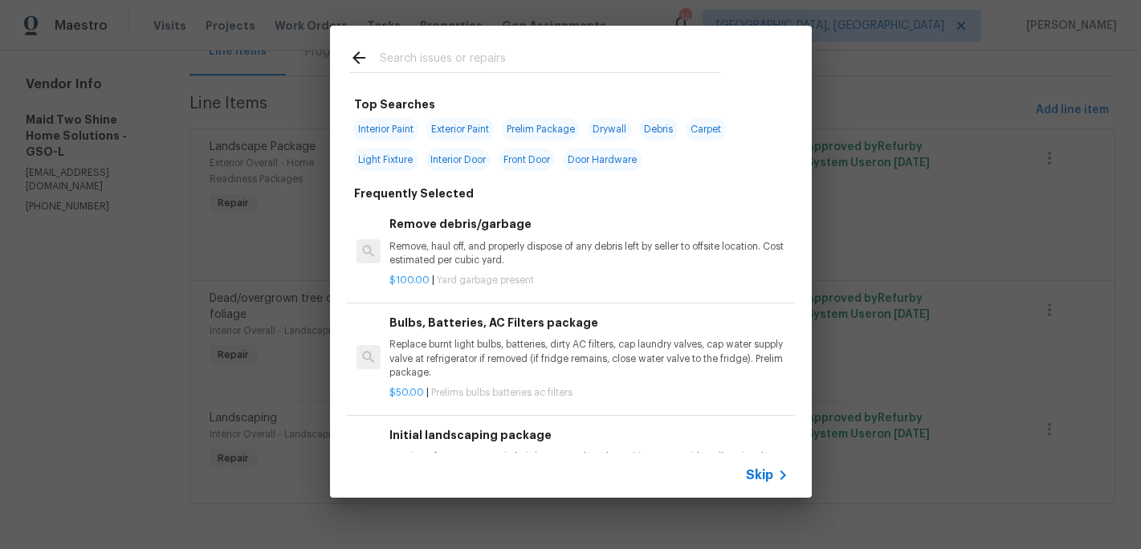
click at [425, 66] on input "text" at bounding box center [550, 60] width 340 height 24
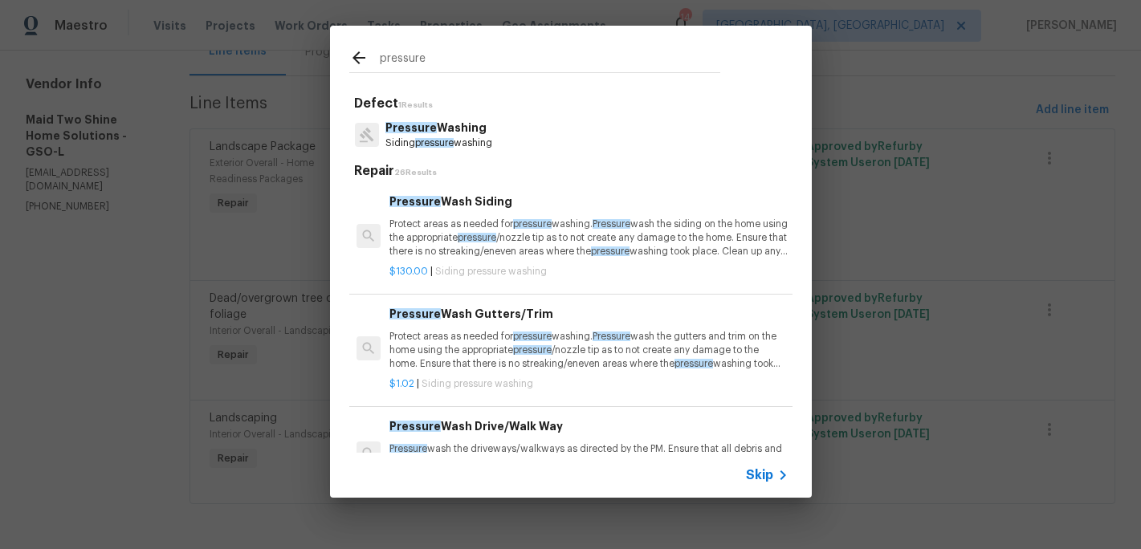
type input "pressure"
click at [431, 129] on span "Pressure" at bounding box center [410, 127] width 51 height 11
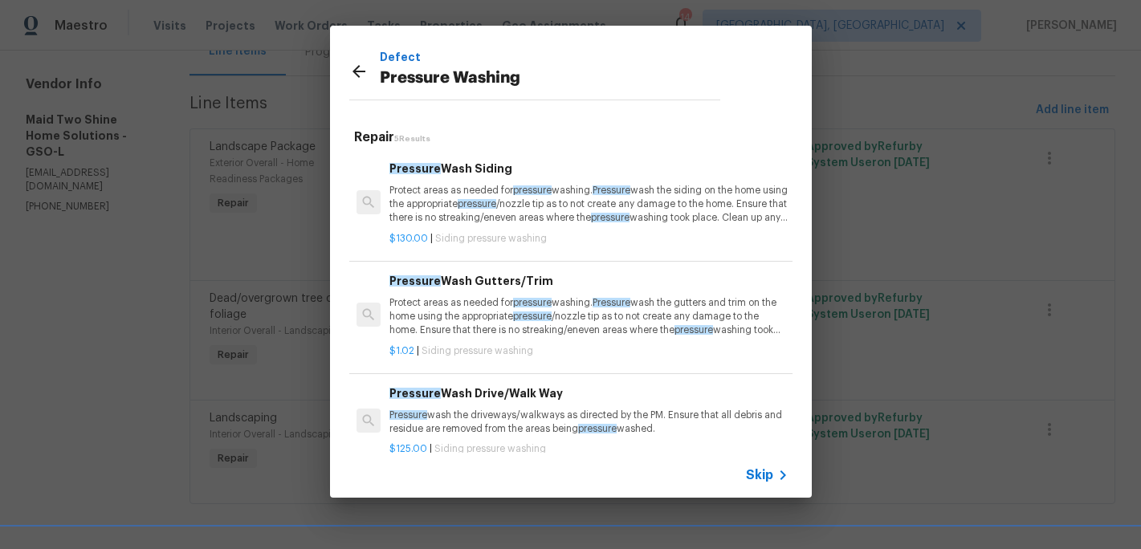
click at [467, 217] on p "Protect areas as needed for pressure washing. Pressure wash the siding on the h…" at bounding box center [588, 204] width 398 height 41
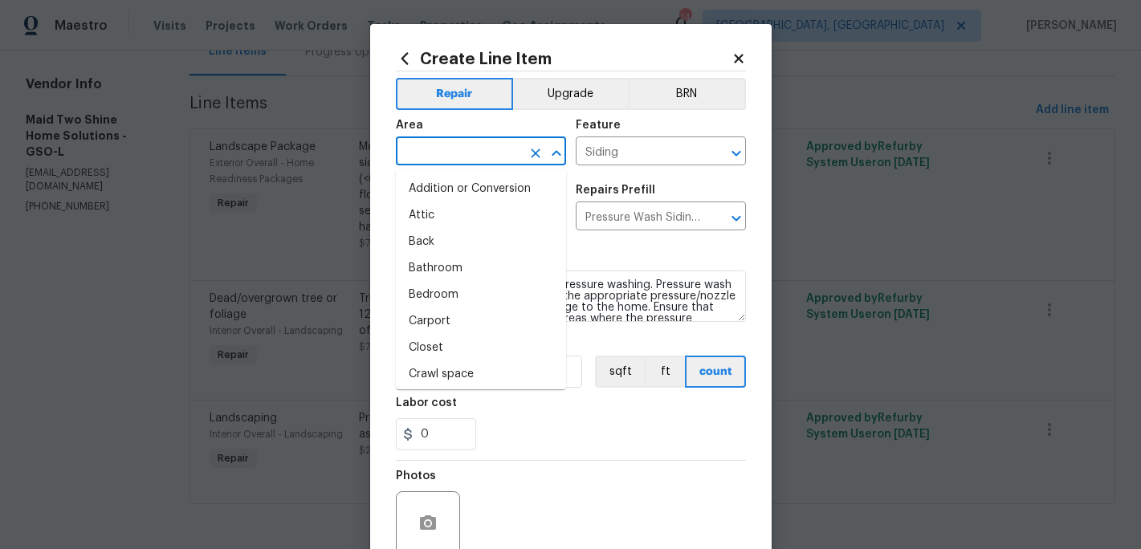
click at [451, 151] on input "text" at bounding box center [458, 153] width 125 height 25
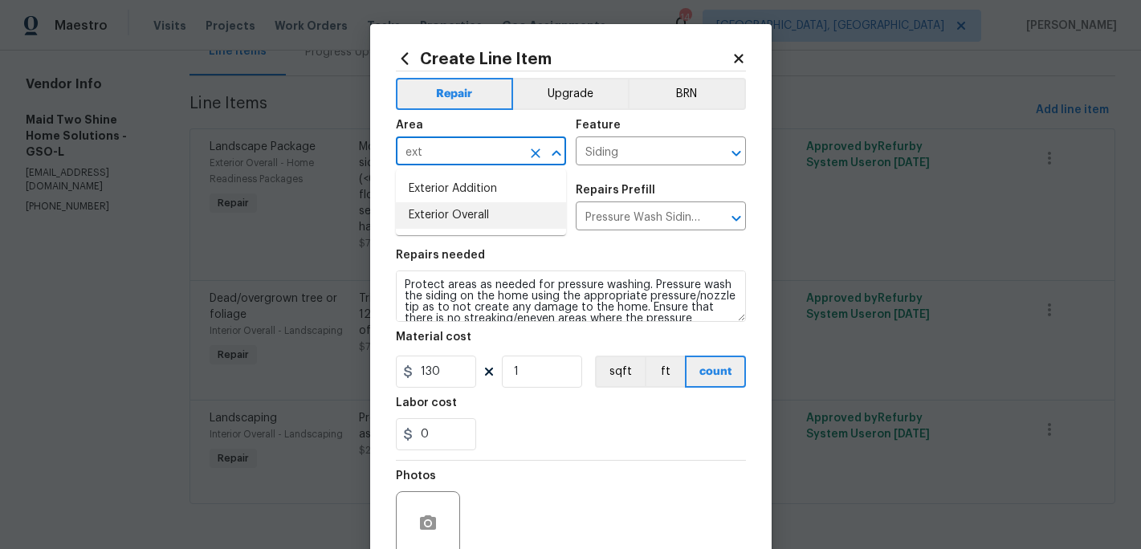
click at [451, 214] on li "Exterior Overall" at bounding box center [481, 215] width 170 height 27
type input "Exterior Overall"
click at [447, 371] on input "130" at bounding box center [436, 372] width 80 height 32
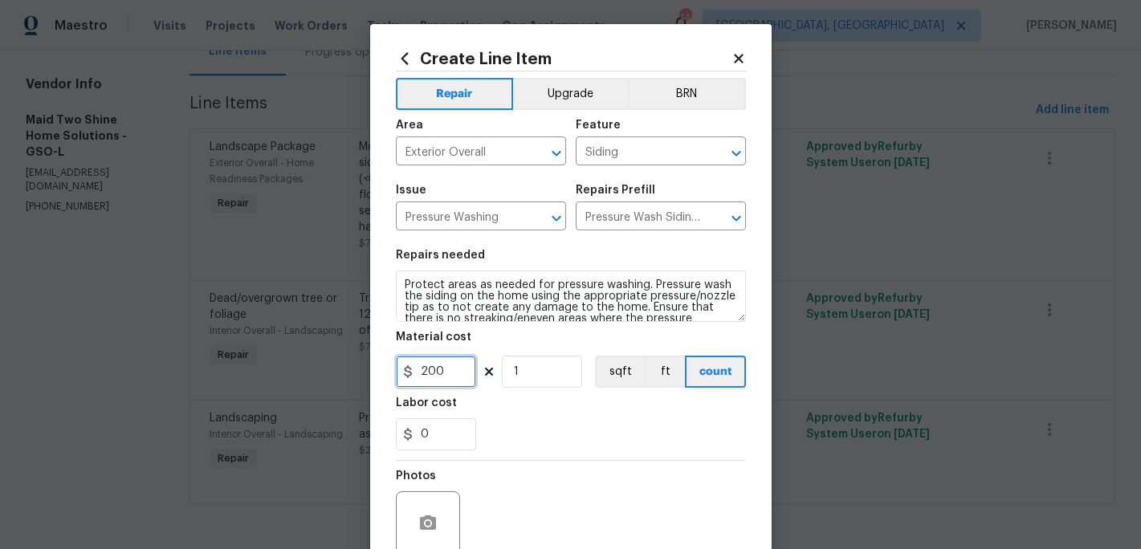
type input "200"
click at [536, 414] on div "Labor cost" at bounding box center [571, 408] width 350 height 21
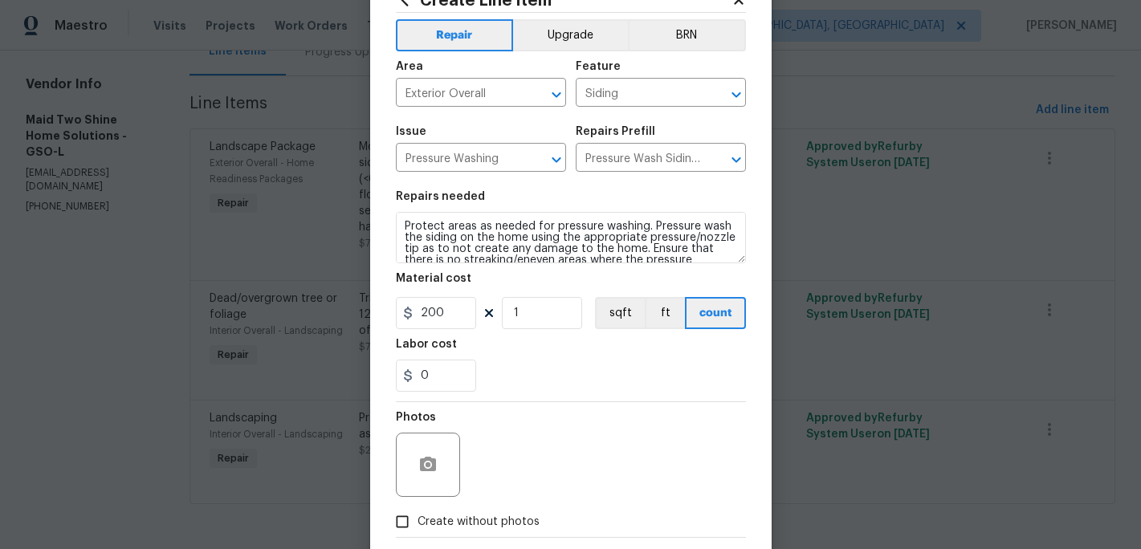
scroll to position [143, 0]
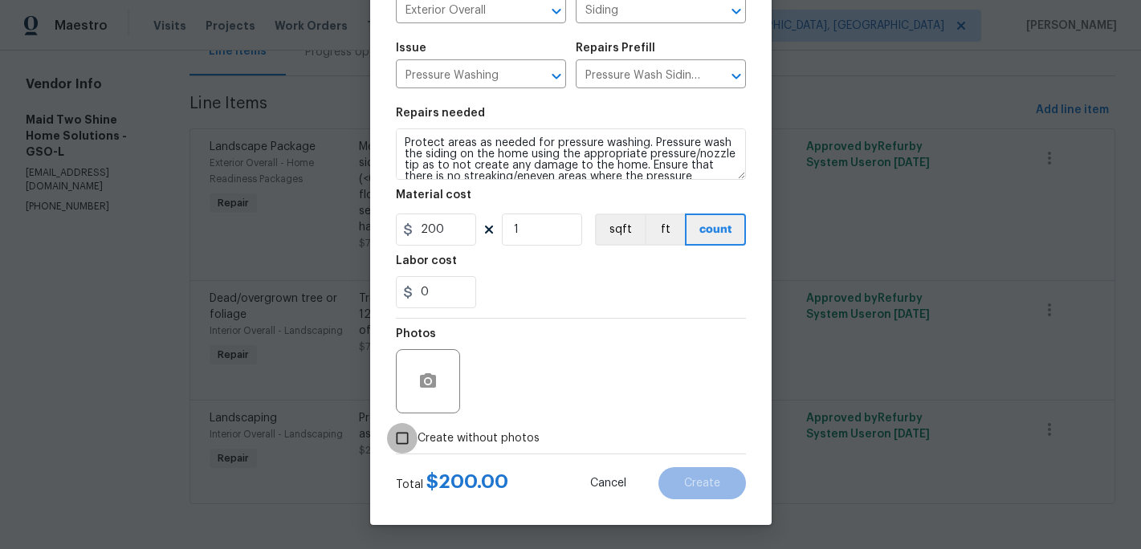
click at [406, 450] on input "Create without photos" at bounding box center [402, 438] width 31 height 31
checkbox input "true"
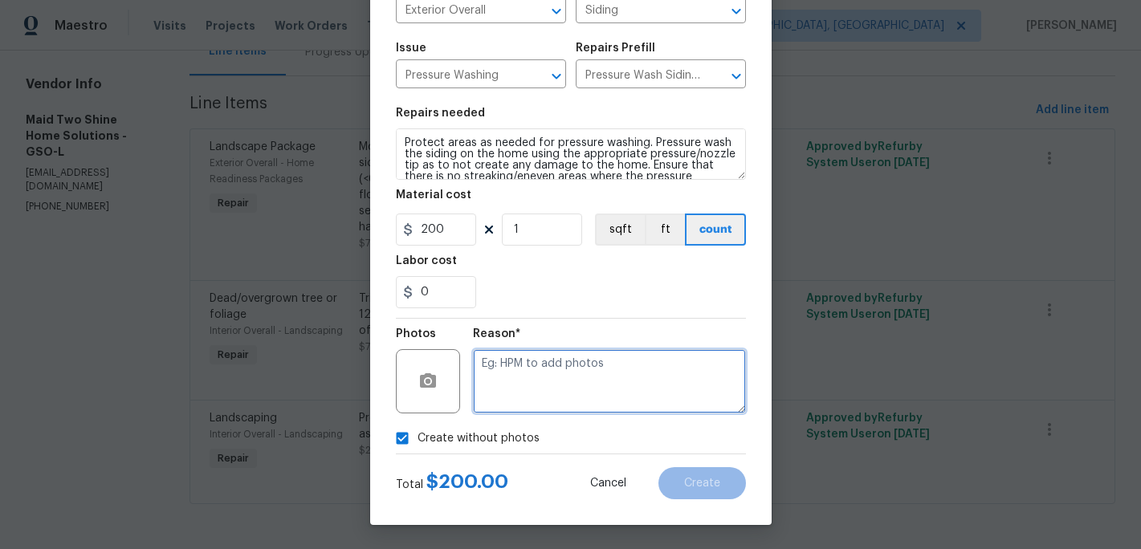
click at [499, 394] on textarea at bounding box center [609, 381] width 273 height 64
type textarea "c"
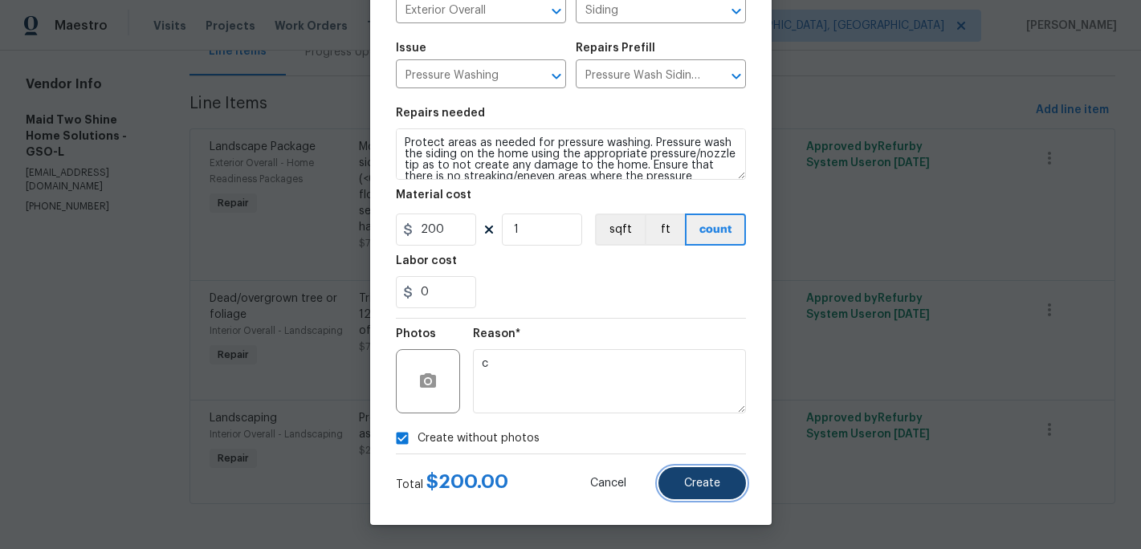
click at [707, 484] on span "Create" at bounding box center [702, 484] width 36 height 12
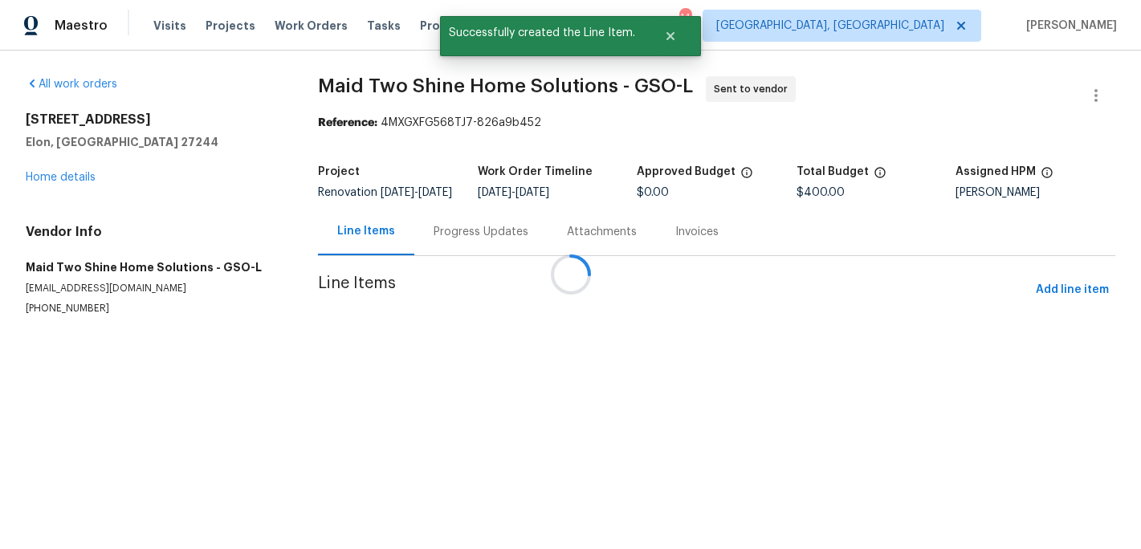
scroll to position [0, 0]
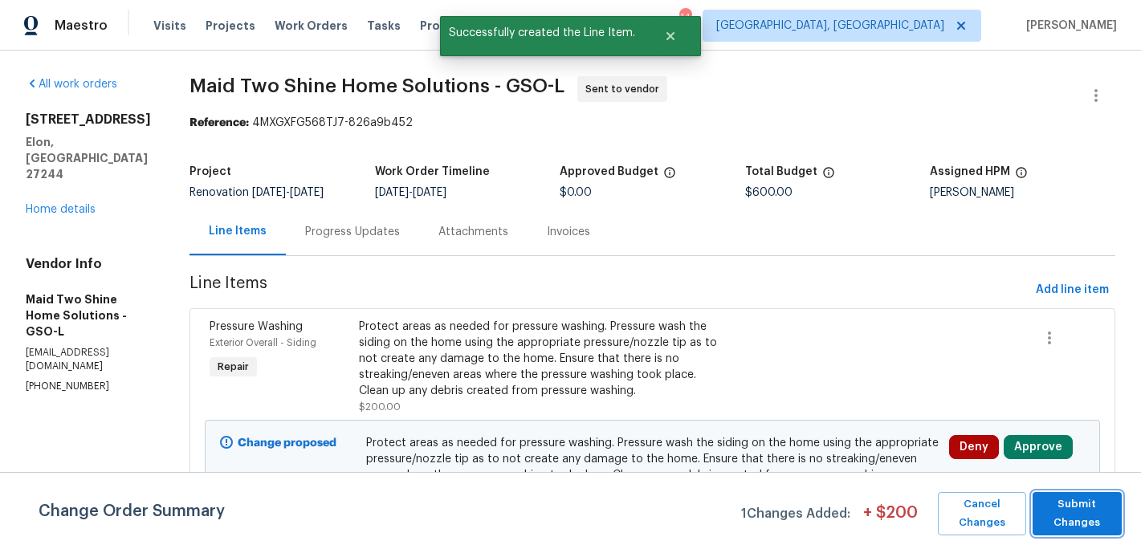
click at [1057, 513] on span "Submit Changes" at bounding box center [1077, 513] width 73 height 37
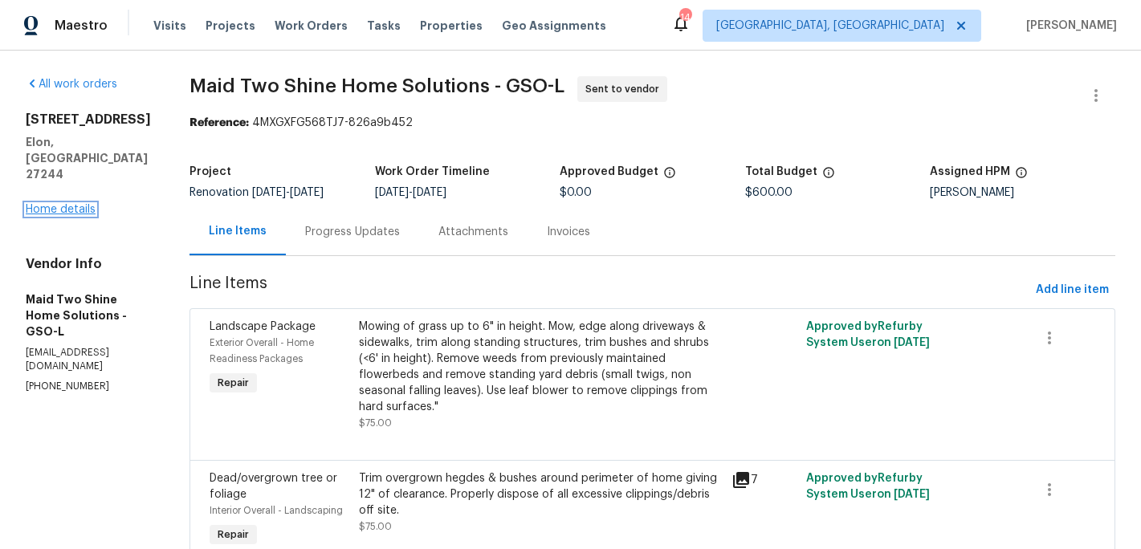
click at [84, 204] on link "Home details" at bounding box center [61, 209] width 70 height 11
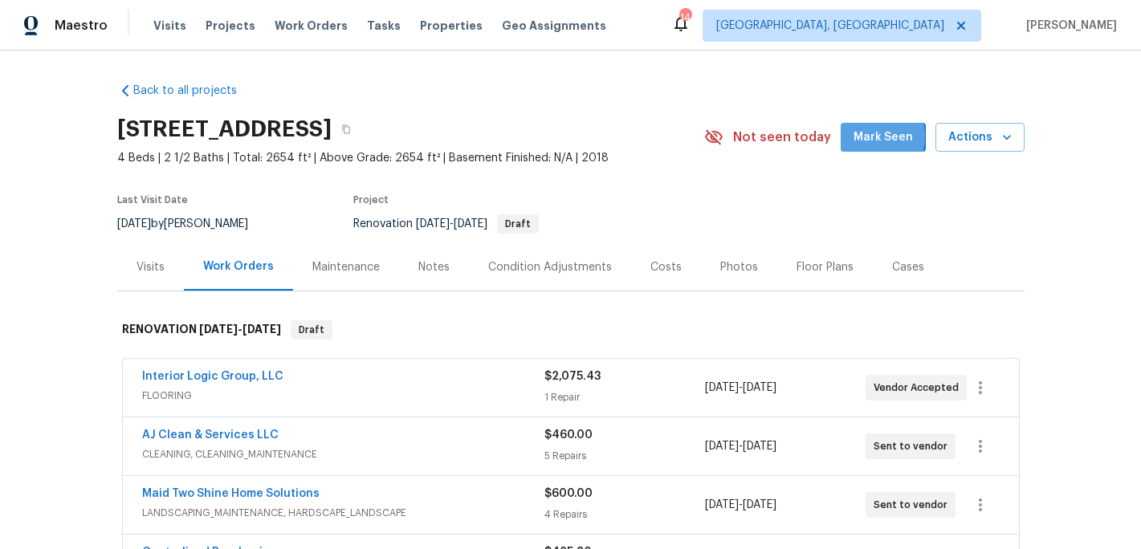
click at [864, 137] on span "Mark Seen" at bounding box center [883, 138] width 59 height 20
click at [434, 271] on div "Notes" at bounding box center [433, 267] width 31 height 16
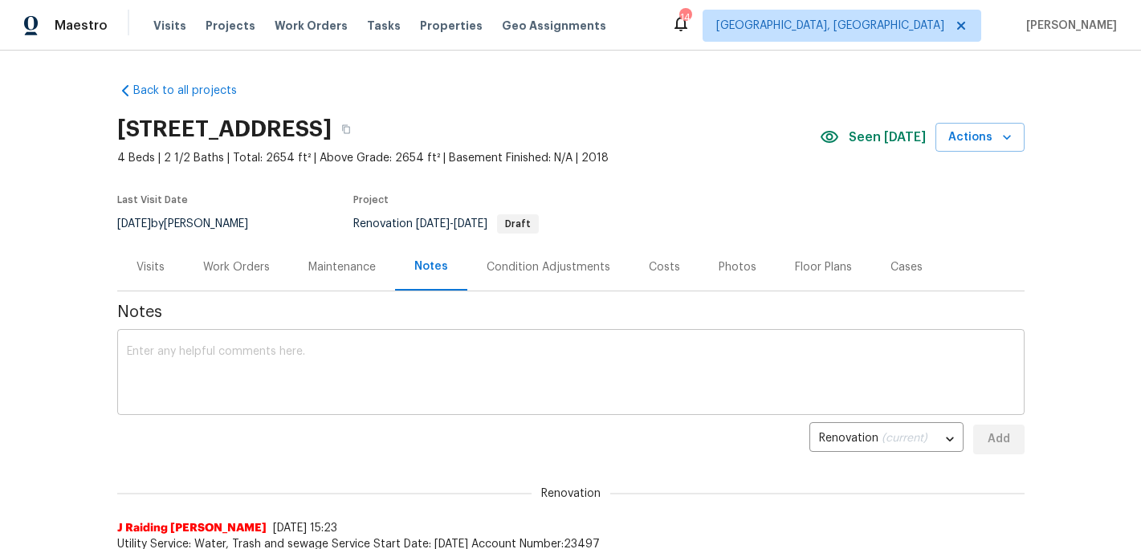
click at [212, 334] on div "x ​" at bounding box center [570, 374] width 907 height 82
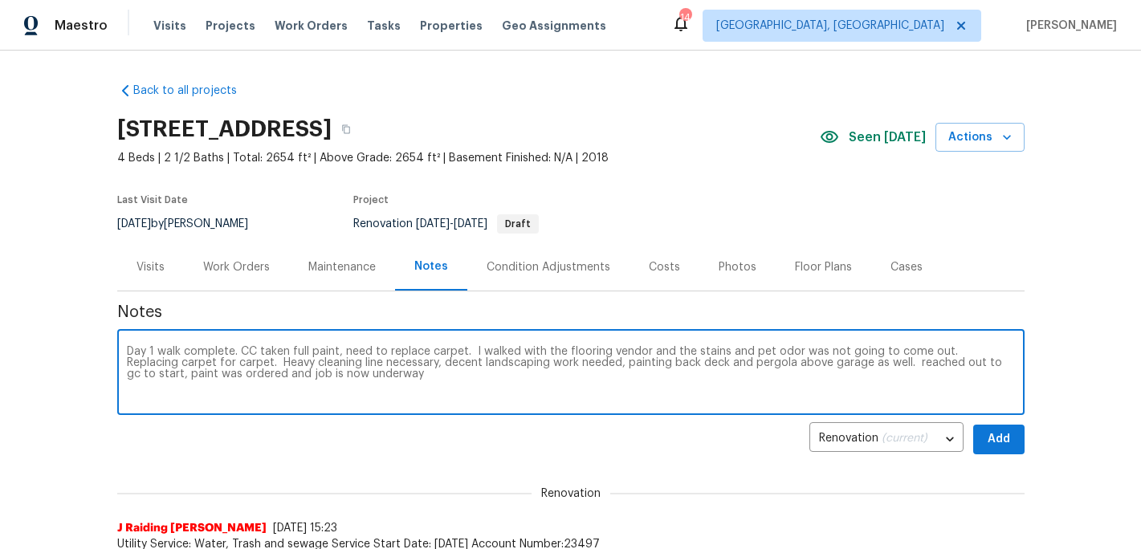
type textarea "Day 1 walk complete. CC taken full paint, need to replace carpet. I walked with…"
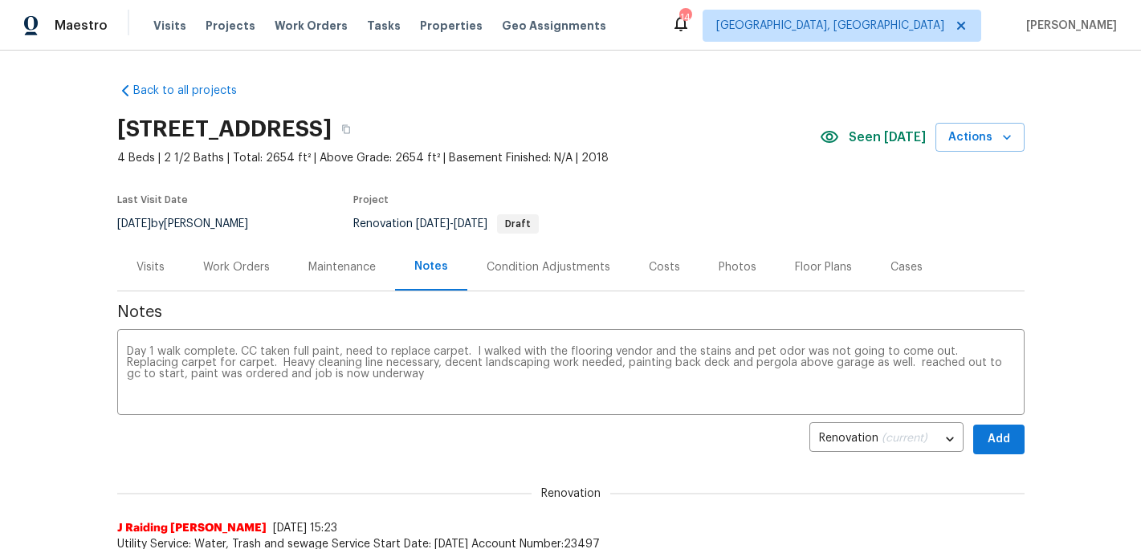
click at [1030, 434] on div "Back to all projects 400 Brickwalk Ct, Elon, NC 27244 4 Beds | 2 1/2 Baths | To…" at bounding box center [570, 300] width 1141 height 499
click at [1024, 434] on div "Back to all projects 400 Brickwalk Ct, Elon, NC 27244 4 Beds | 2 1/2 Baths | To…" at bounding box center [570, 300] width 1141 height 499
click at [1014, 438] on button "Add" at bounding box center [998, 440] width 51 height 30
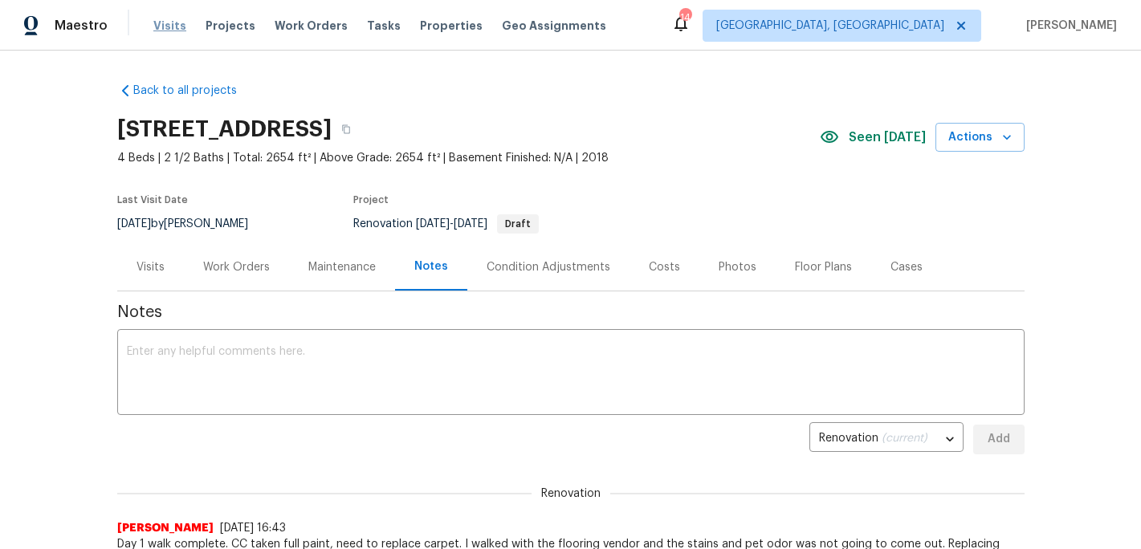
click at [169, 27] on span "Visits" at bounding box center [169, 26] width 33 height 16
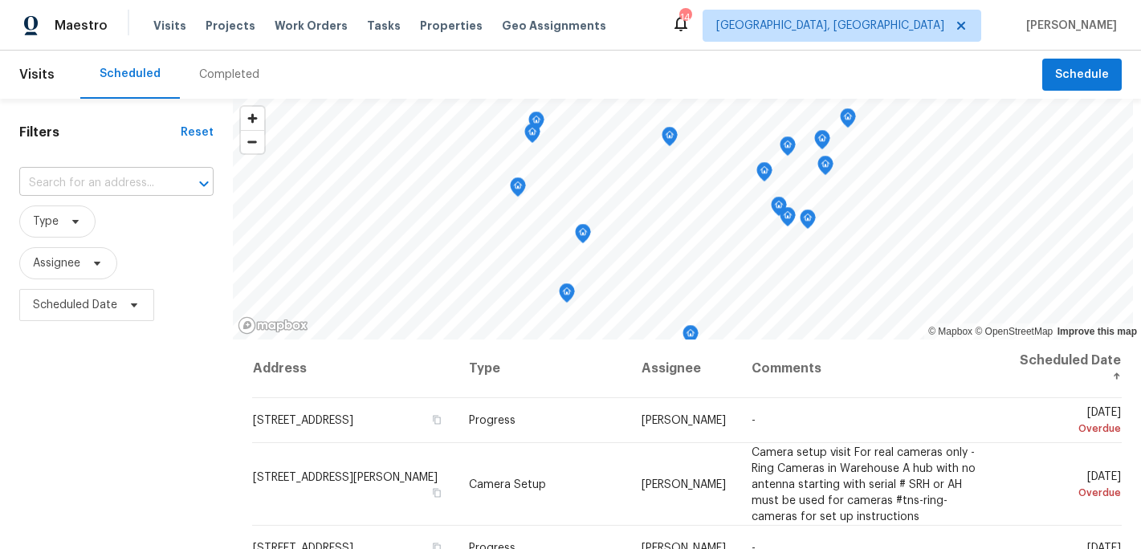
click at [86, 190] on input "text" at bounding box center [93, 183] width 149 height 25
type input "4107"
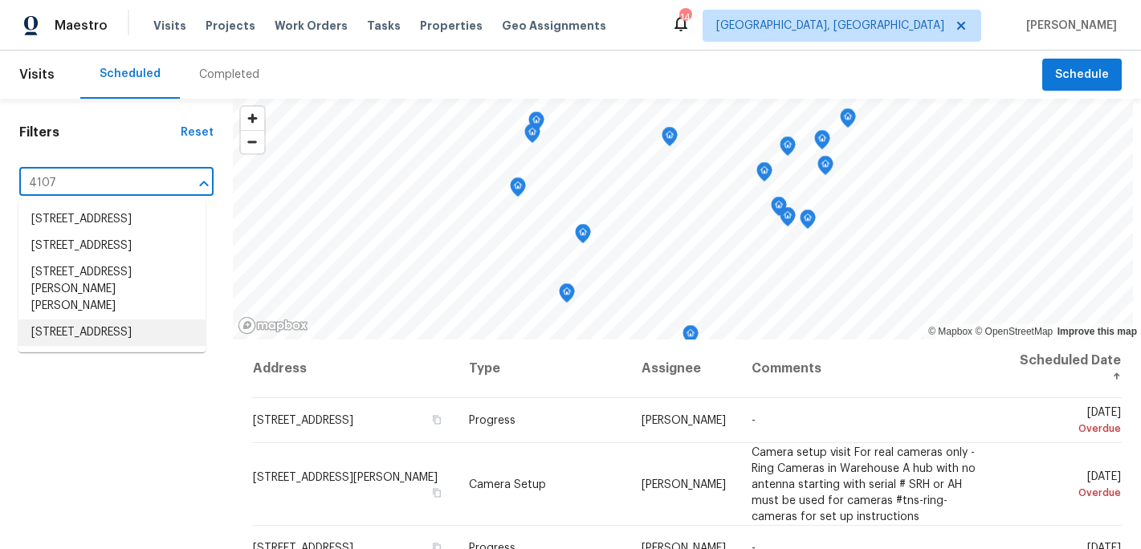
click at [100, 346] on li "4107 Summerglen Dr, Greensboro, NC 27406" at bounding box center [111, 333] width 187 height 27
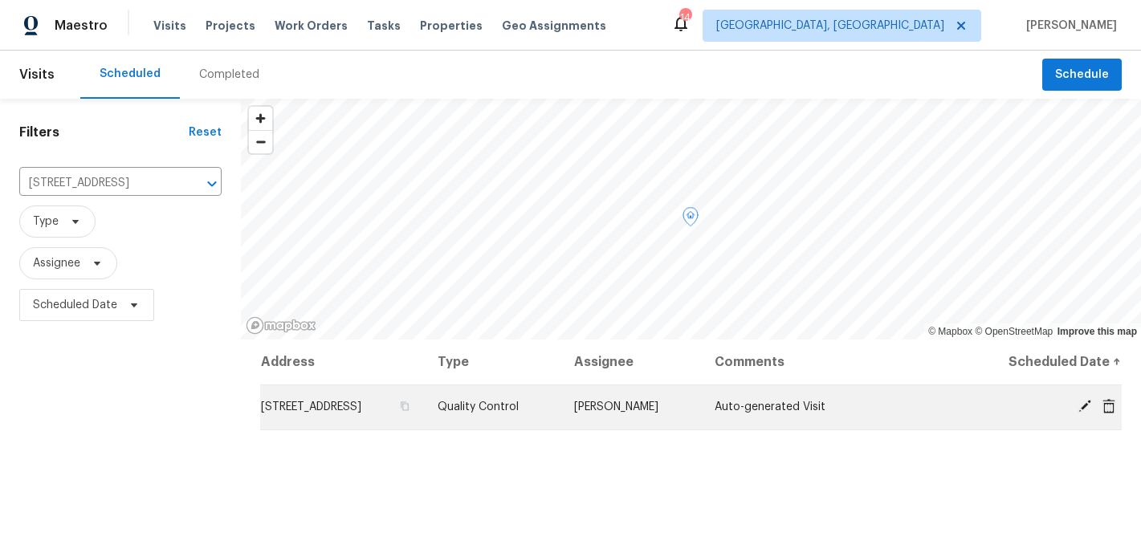
click at [1083, 404] on icon at bounding box center [1085, 406] width 14 height 14
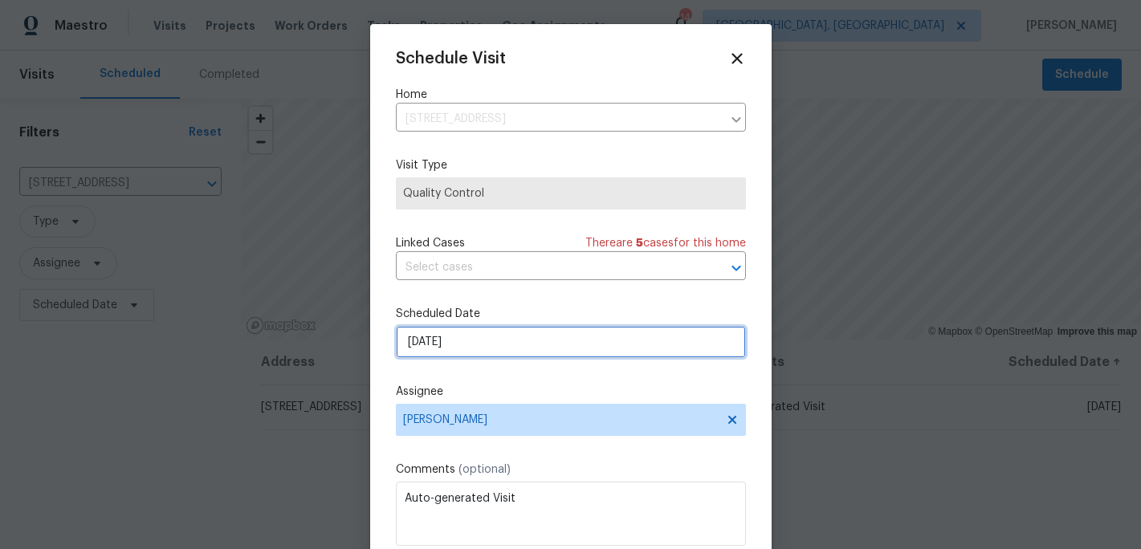
click at [433, 344] on input "9/2/2025" at bounding box center [571, 342] width 350 height 32
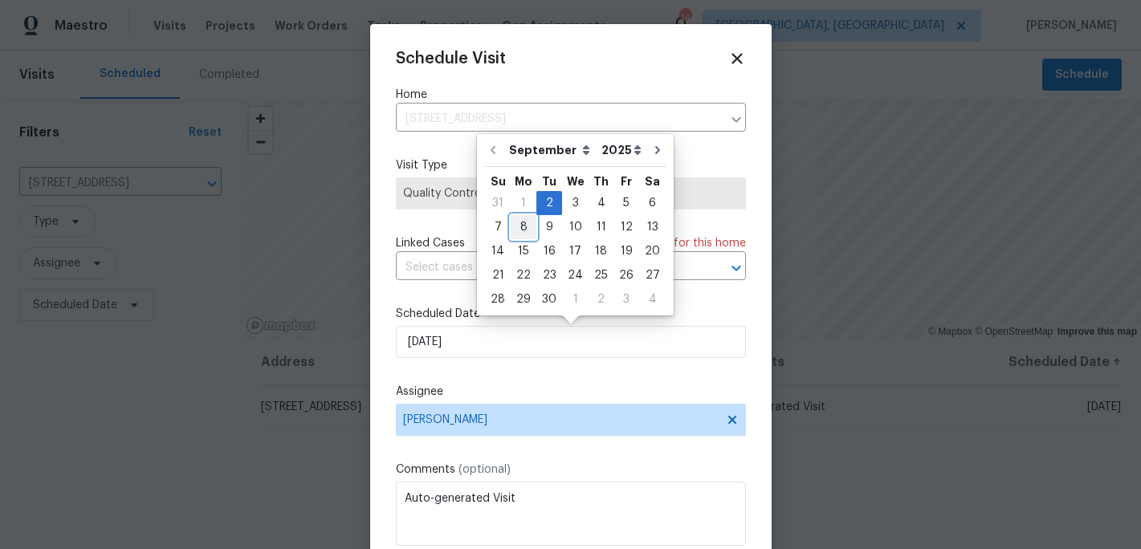
click at [528, 233] on div "8" at bounding box center [524, 227] width 26 height 22
type input "9/8/2025"
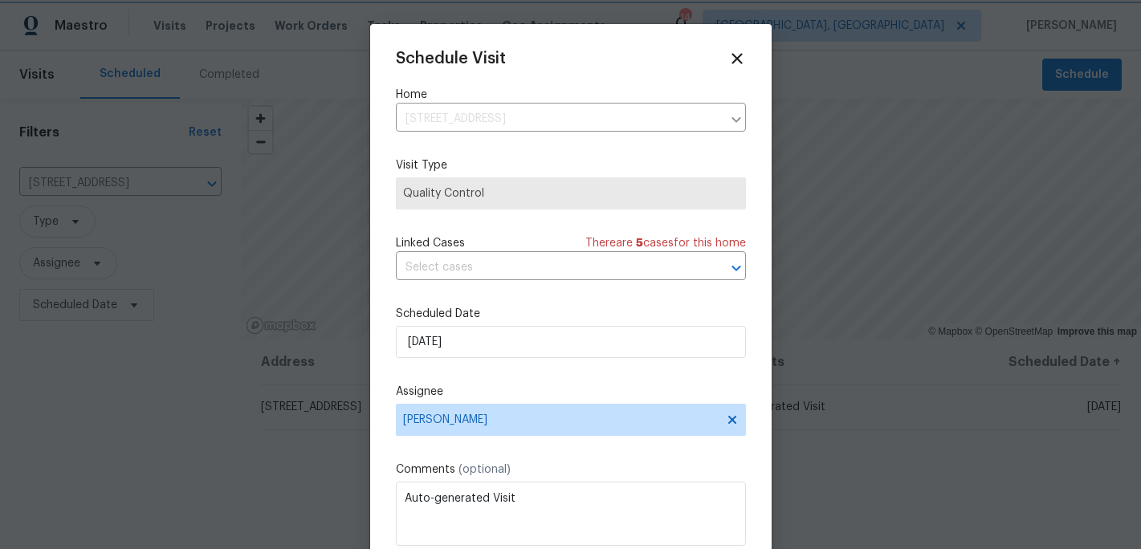
scroll to position [29, 0]
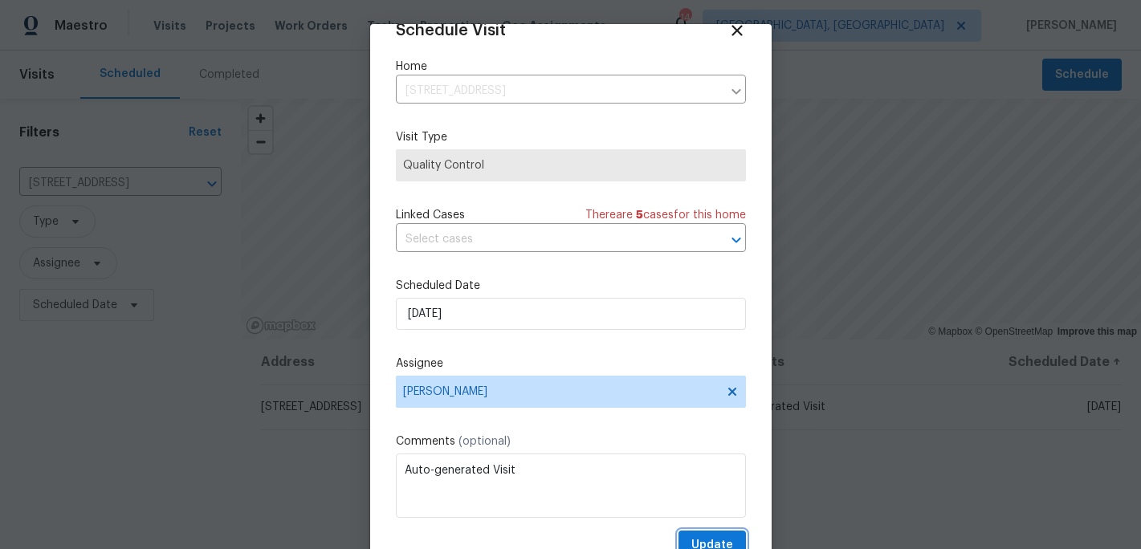
click at [703, 542] on span "Update" at bounding box center [712, 546] width 42 height 20
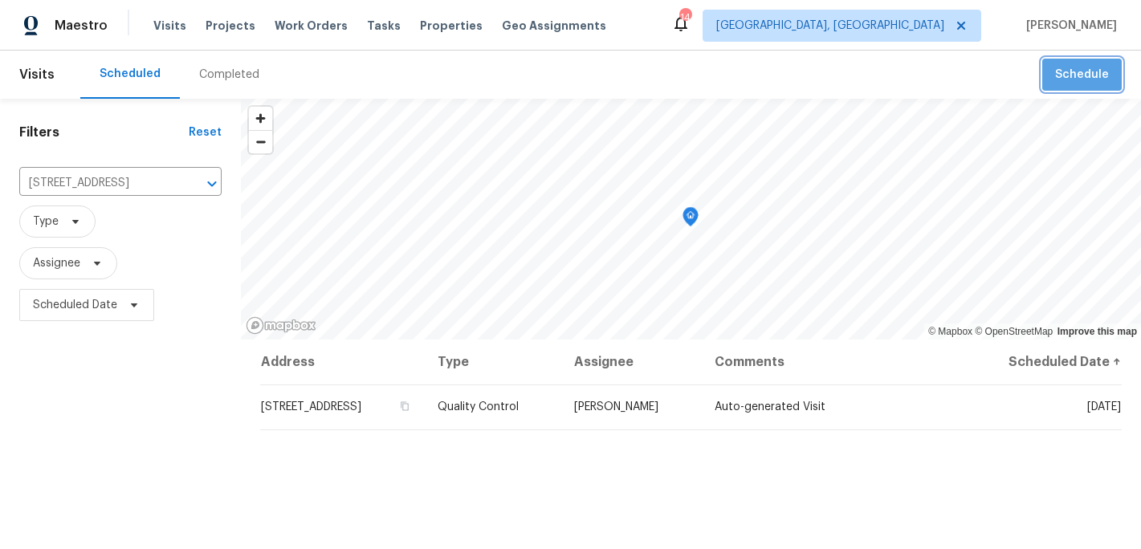
click at [1084, 88] on button "Schedule" at bounding box center [1082, 75] width 80 height 33
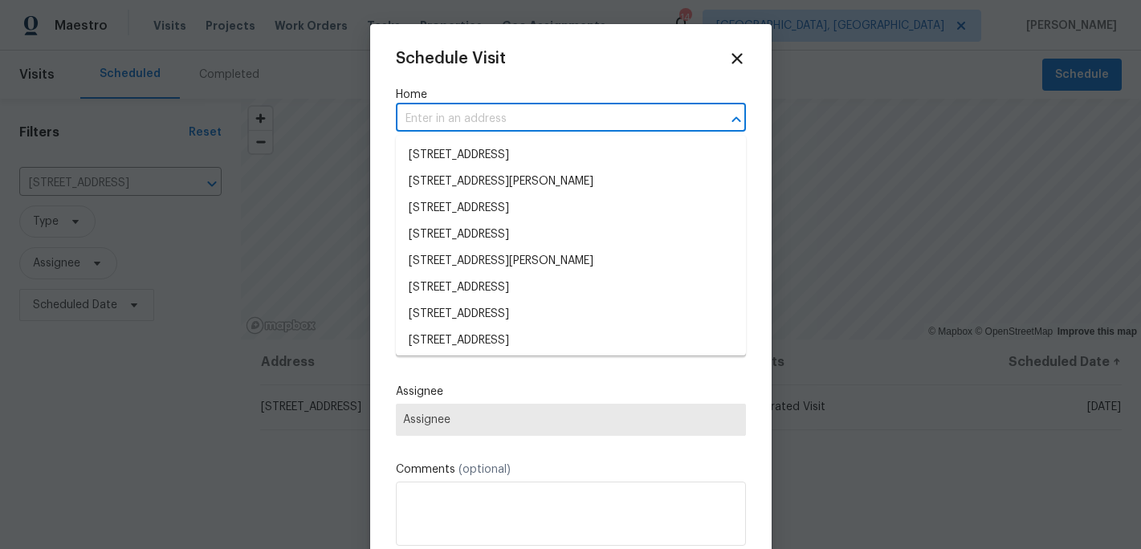
click at [585, 117] on input "text" at bounding box center [548, 119] width 305 height 25
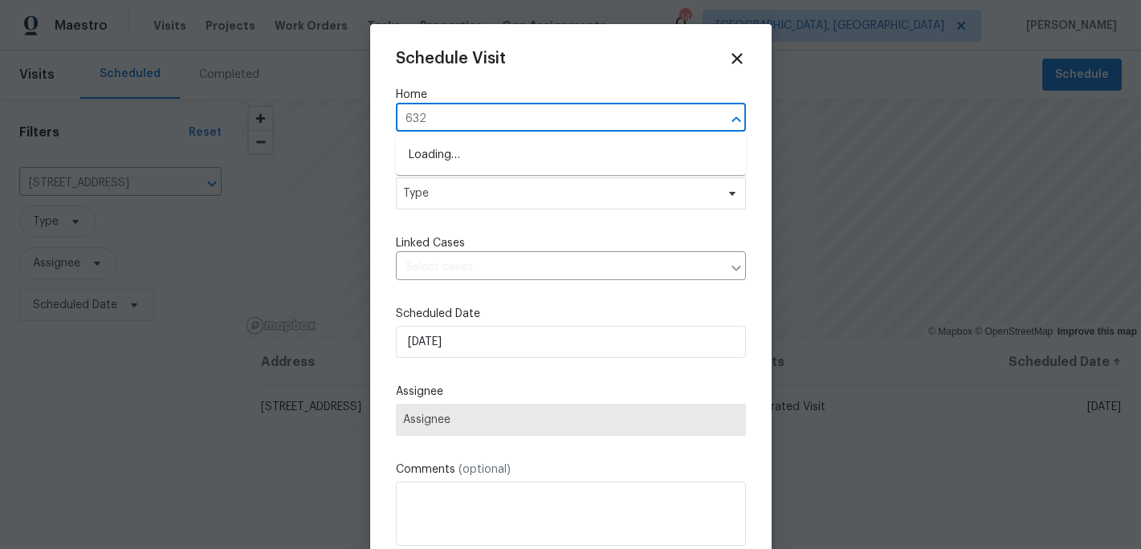
type input "6321"
click at [542, 159] on li "6321 Hibiscus Ct, Whitsett, NC 27377" at bounding box center [571, 155] width 350 height 27
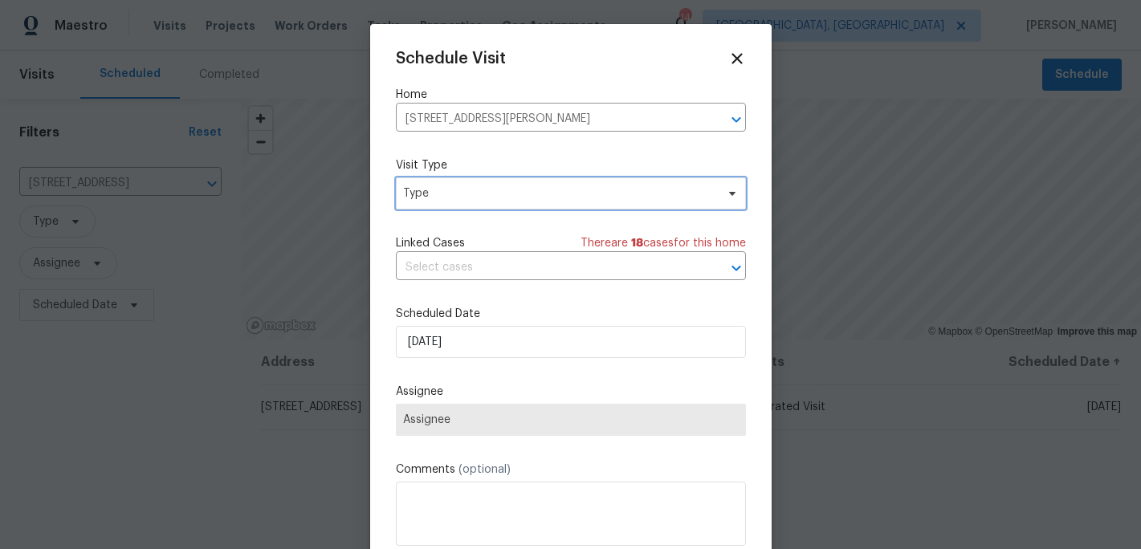
click at [526, 193] on span "Type" at bounding box center [559, 194] width 312 height 16
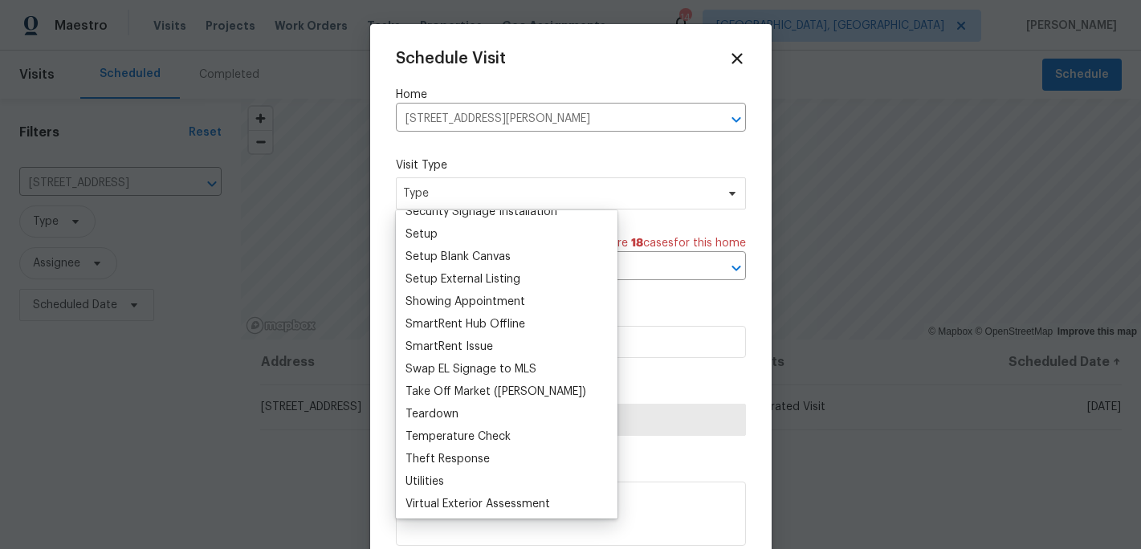
scroll to position [1343, 0]
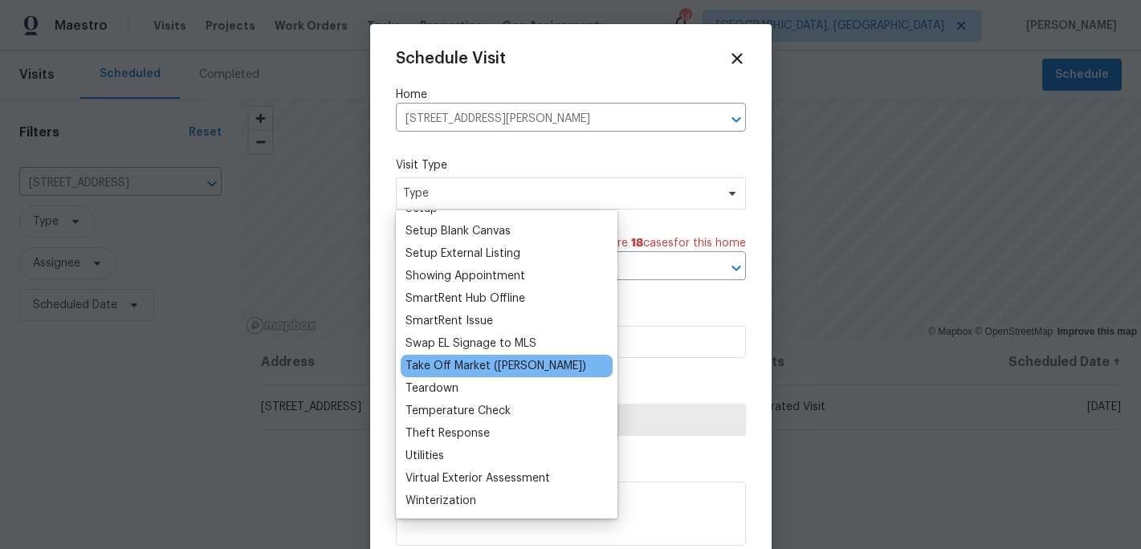
click at [483, 365] on div "Take Off Market (TOM)" at bounding box center [496, 366] width 181 height 16
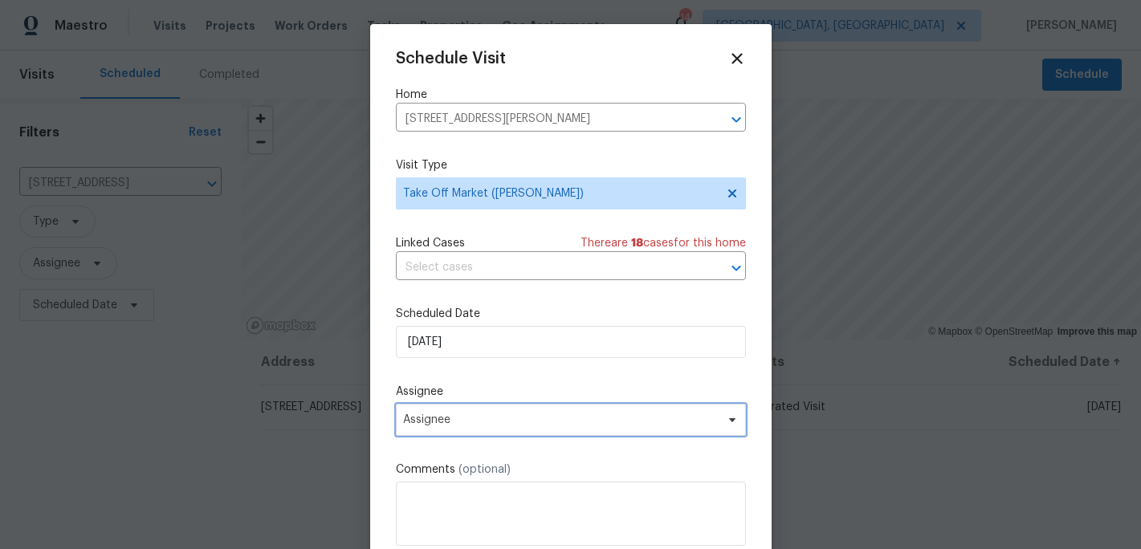
click at [443, 424] on span "Assignee" at bounding box center [560, 420] width 315 height 13
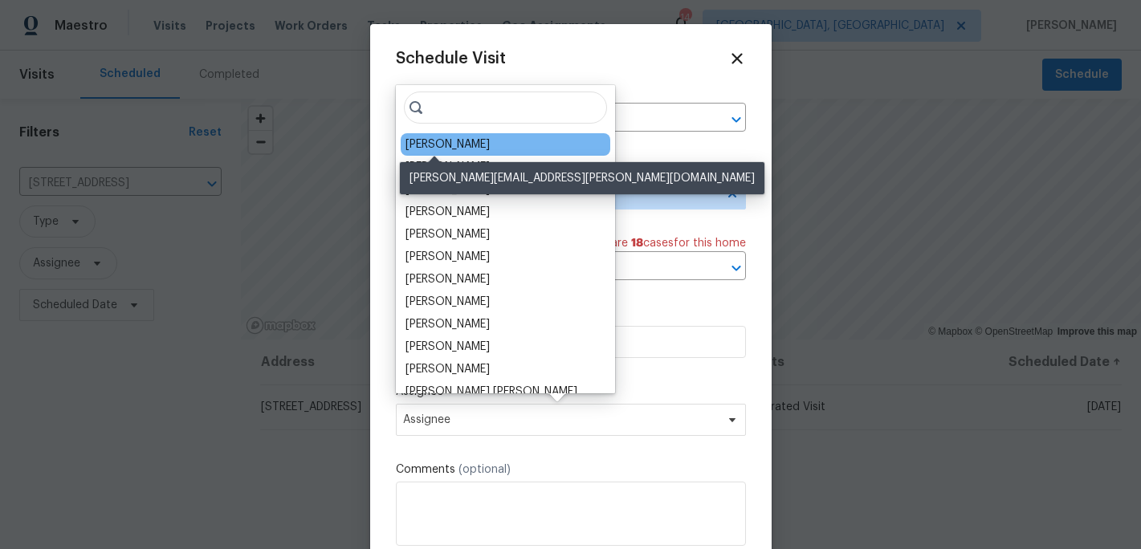
click at [430, 141] on div "Terry Tullar" at bounding box center [448, 145] width 84 height 16
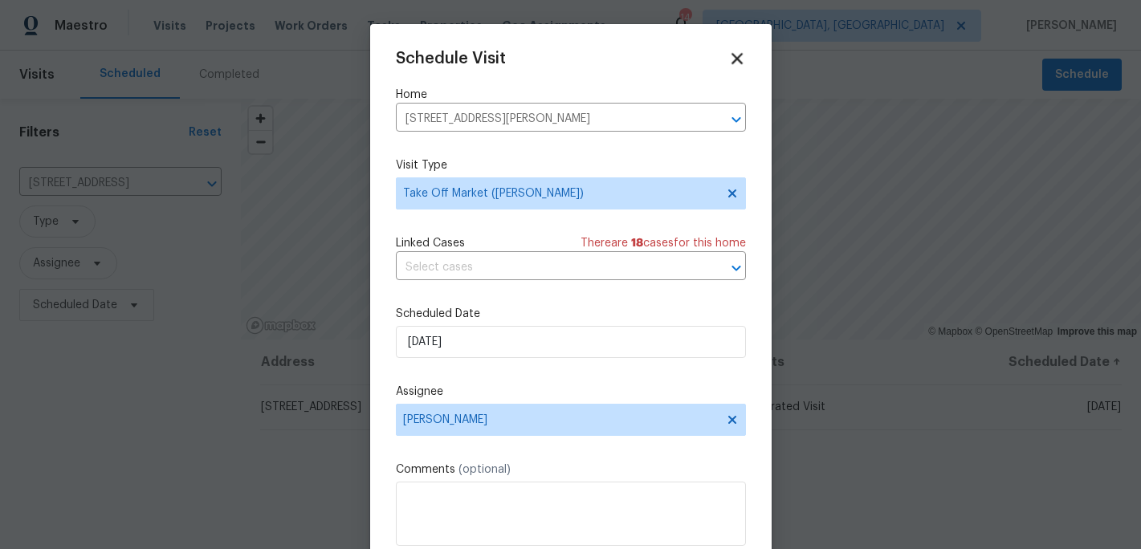
click at [732, 59] on icon at bounding box center [737, 58] width 18 height 18
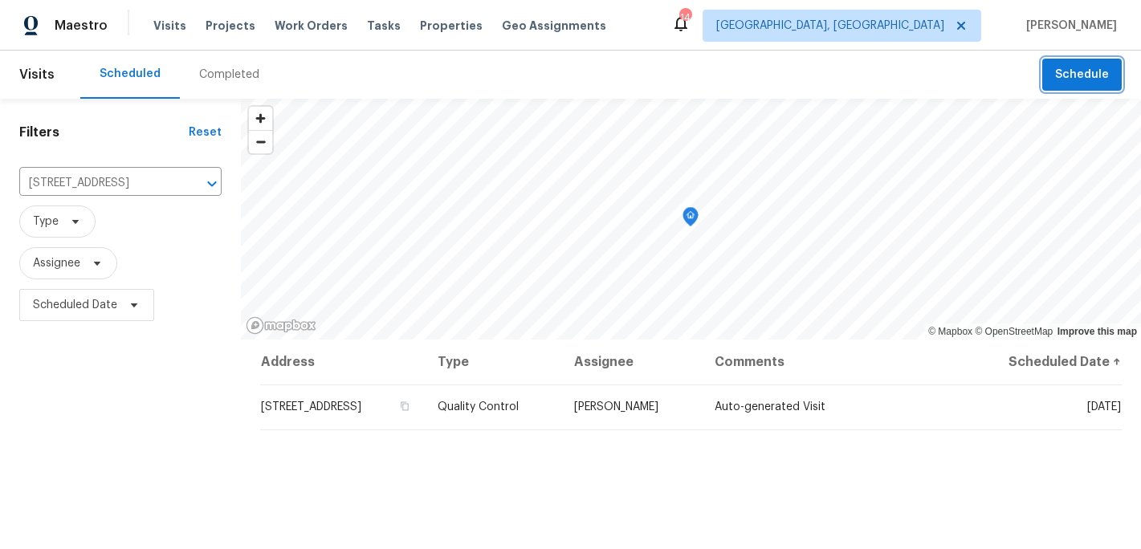
click at [1065, 69] on span "Schedule" at bounding box center [1082, 75] width 54 height 20
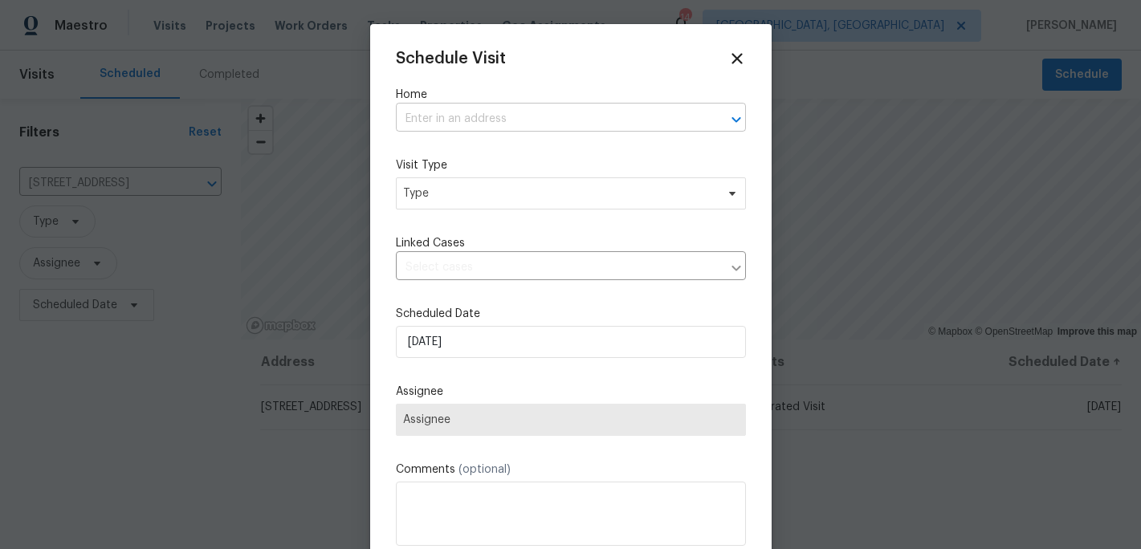
click at [487, 122] on input "text" at bounding box center [548, 119] width 305 height 25
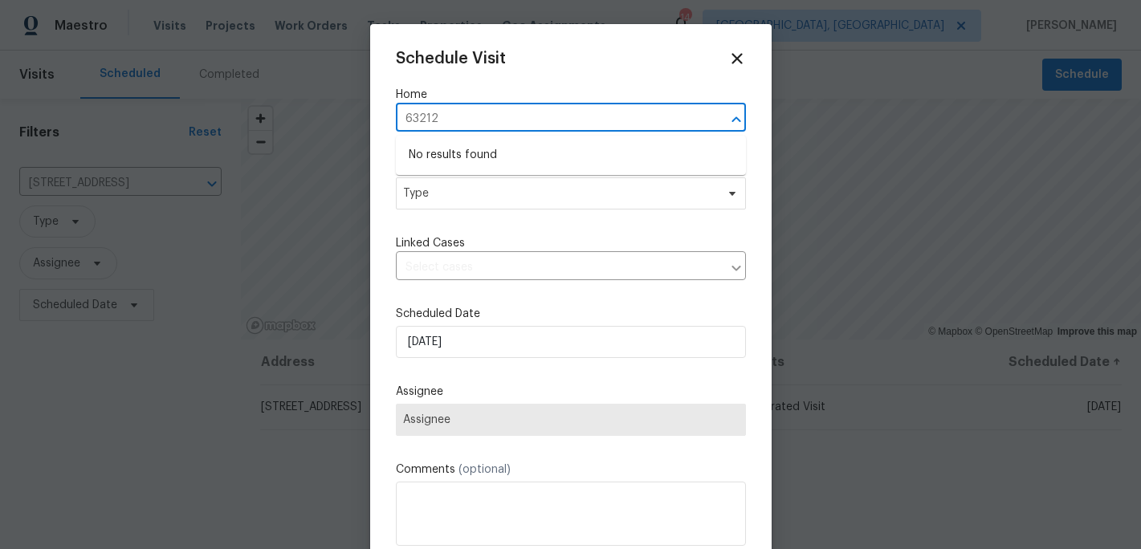
type input "6321"
click at [517, 153] on li "6321 Hibiscus Ct, Whitsett, NC 27377" at bounding box center [571, 155] width 350 height 27
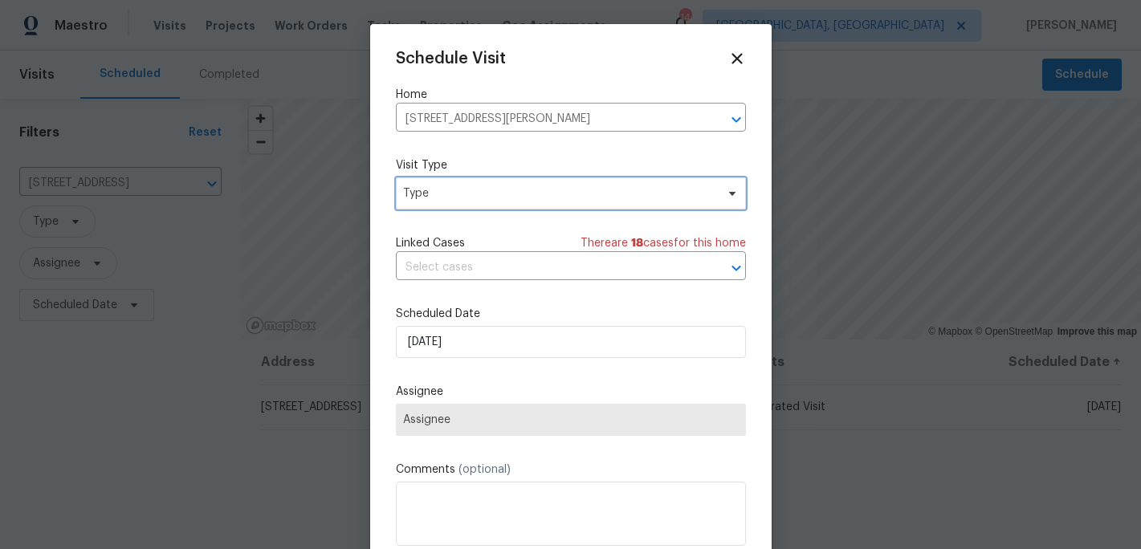
click at [485, 210] on span "Type" at bounding box center [571, 193] width 350 height 32
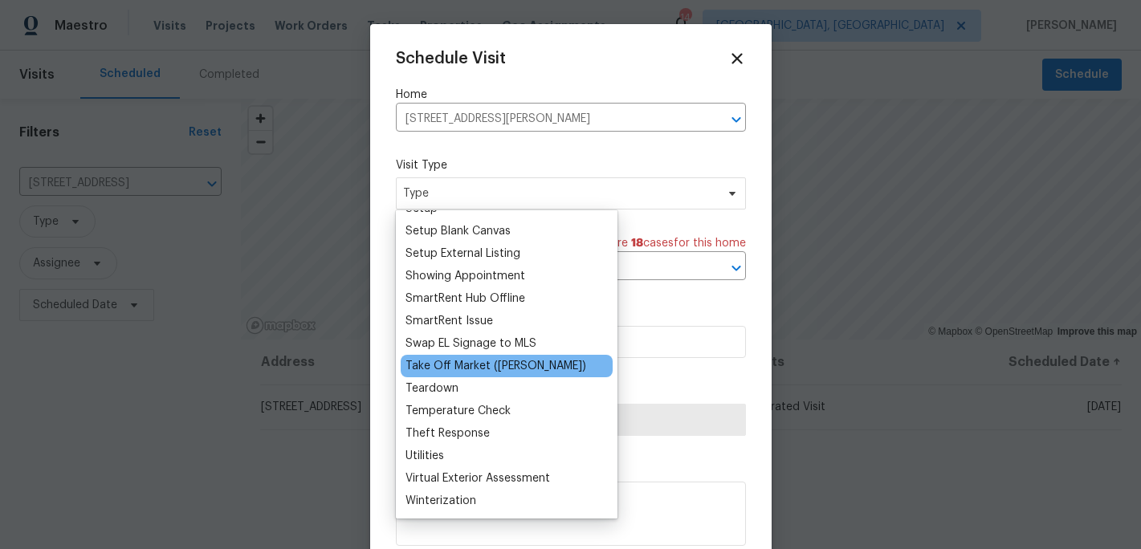
click at [451, 365] on div "Take Off Market (TOM)" at bounding box center [496, 366] width 181 height 16
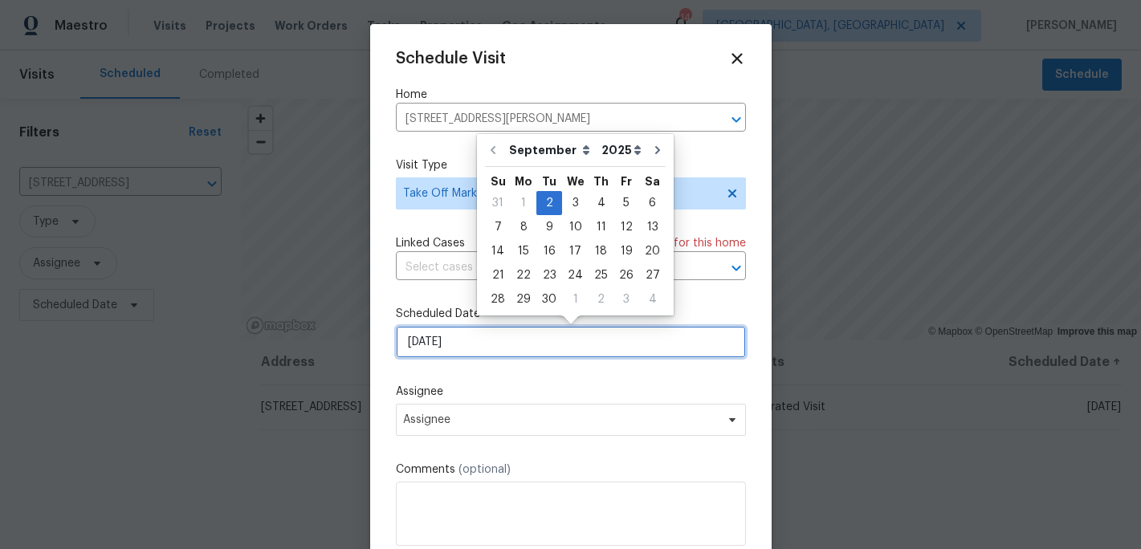
click at [446, 347] on input "9/2/2025" at bounding box center [571, 342] width 350 height 32
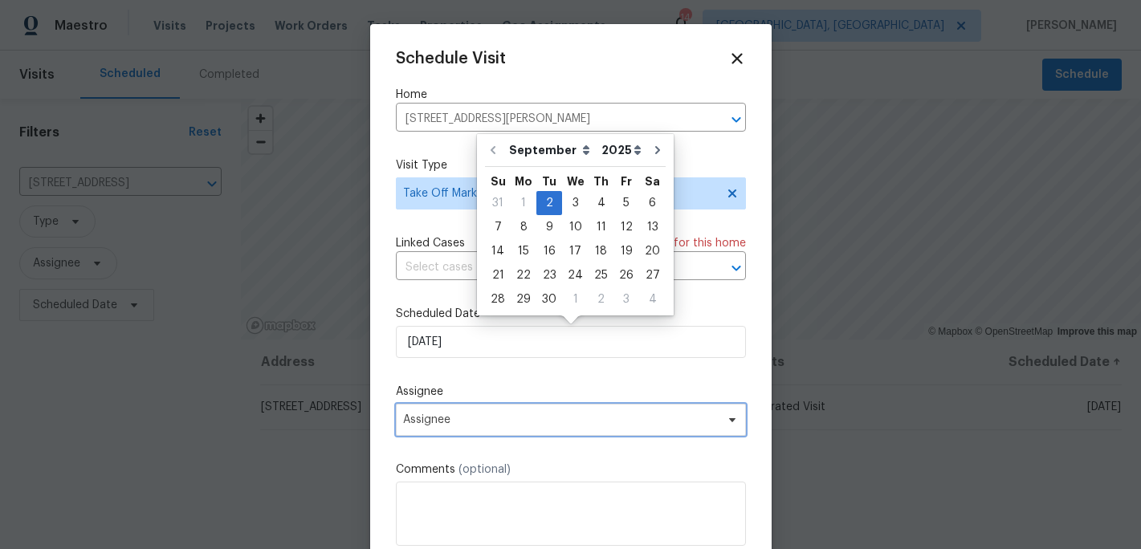
click at [477, 419] on span "Assignee" at bounding box center [560, 420] width 315 height 13
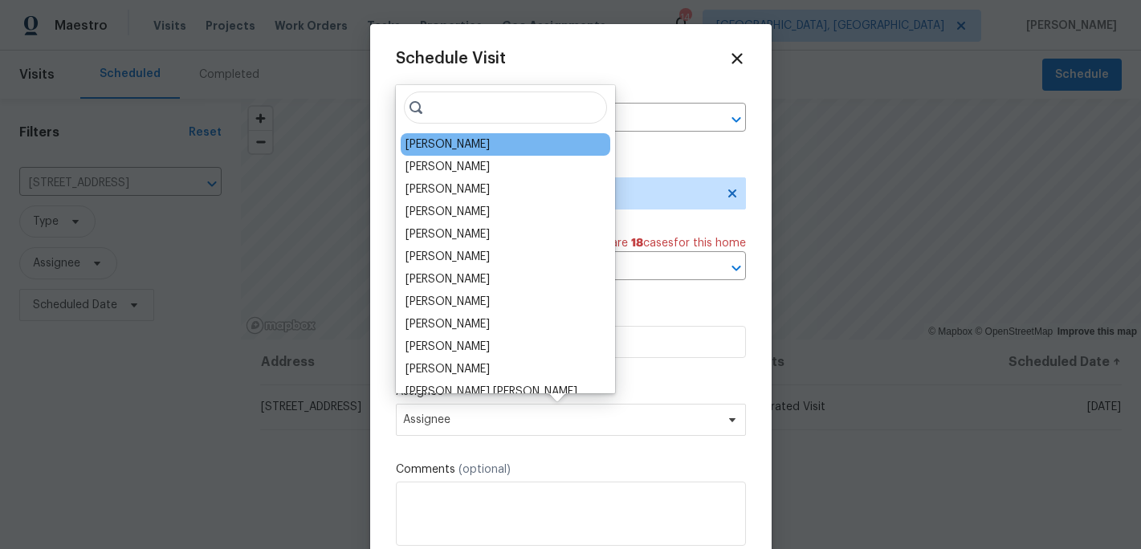
click at [443, 153] on div "Terry Tullar" at bounding box center [506, 144] width 210 height 22
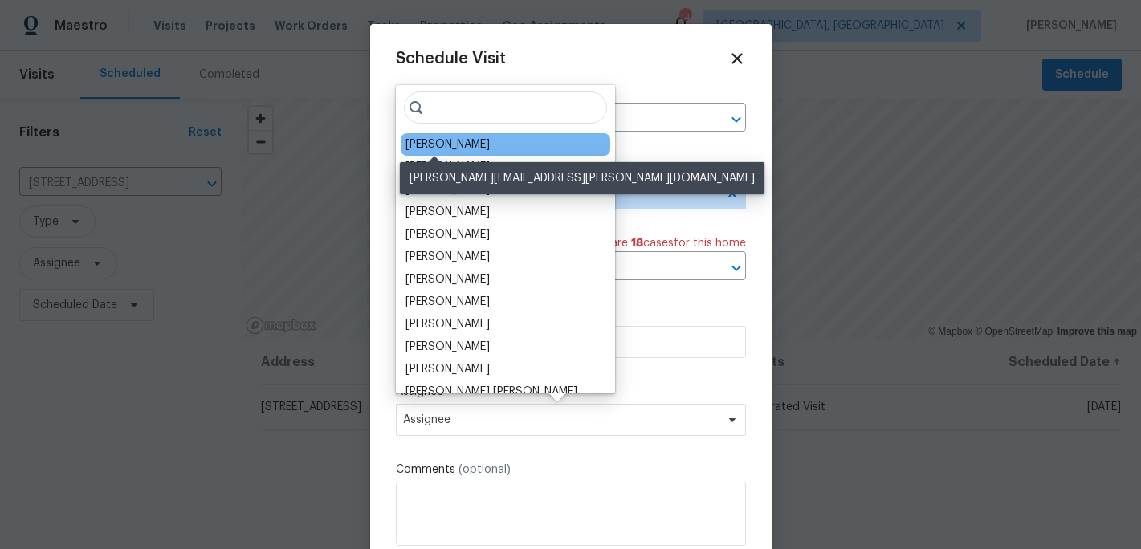
click at [459, 145] on div "Terry Tullar" at bounding box center [448, 145] width 84 height 16
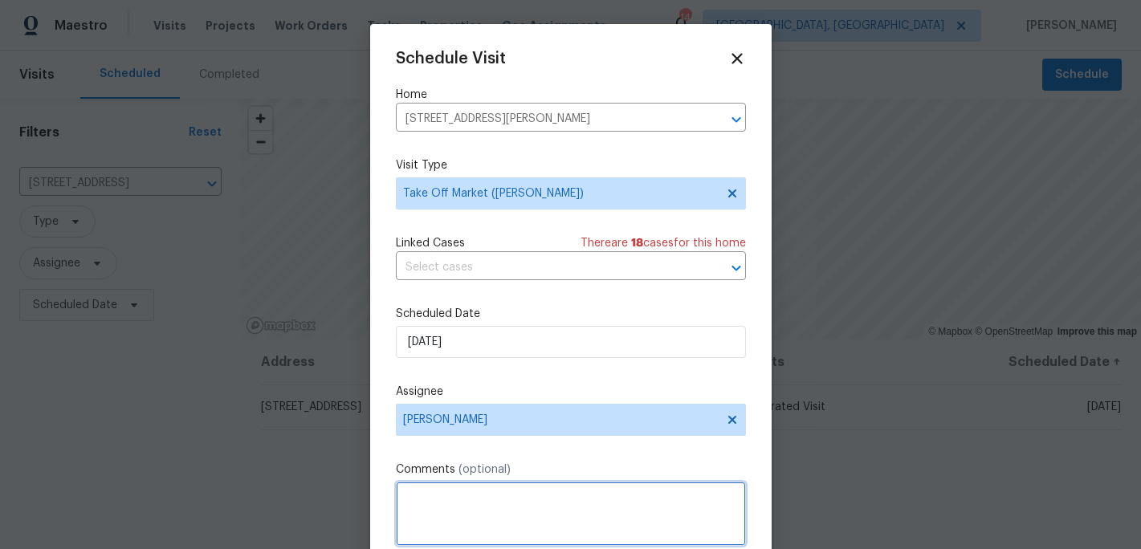
click at [437, 512] on textarea at bounding box center [571, 514] width 350 height 64
type textarea "2"
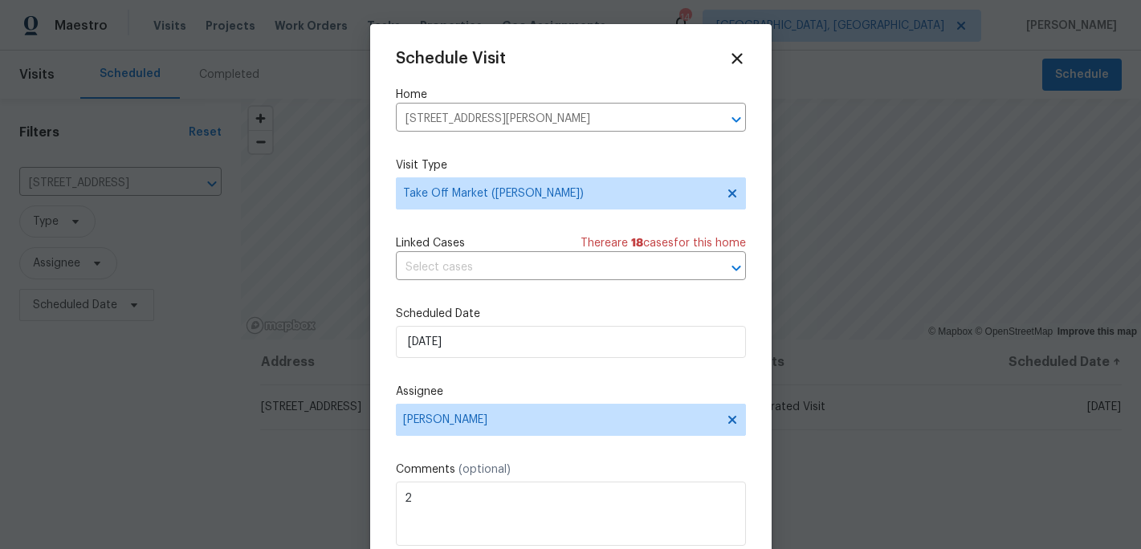
click at [574, 383] on div "Schedule Visit Home 6321 Hibiscus Ct, Whitsett, NC 27377 ​ Visit Type Take Off …" at bounding box center [571, 319] width 350 height 539
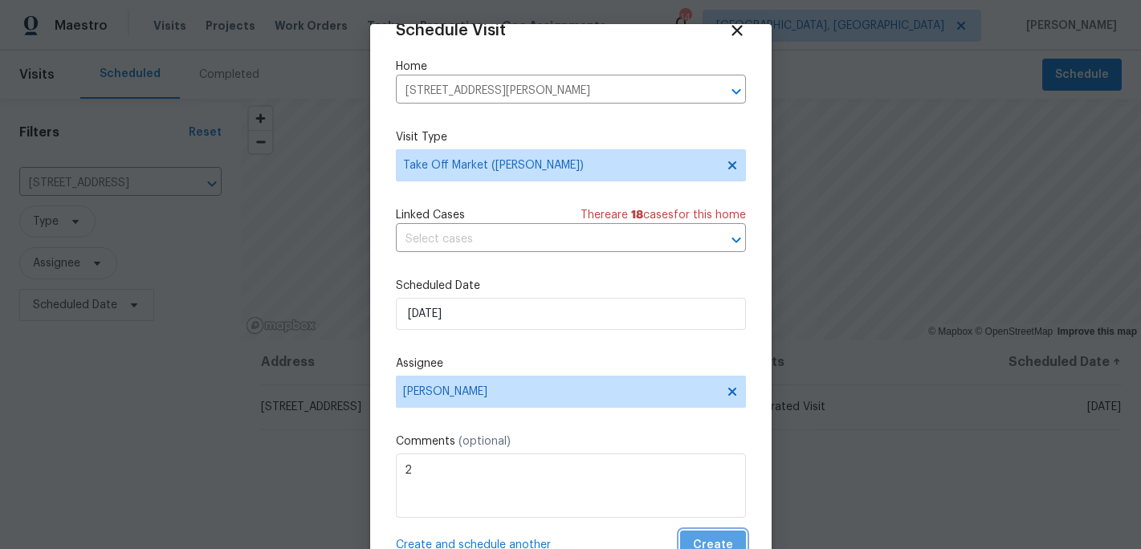
click at [704, 538] on span "Create" at bounding box center [713, 546] width 40 height 20
